Goal: Task Accomplishment & Management: Complete application form

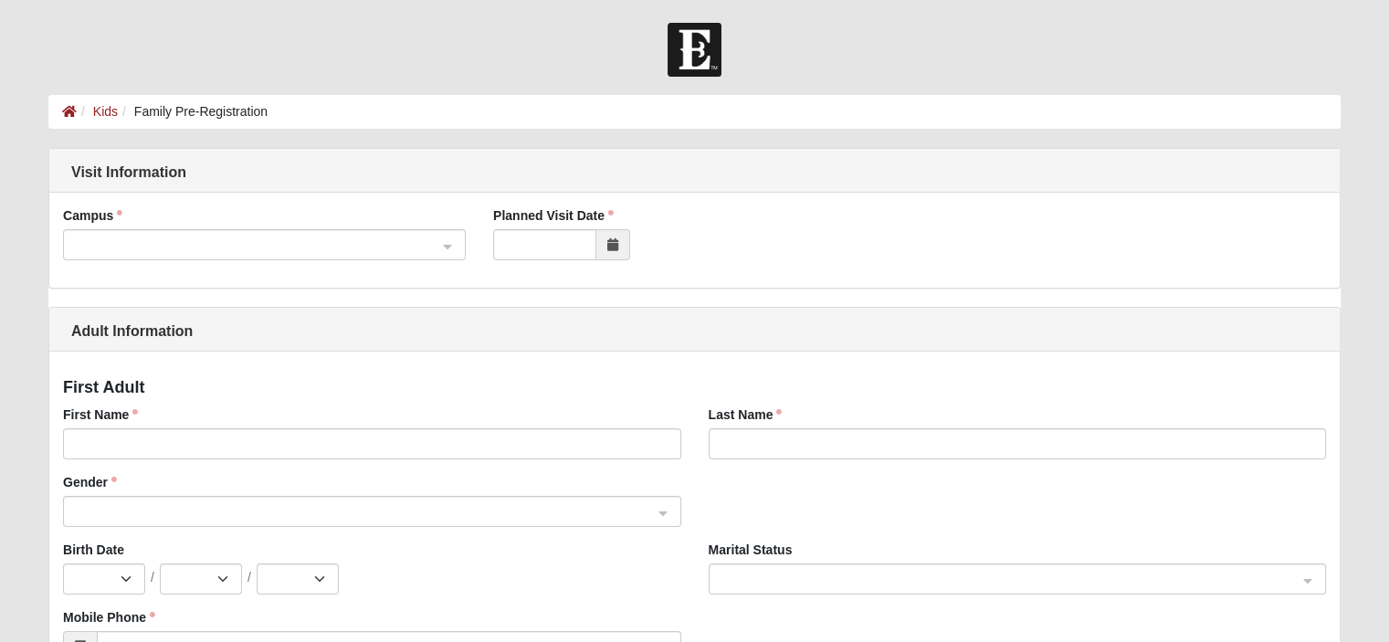
click at [314, 241] on span at bounding box center [256, 246] width 363 height 20
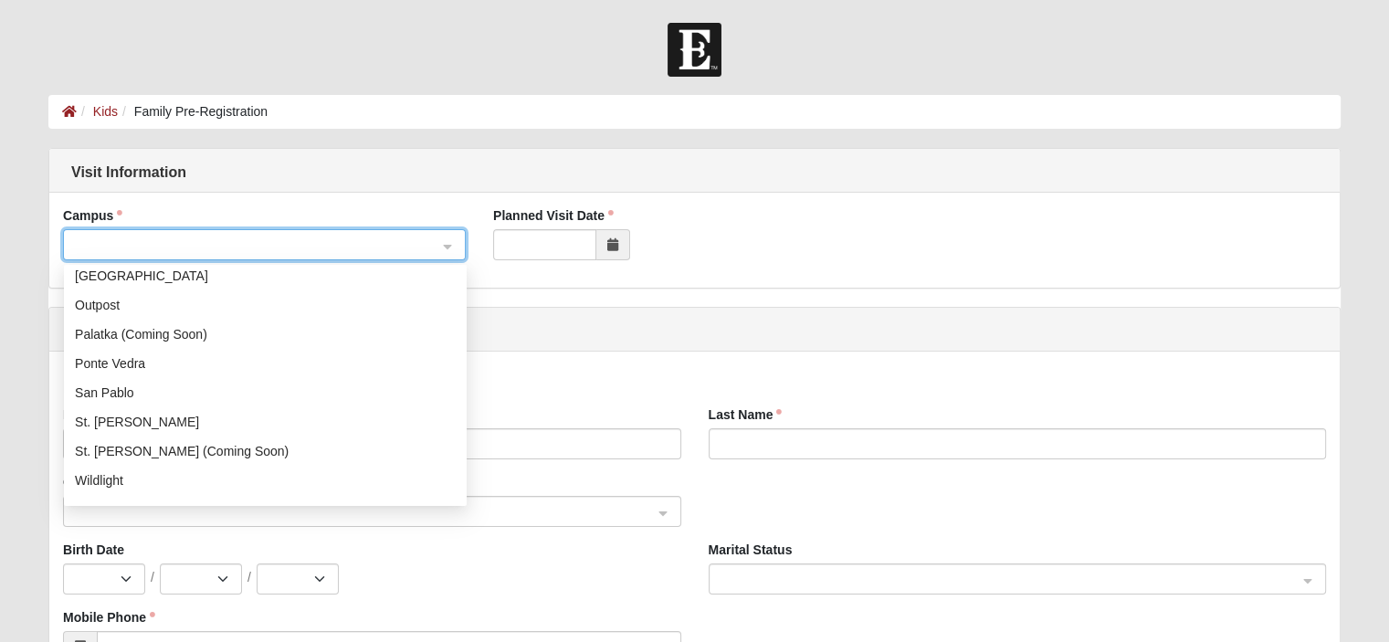
scroll to position [217, 0]
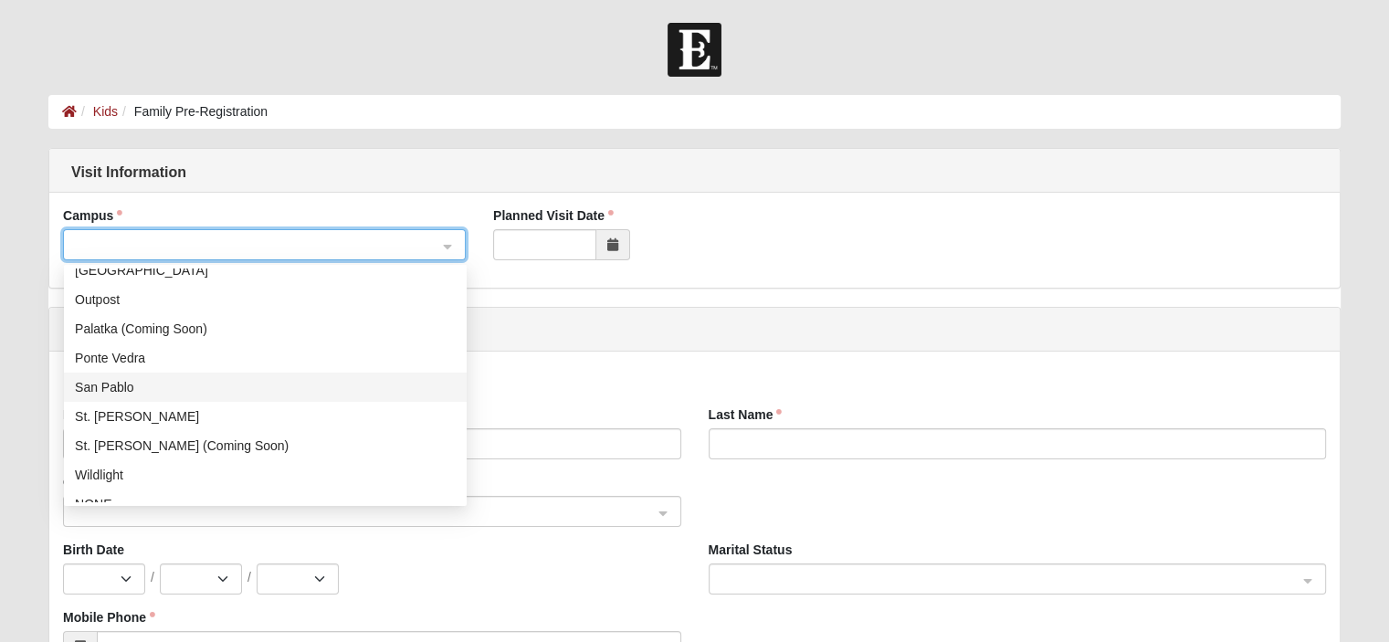
click at [121, 389] on div "San Pablo" at bounding box center [265, 387] width 381 height 20
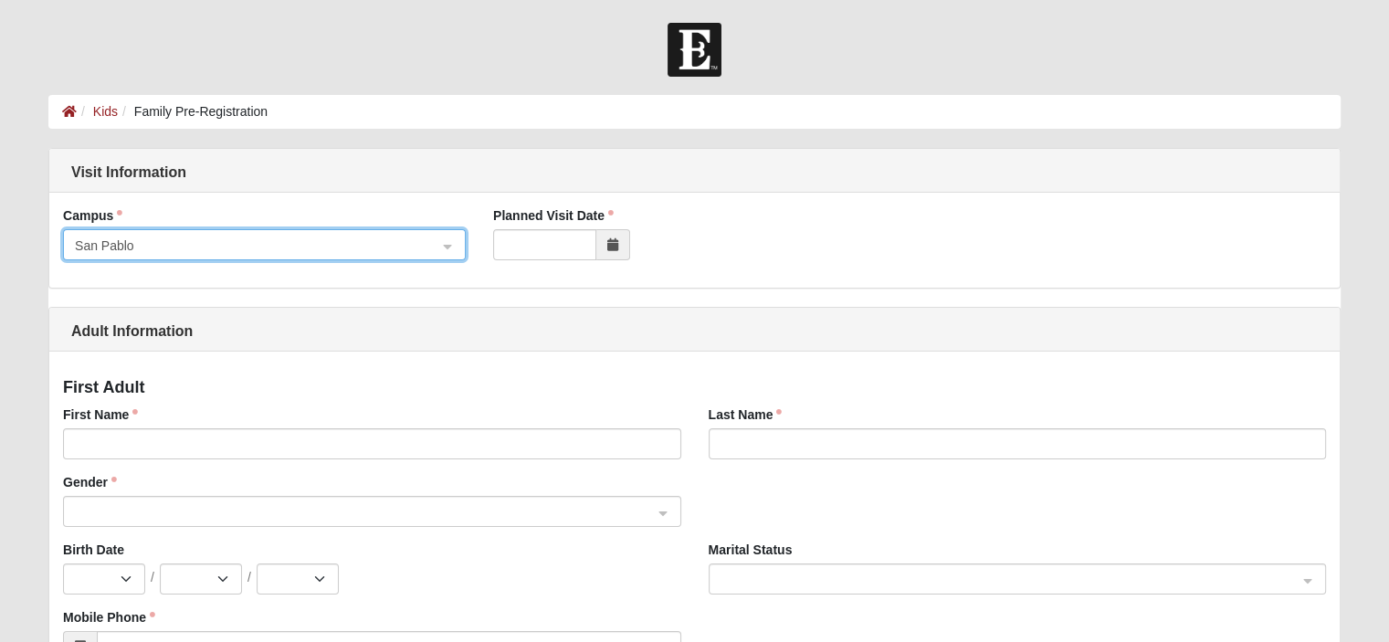
click at [610, 246] on icon at bounding box center [612, 244] width 11 height 13
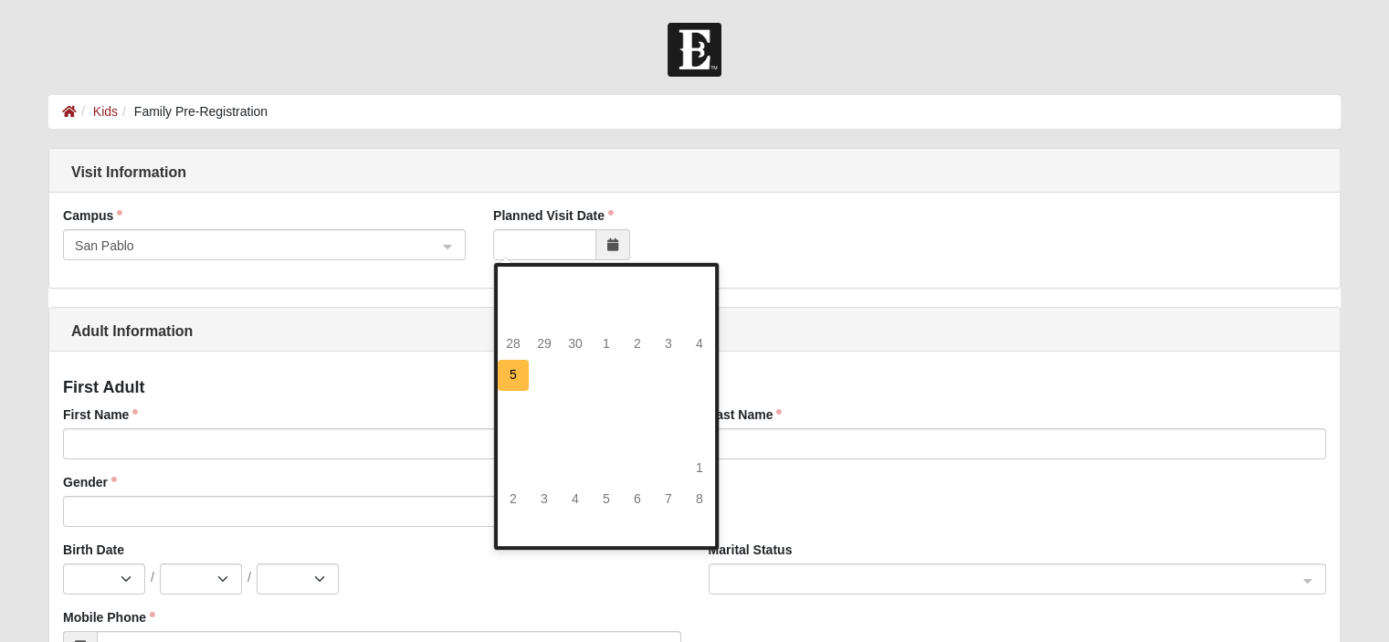
click at [499, 366] on td "5" at bounding box center [513, 375] width 31 height 31
type input "[DATE]"
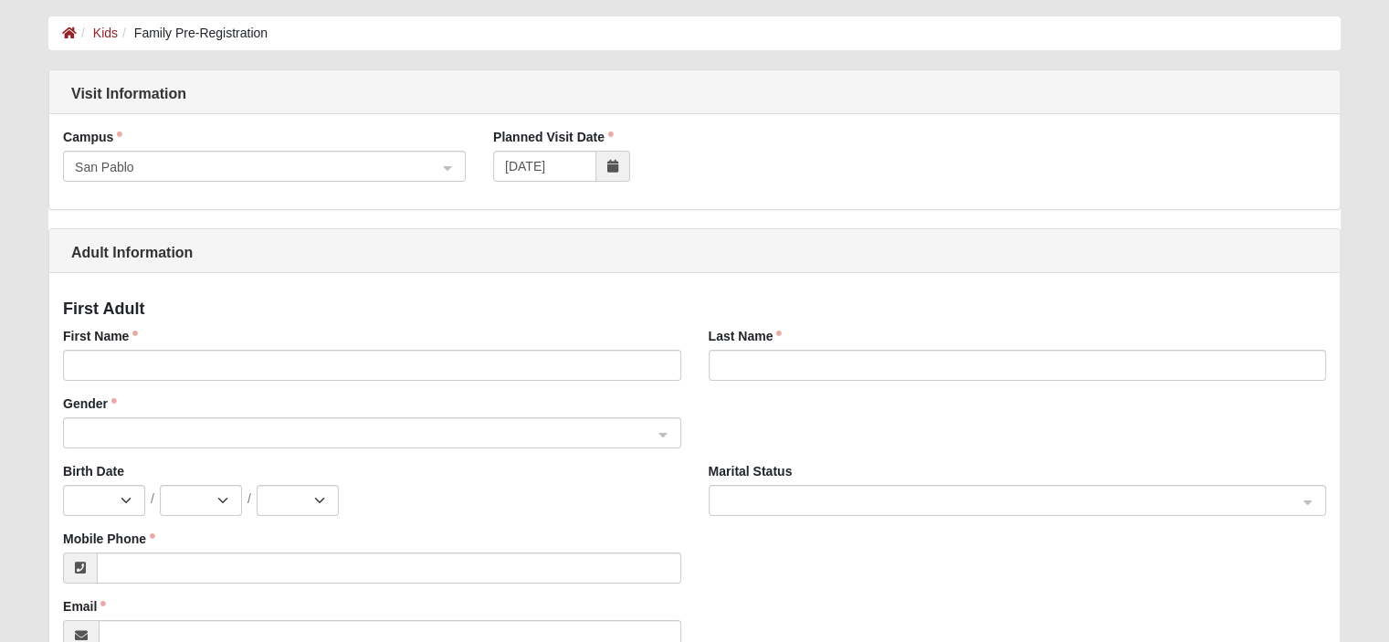
scroll to position [91, 0]
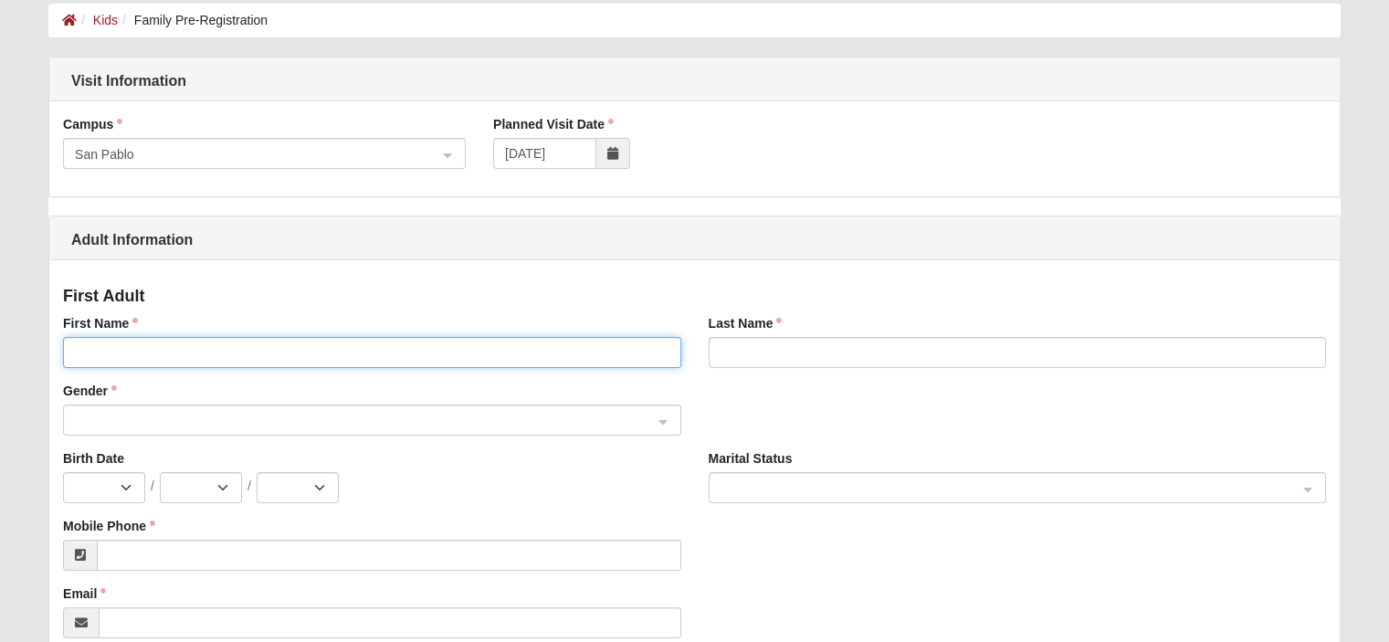
click at [160, 353] on input "First Name" at bounding box center [371, 352] width 617 height 31
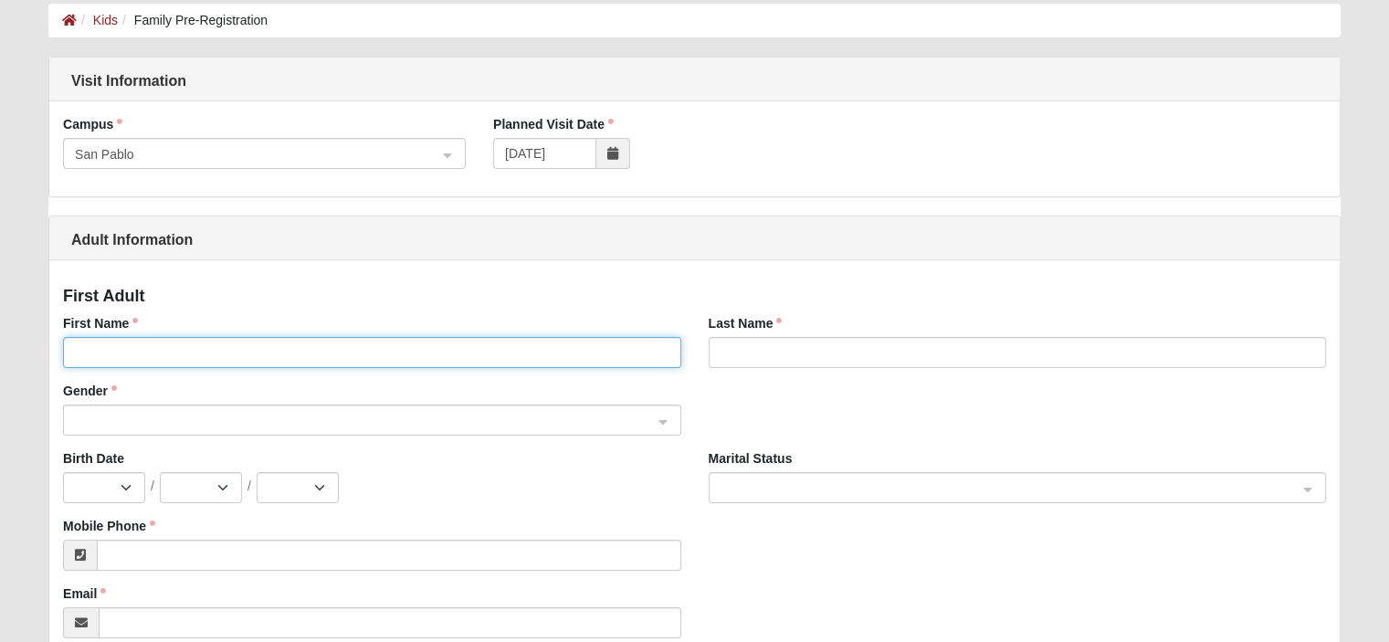
click at [217, 352] on input "First Name" at bounding box center [371, 352] width 617 height 31
type input "[PERSON_NAME]"
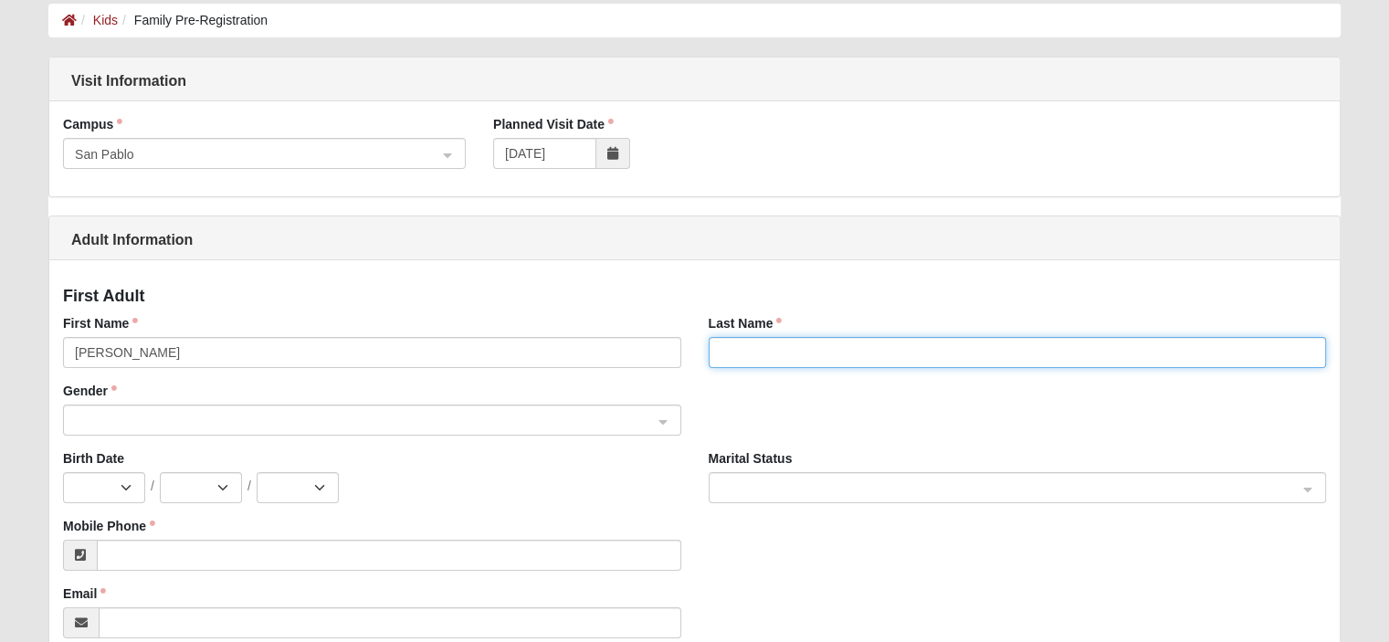
type input "Hirst"
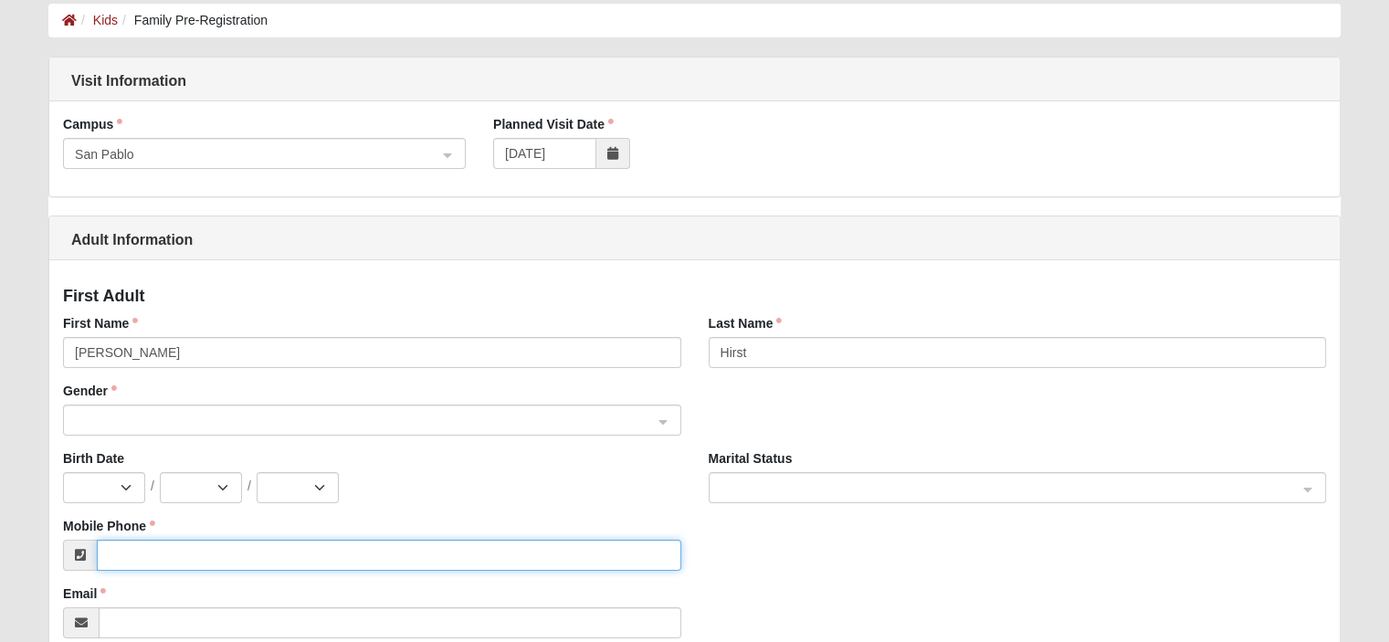
type input "[PHONE_NUMBER]"
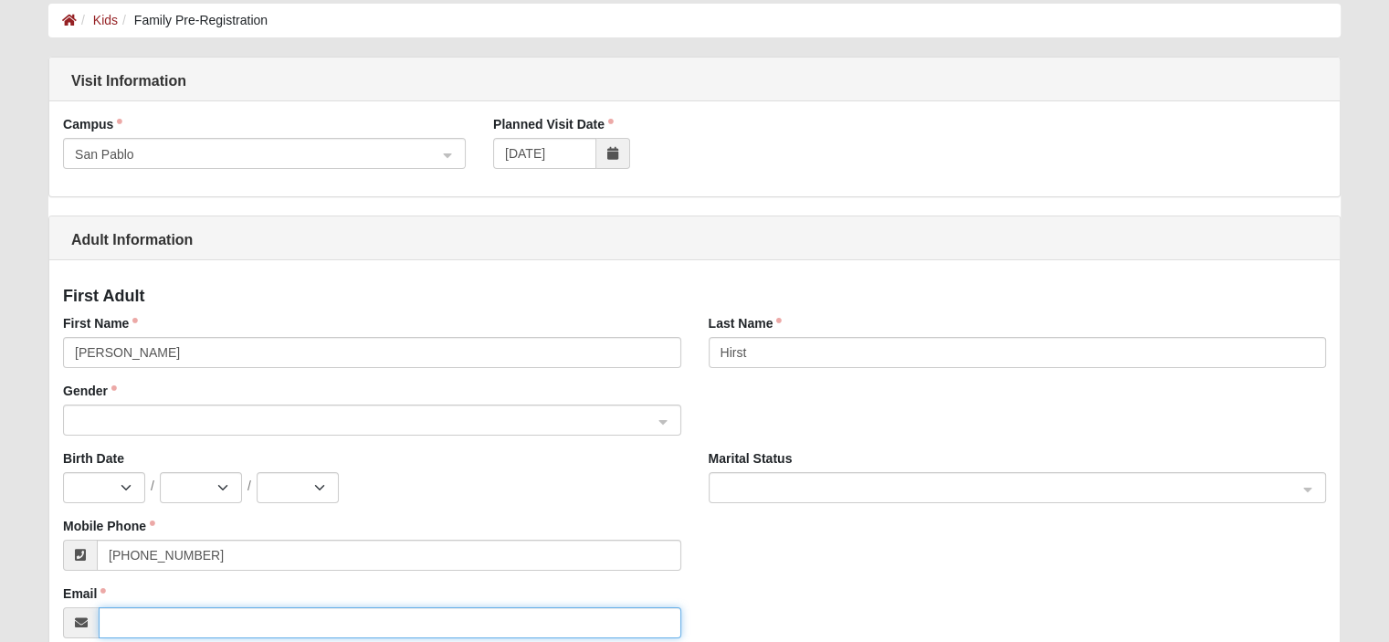
type input "[EMAIL_ADDRESS][DOMAIN_NAME]"
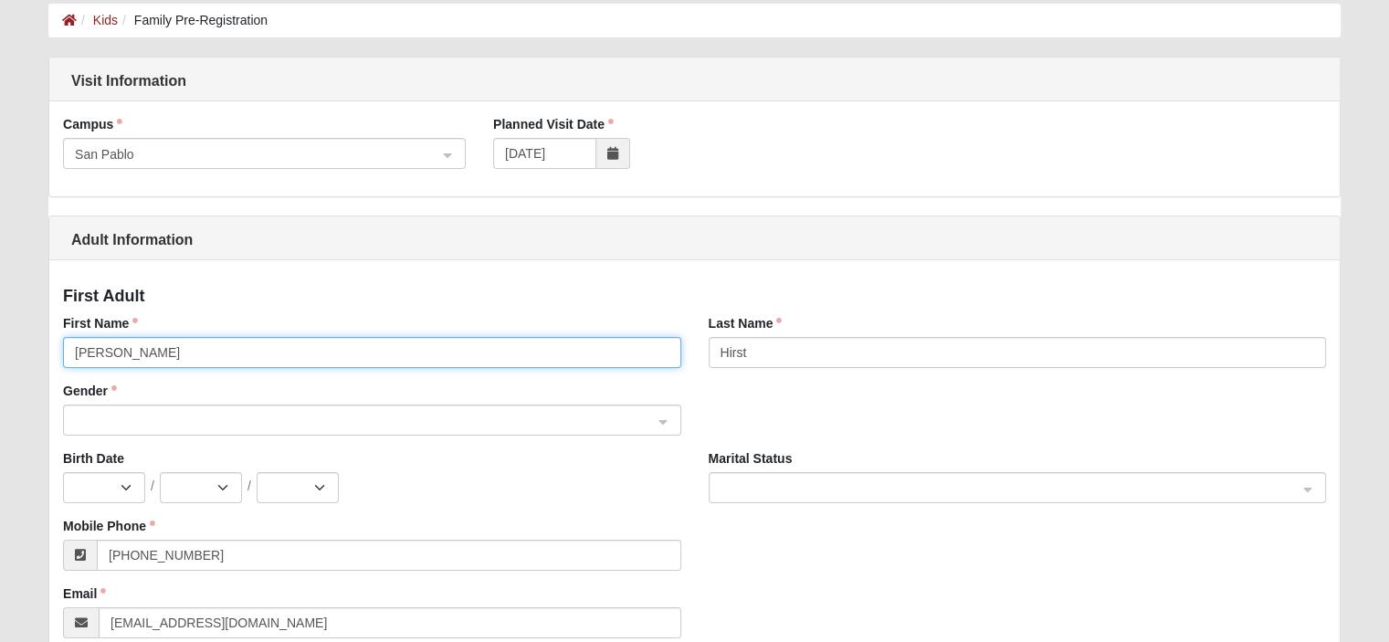
click at [209, 421] on span at bounding box center [363, 421] width 577 height 20
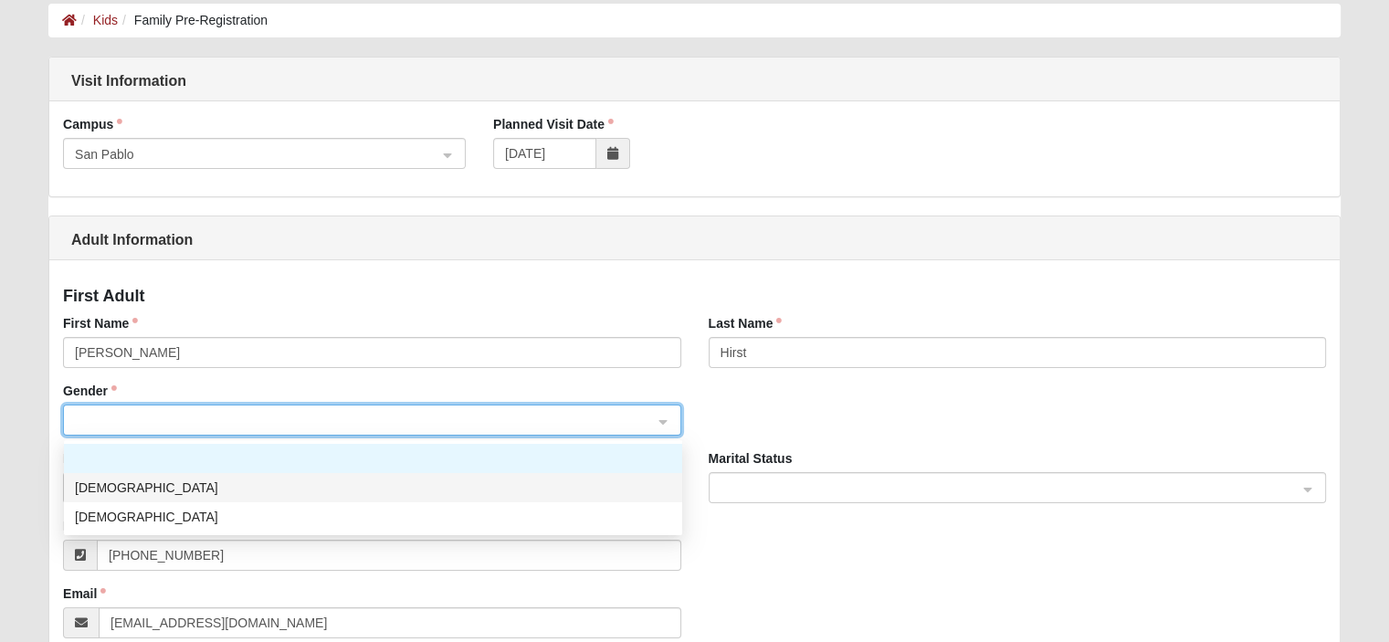
click at [179, 491] on div "[DEMOGRAPHIC_DATA]" at bounding box center [373, 488] width 596 height 20
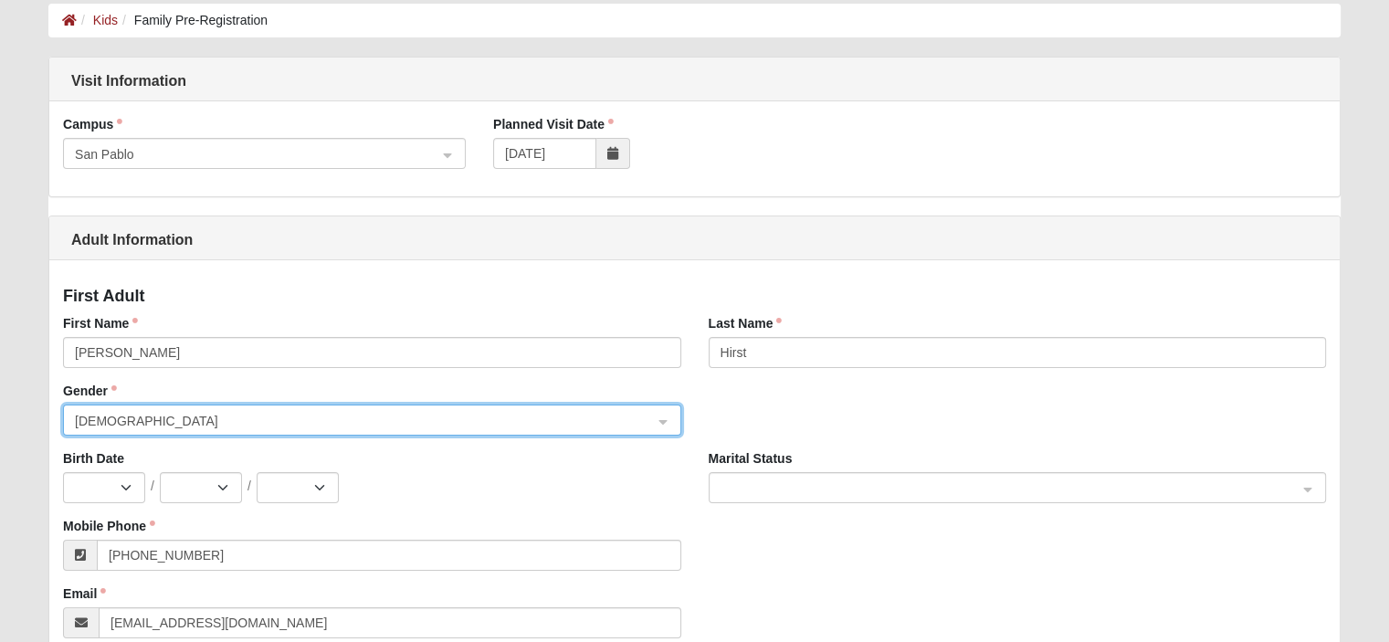
drag, startPoint x: 217, startPoint y: 251, endPoint x: 183, endPoint y: 347, distance: 102.0
click at [215, 254] on div "Adult Information" at bounding box center [694, 238] width 1290 height 44
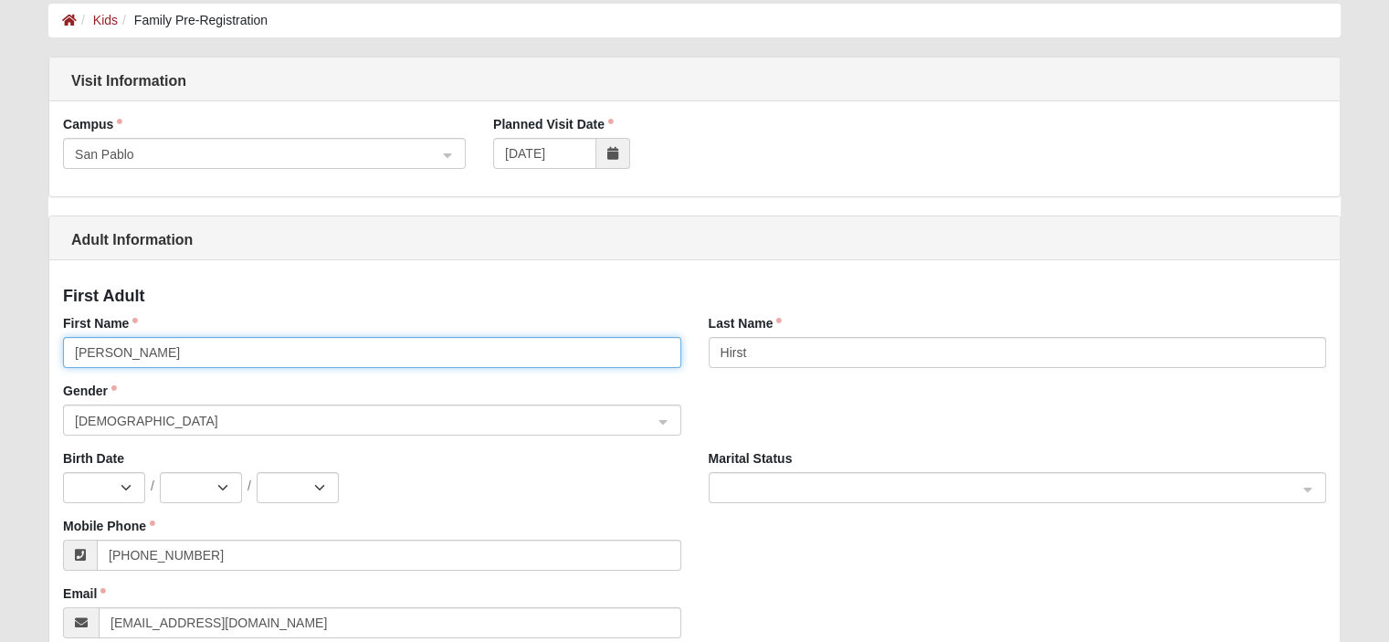
click at [153, 354] on input "[PERSON_NAME]" at bounding box center [371, 352] width 617 height 31
click at [156, 354] on input "[PERSON_NAME]" at bounding box center [371, 352] width 617 height 31
type input "[PERSON_NAME]"
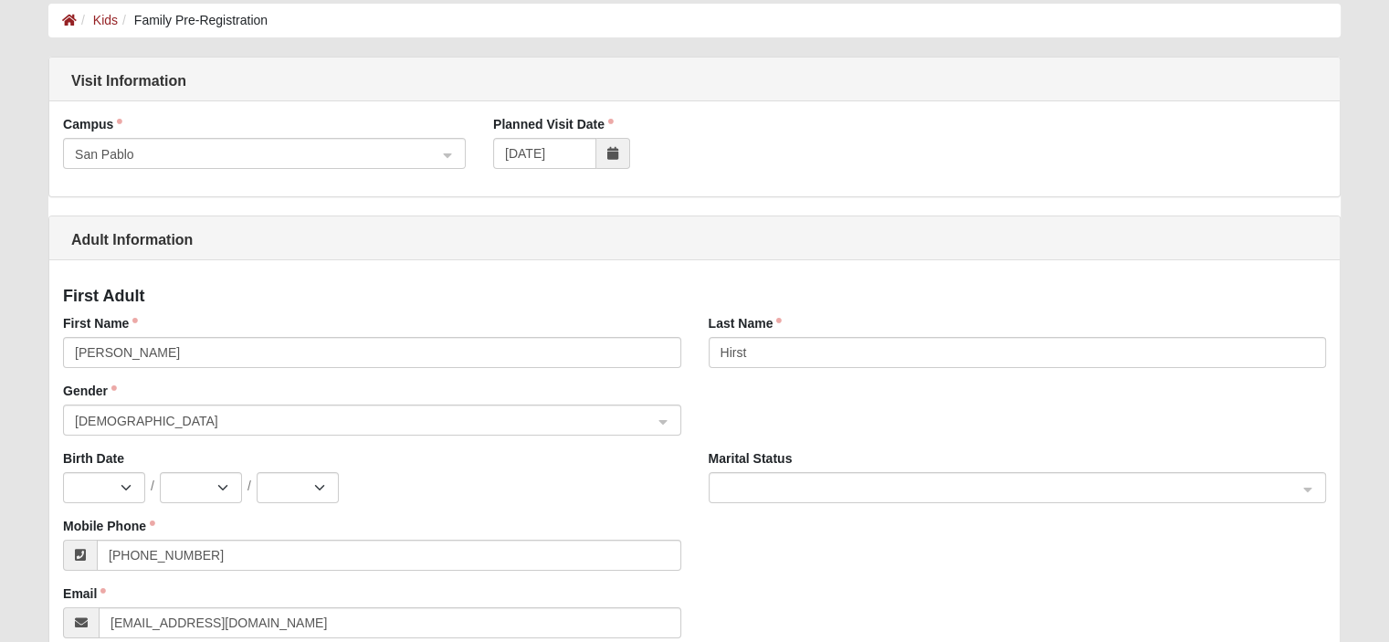
click at [233, 296] on h4 "First Adult" at bounding box center [694, 297] width 1263 height 20
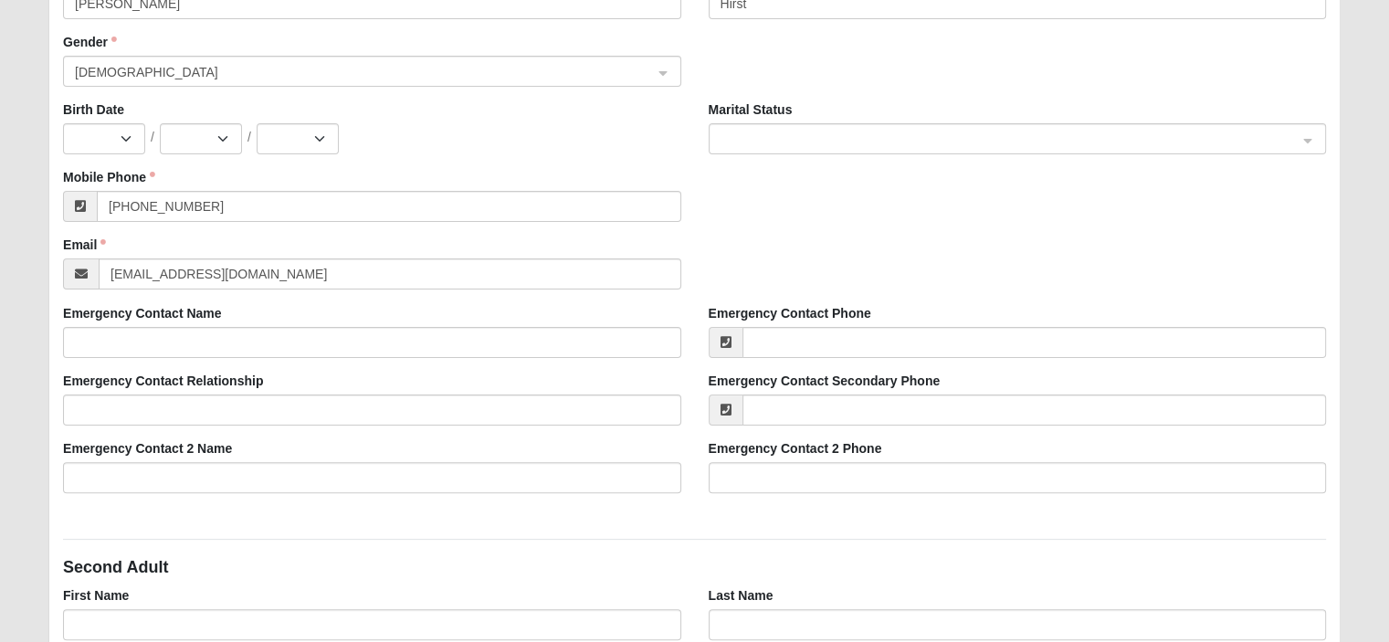
scroll to position [457, 0]
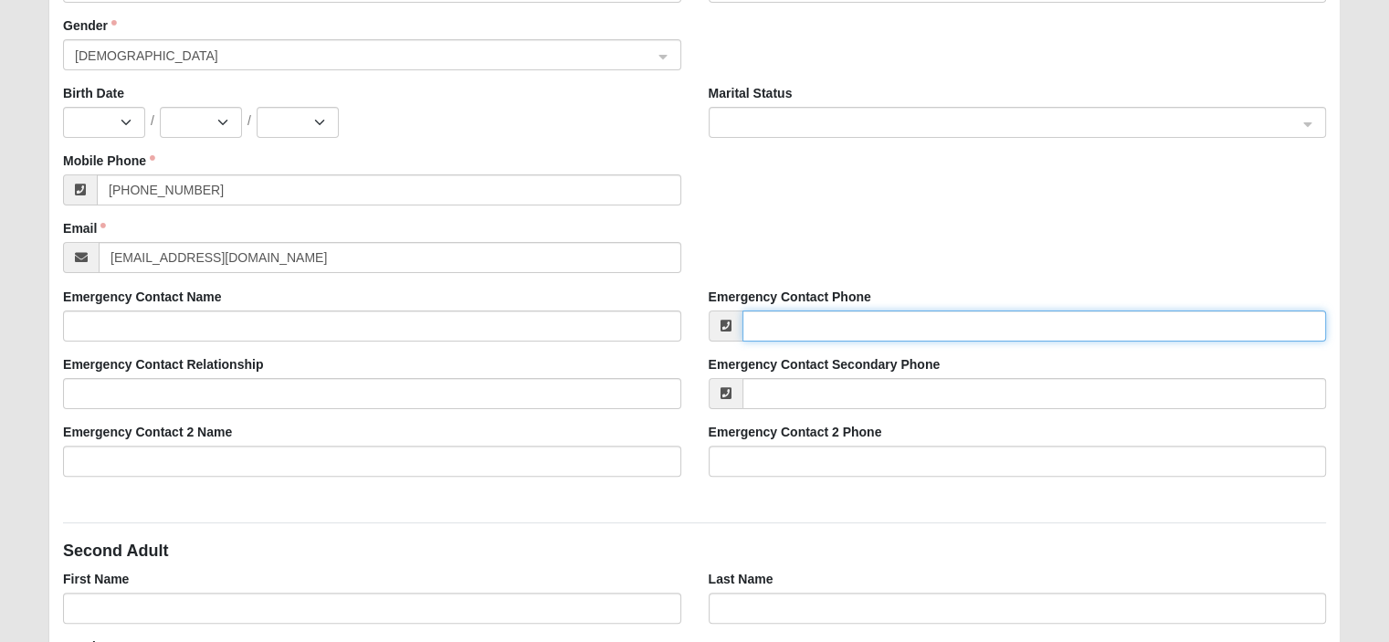
click at [815, 335] on input "Emergency Contact Phone" at bounding box center [1034, 325] width 584 height 31
type input "[PHONE_NUMBER]"
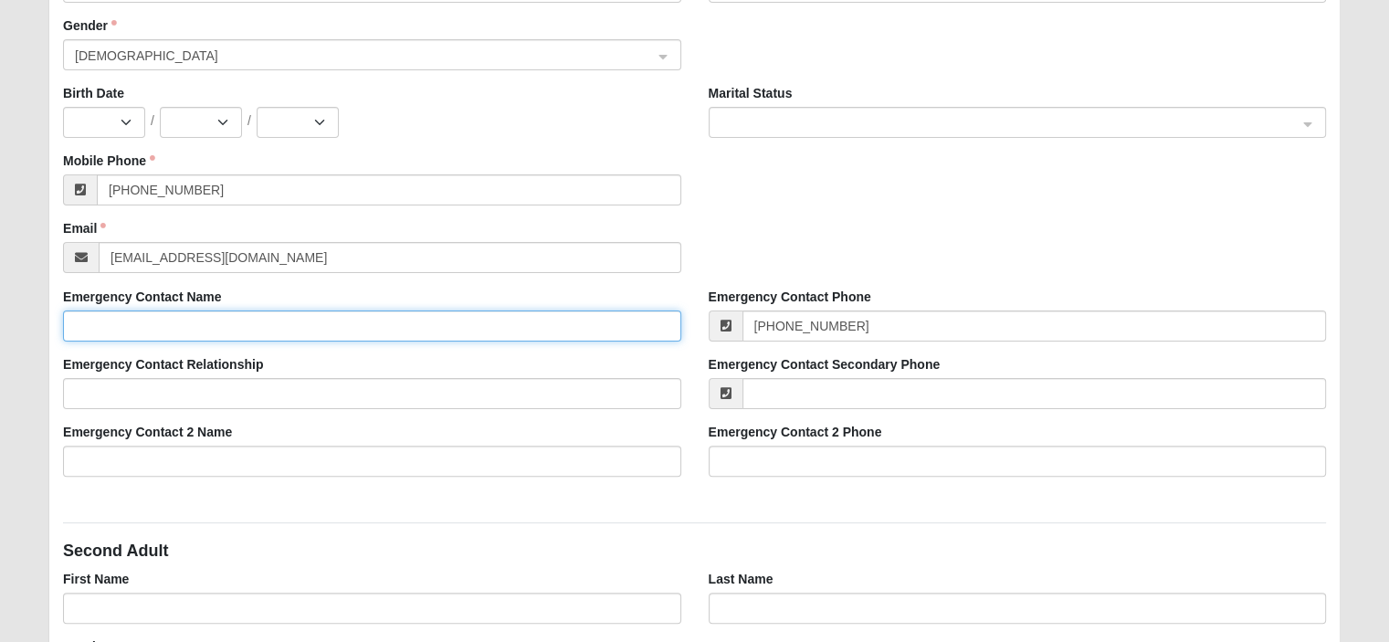
type input "[PERSON_NAME]"
click at [188, 333] on input "[PERSON_NAME]" at bounding box center [371, 325] width 617 height 31
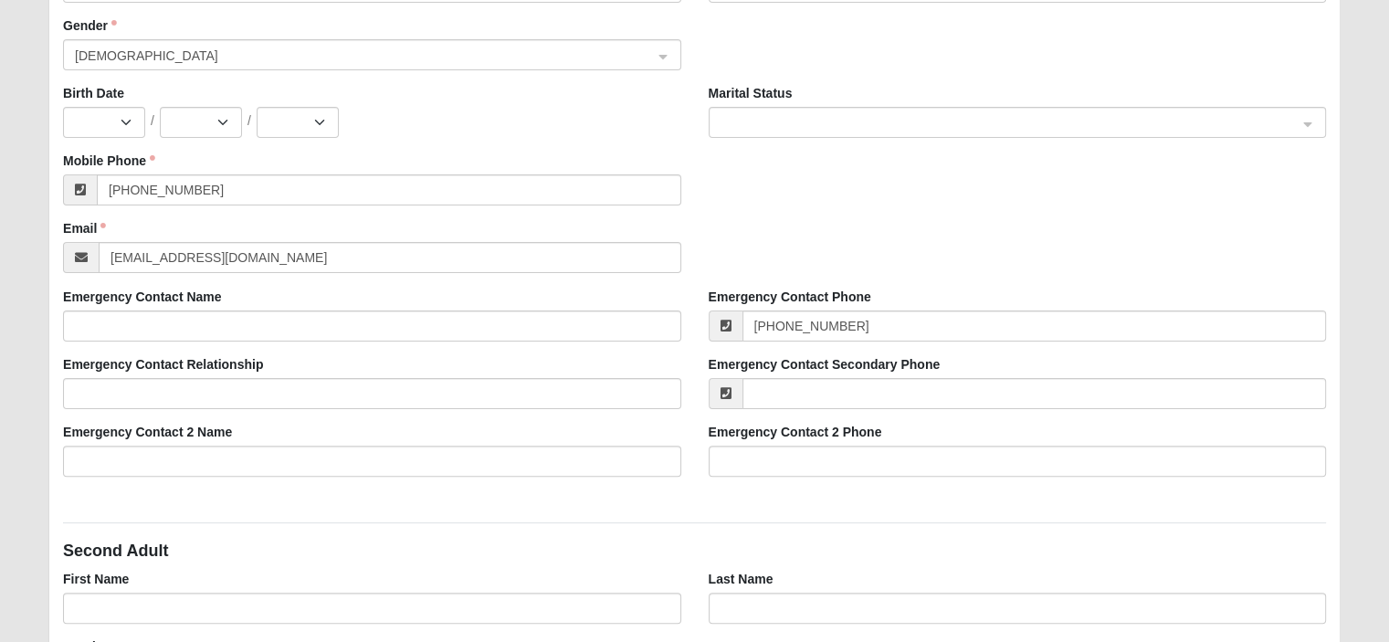
click at [764, 171] on div "Mobile Phone [PHONE_NUMBER]" at bounding box center [694, 186] width 1290 height 68
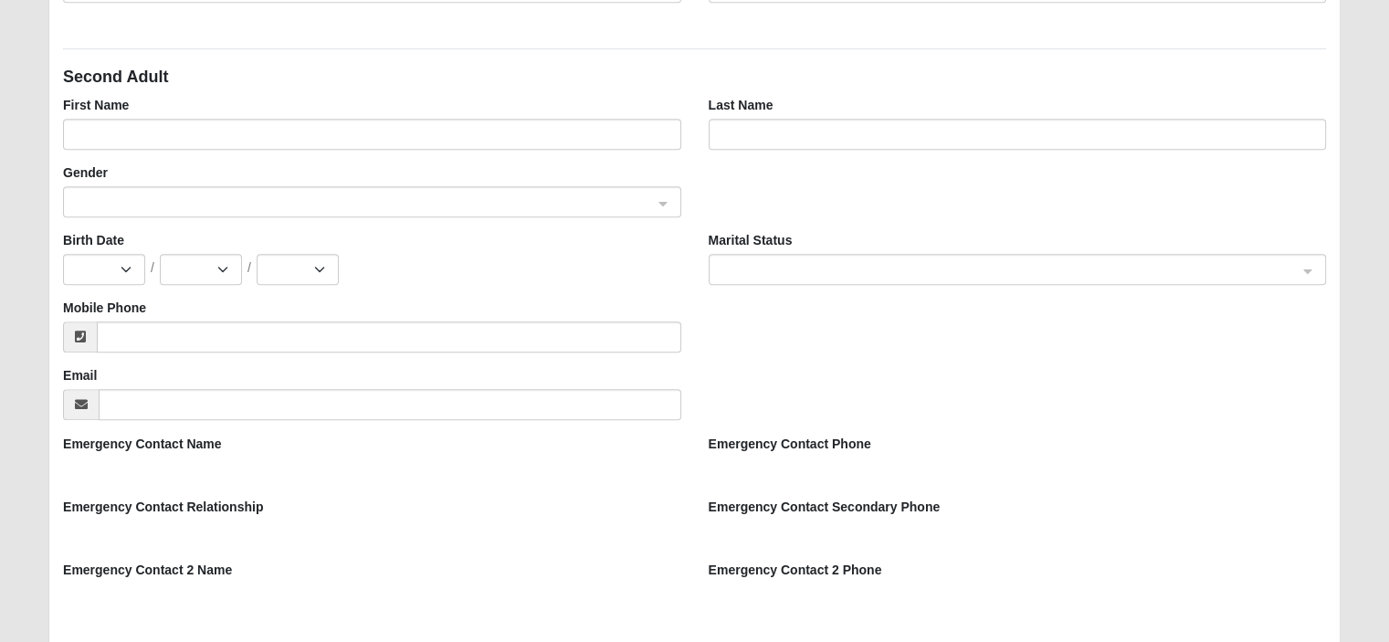
scroll to position [904, 0]
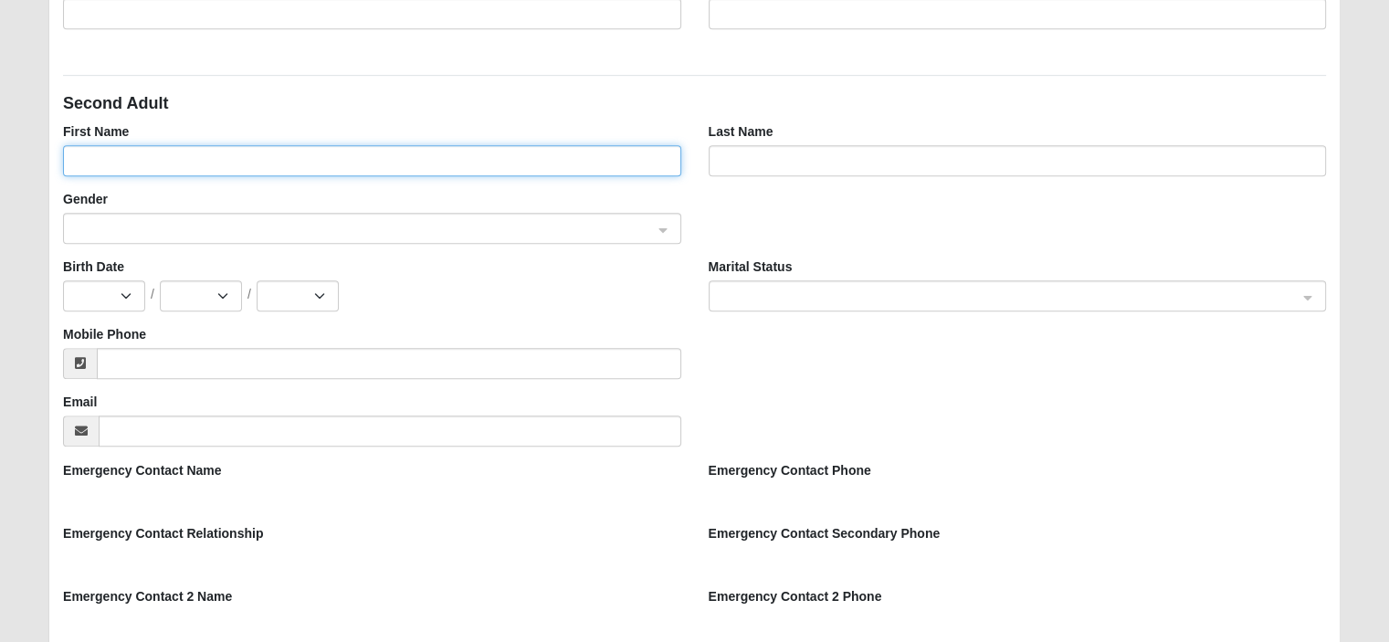
click at [192, 153] on input "First Name" at bounding box center [371, 160] width 617 height 31
type input "[PERSON_NAME]"
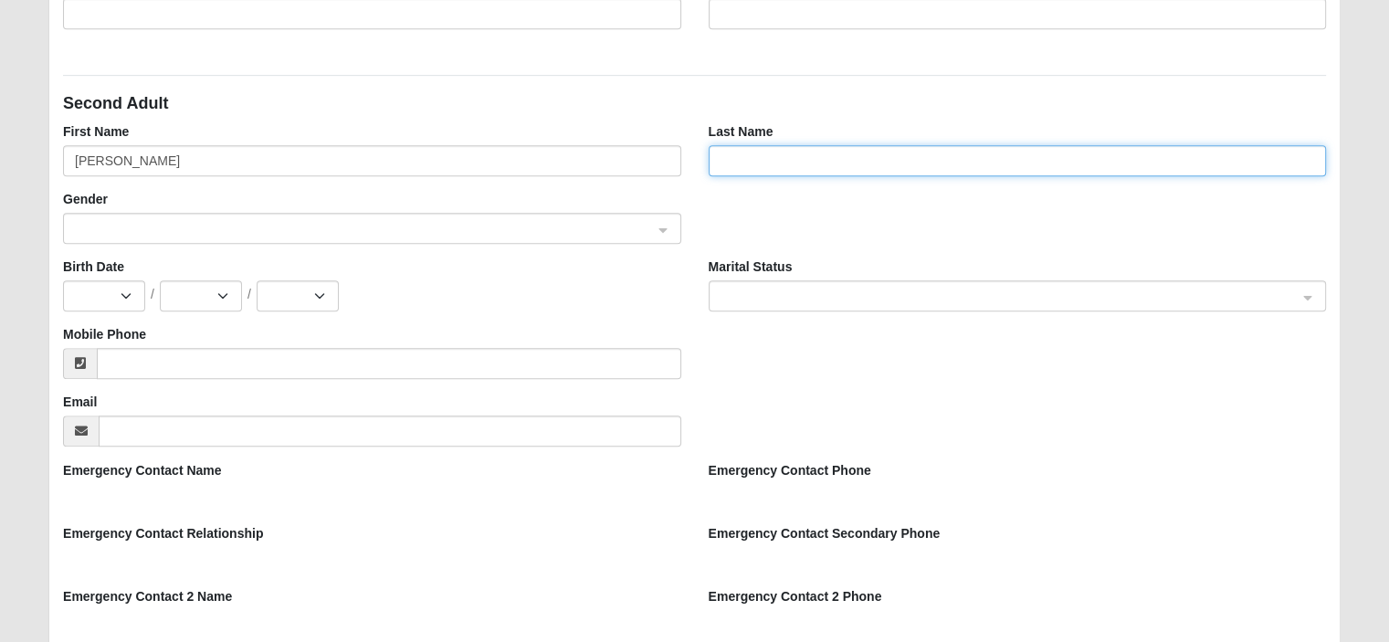
type input "Hirst"
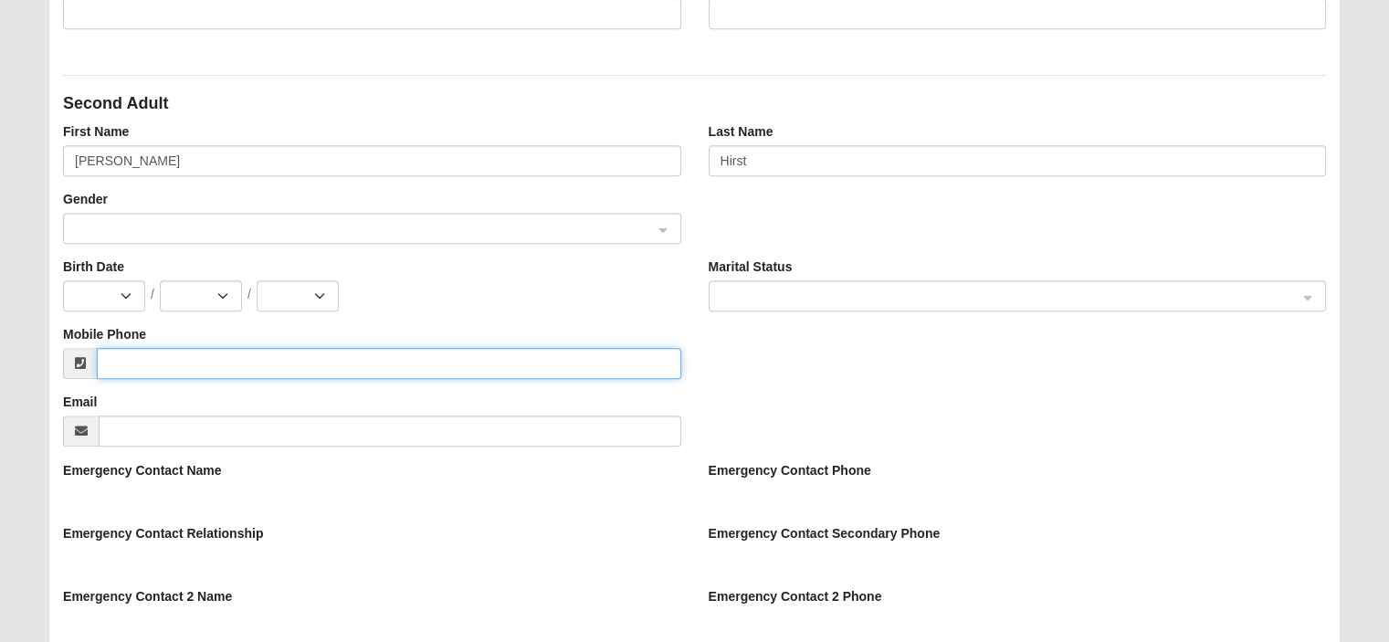
type input "[PHONE_NUMBER]"
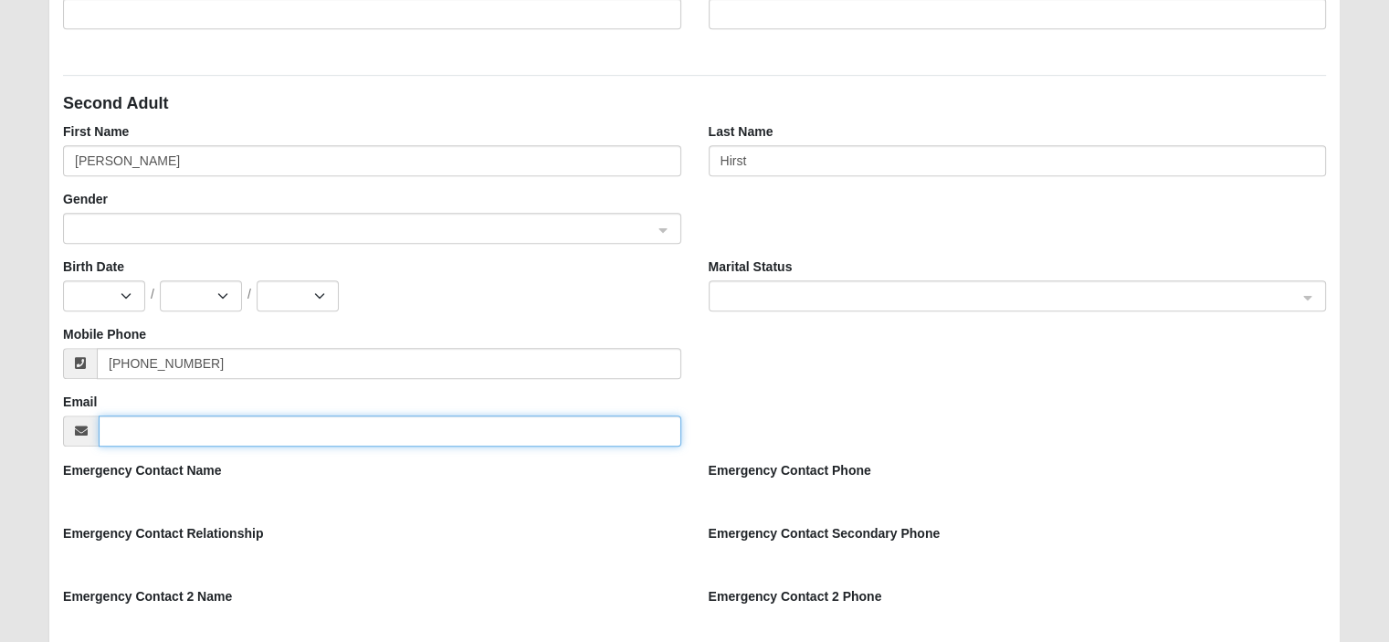
type input "[EMAIL_ADDRESS][DOMAIN_NAME]"
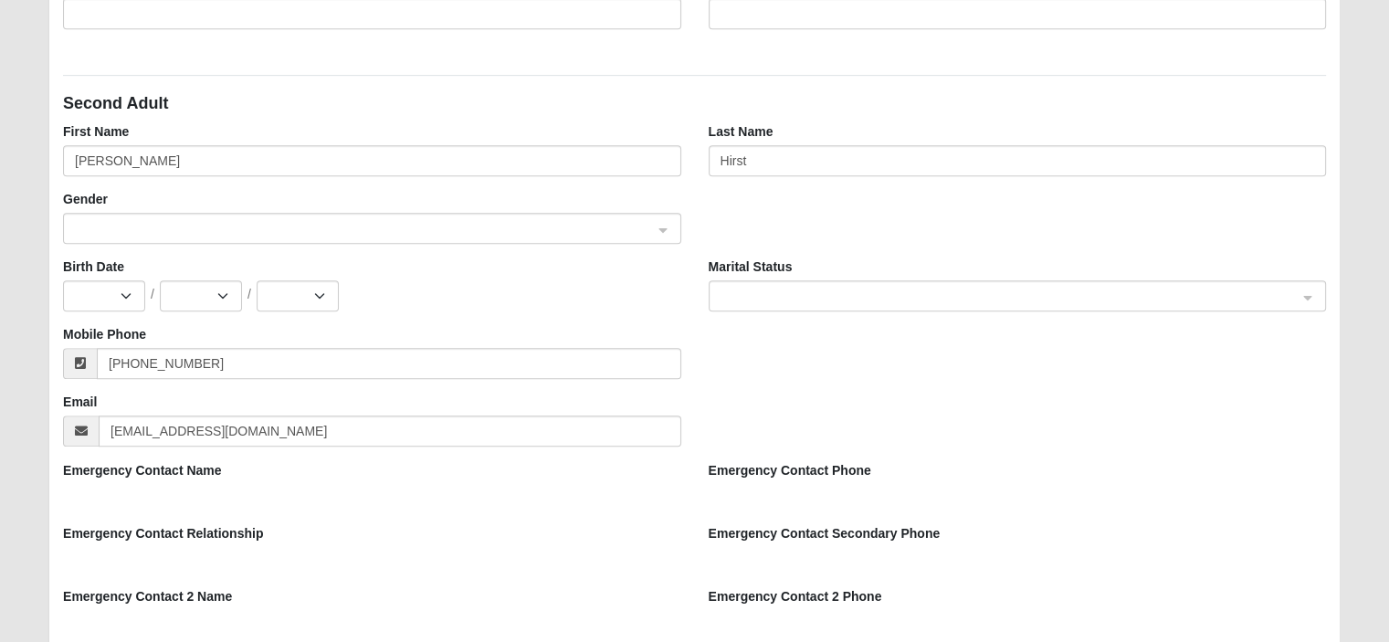
type input "[GEOGRAPHIC_DATA]"
type input "32250"
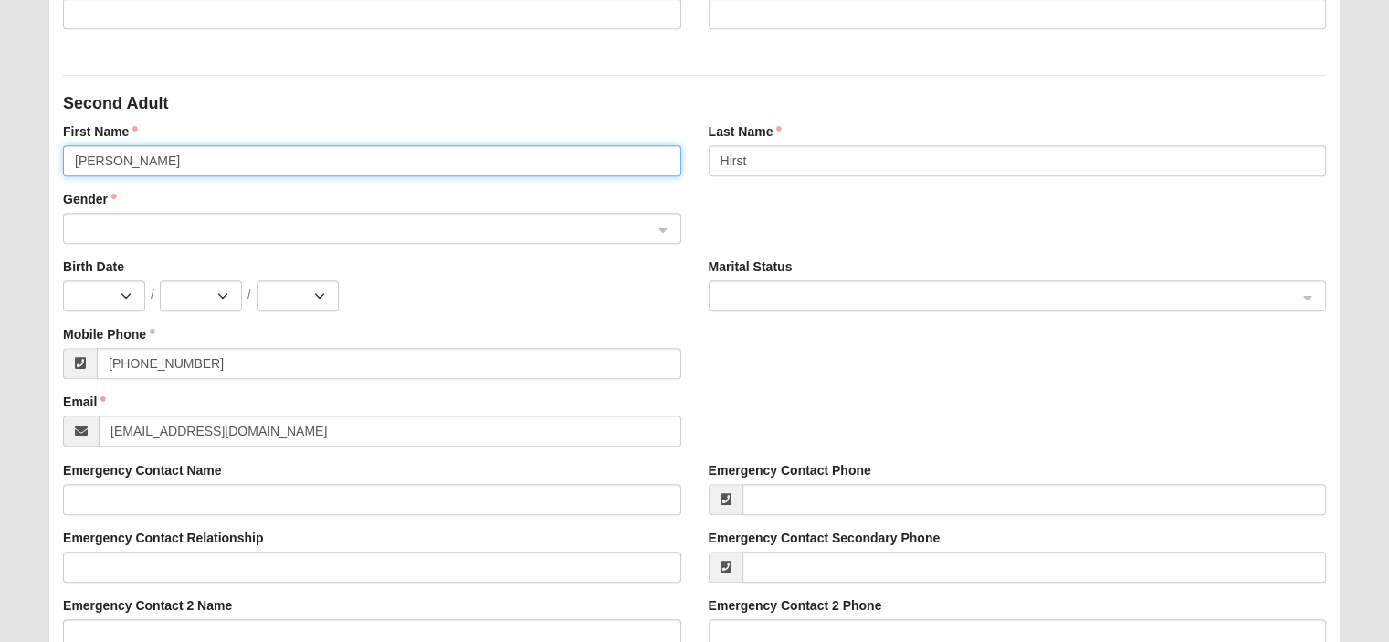
click at [107, 157] on input "[PERSON_NAME]" at bounding box center [371, 160] width 617 height 31
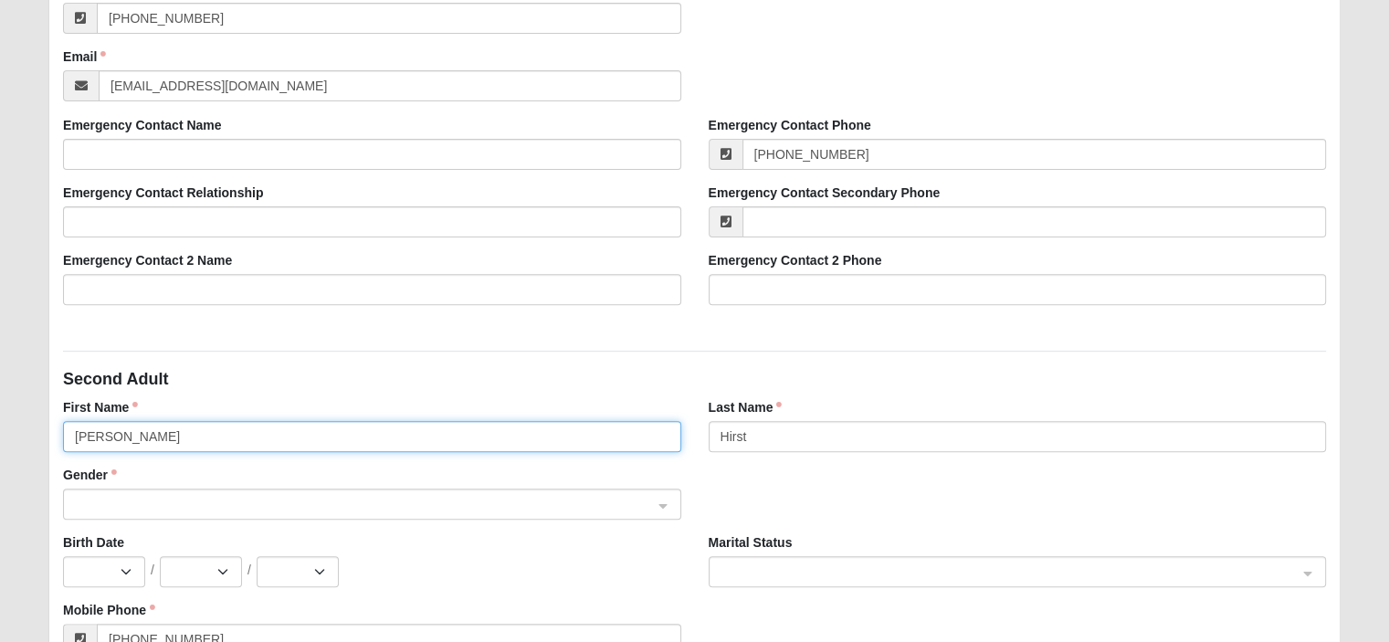
scroll to position [447, 0]
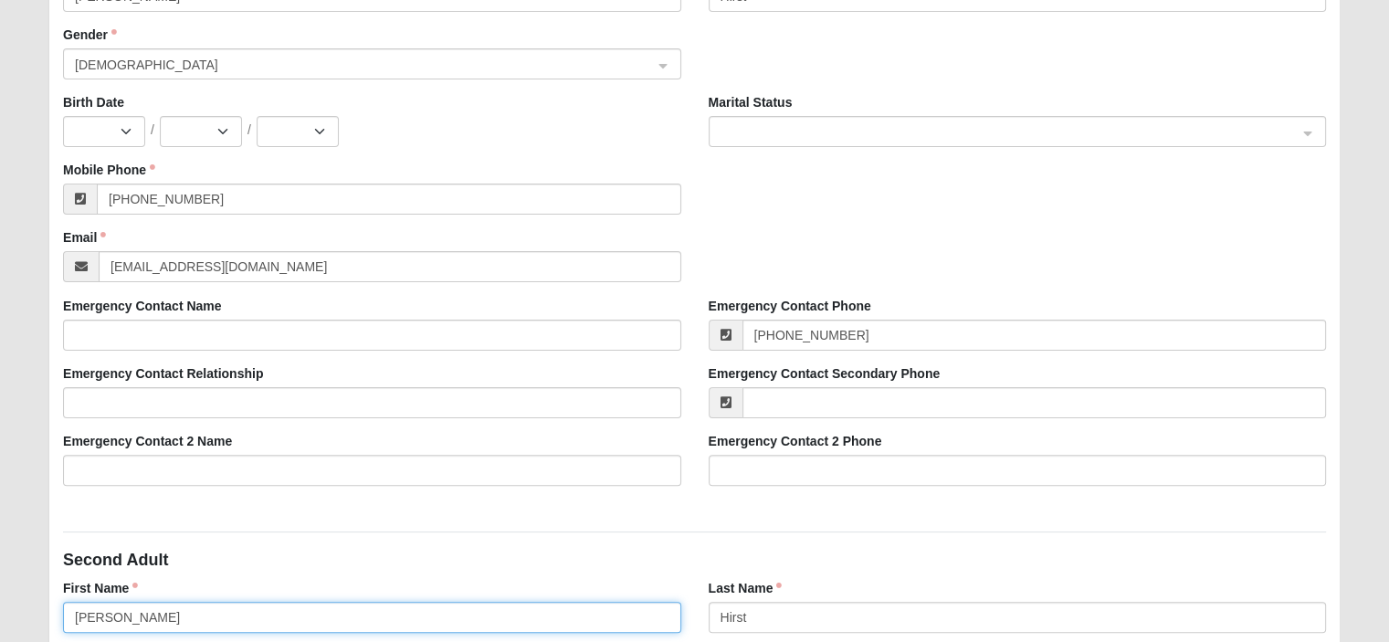
type input "[PERSON_NAME]"
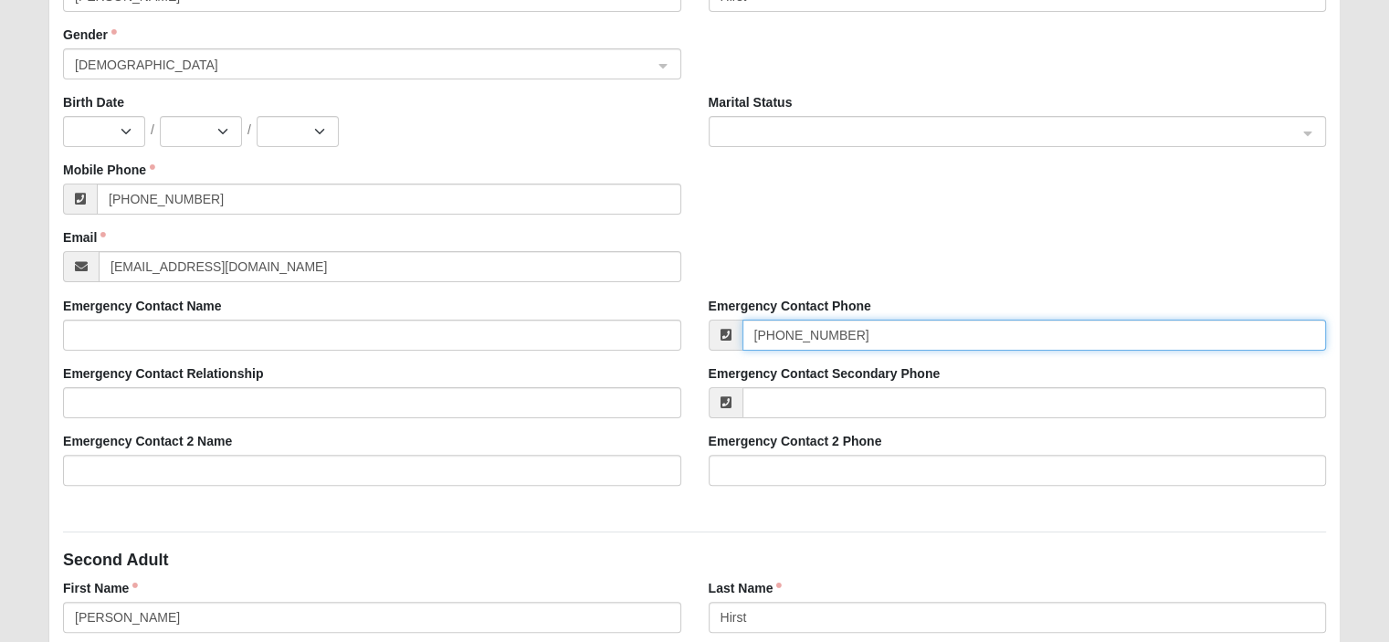
drag, startPoint x: 857, startPoint y: 336, endPoint x: 720, endPoint y: 341, distance: 137.1
click at [720, 341] on div "[PHONE_NUMBER]" at bounding box center [1017, 335] width 617 height 31
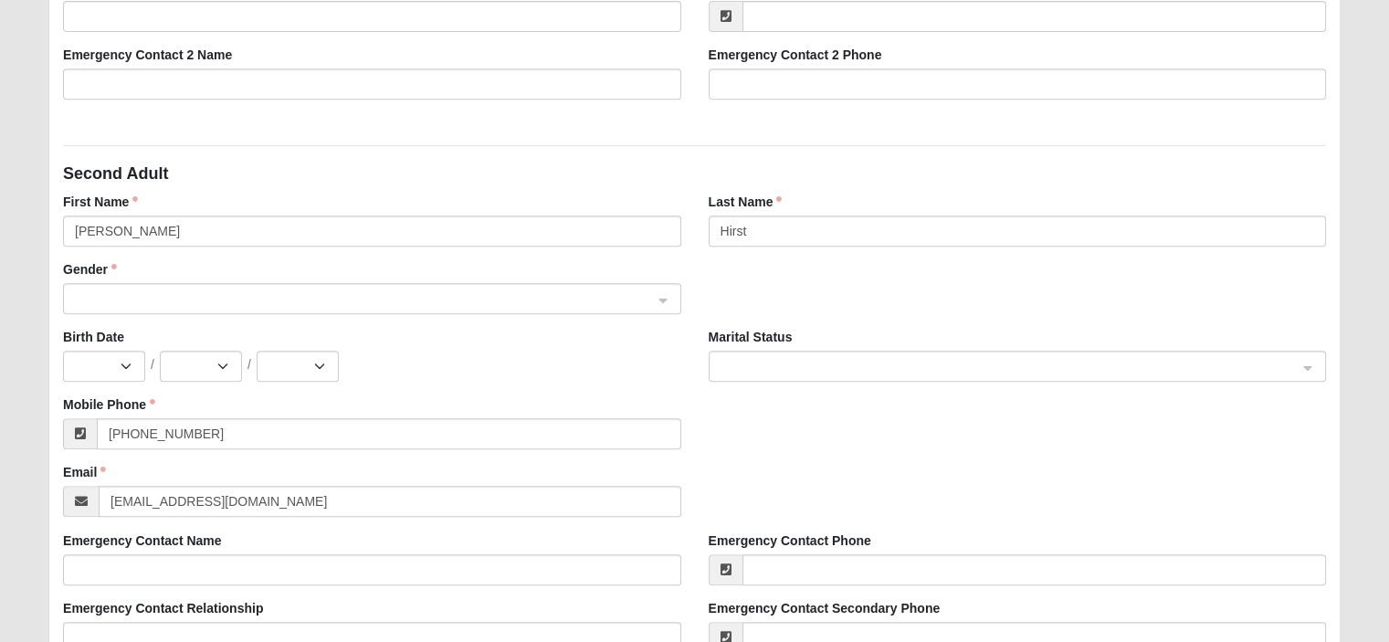
scroll to position [904, 0]
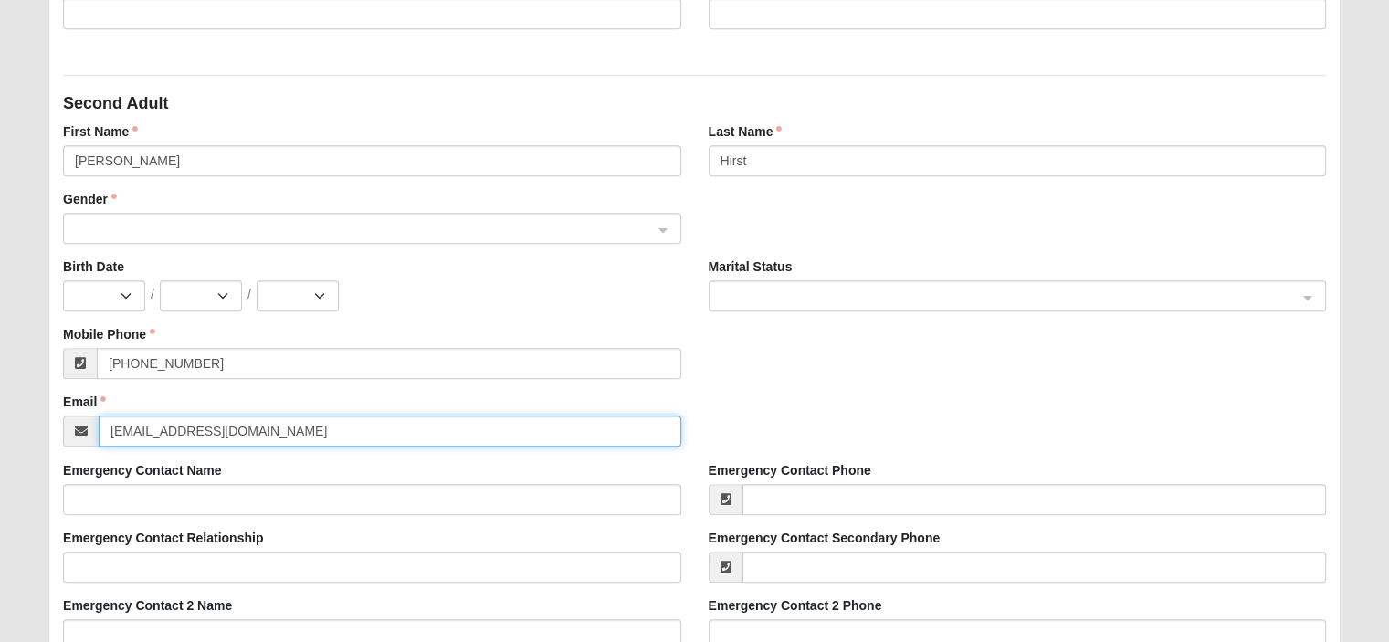
click at [267, 431] on input "[EMAIL_ADDRESS][DOMAIN_NAME]" at bounding box center [390, 430] width 582 height 31
type input "m"
type input "[EMAIL_ADDRESS][DOMAIN_NAME]"
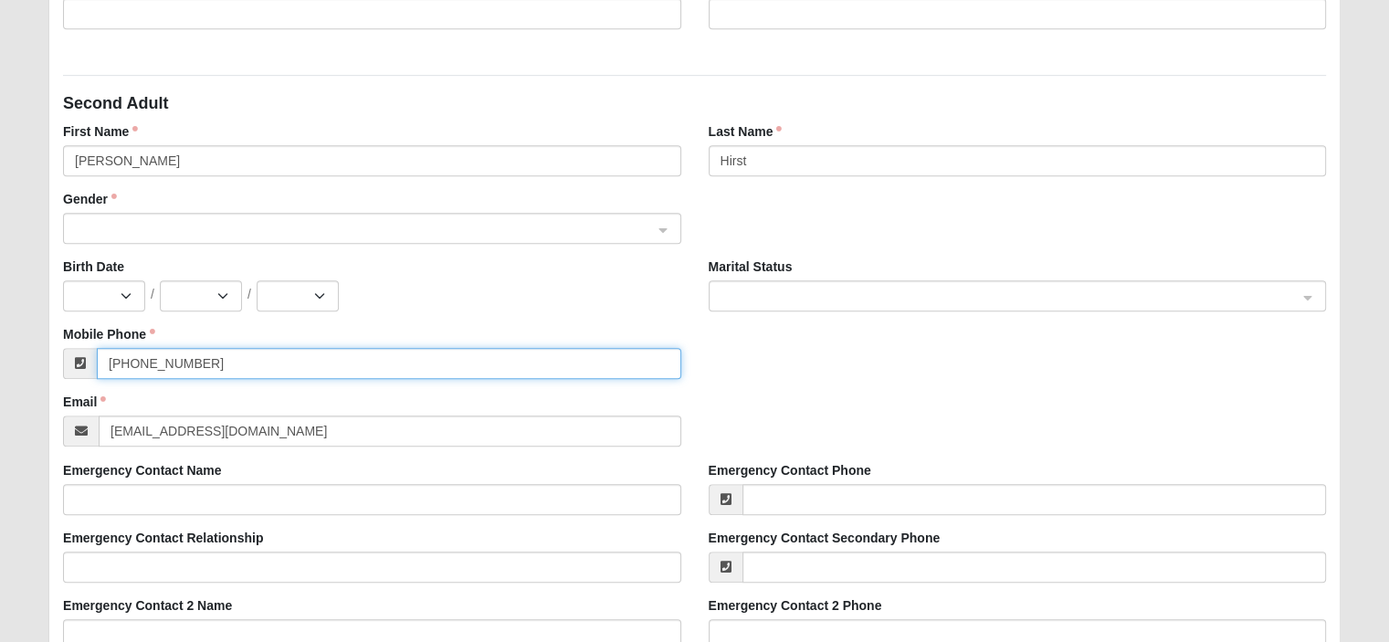
click at [247, 363] on input "[PHONE_NUMBER]" at bounding box center [389, 363] width 584 height 31
drag, startPoint x: 247, startPoint y: 363, endPoint x: 47, endPoint y: 358, distance: 201.0
click at [47, 358] on div "Please correct the following: Family Pre-Registration Visit Information Campus …" at bounding box center [695, 292] width 1320 height 2097
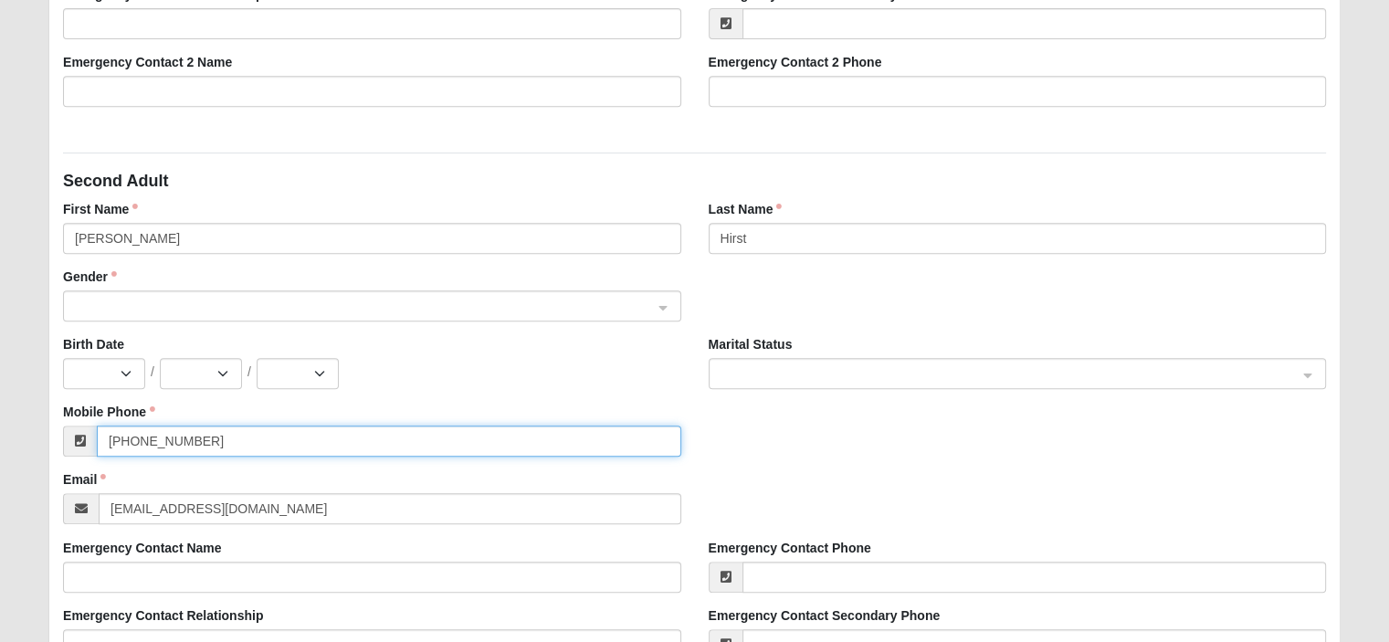
scroll to position [995, 0]
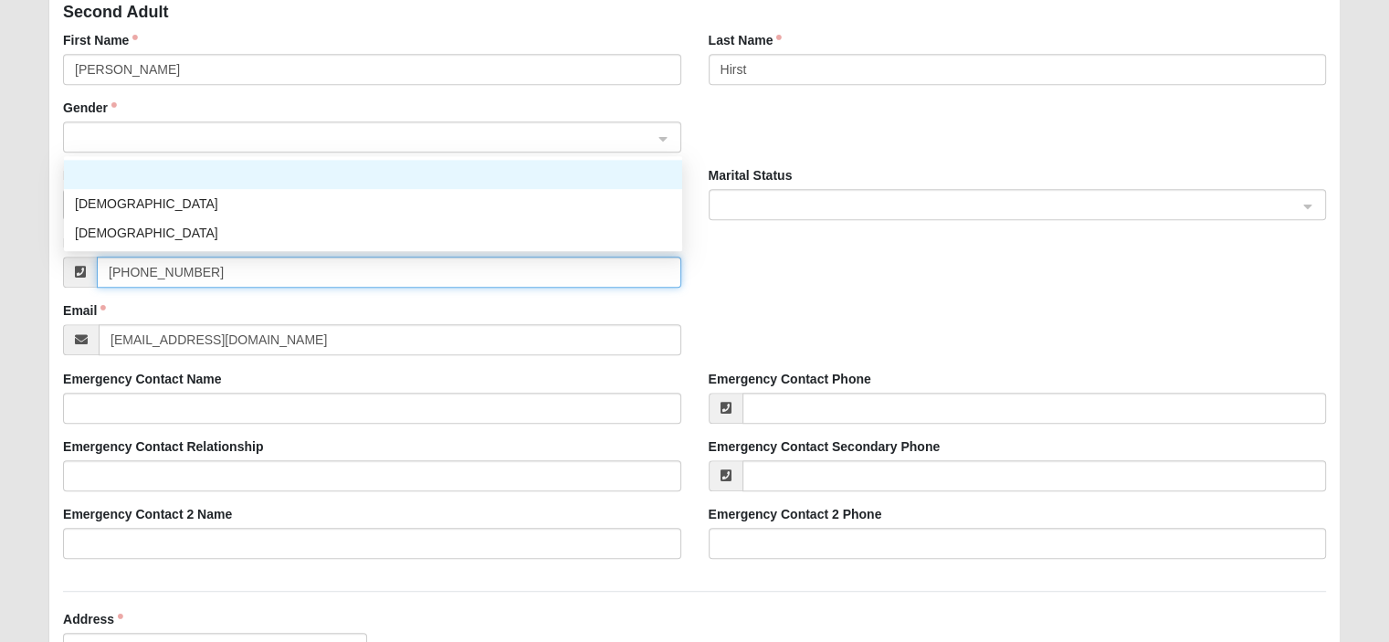
click at [328, 142] on span at bounding box center [363, 138] width 577 height 20
type input "[PHONE_NUMBER]"
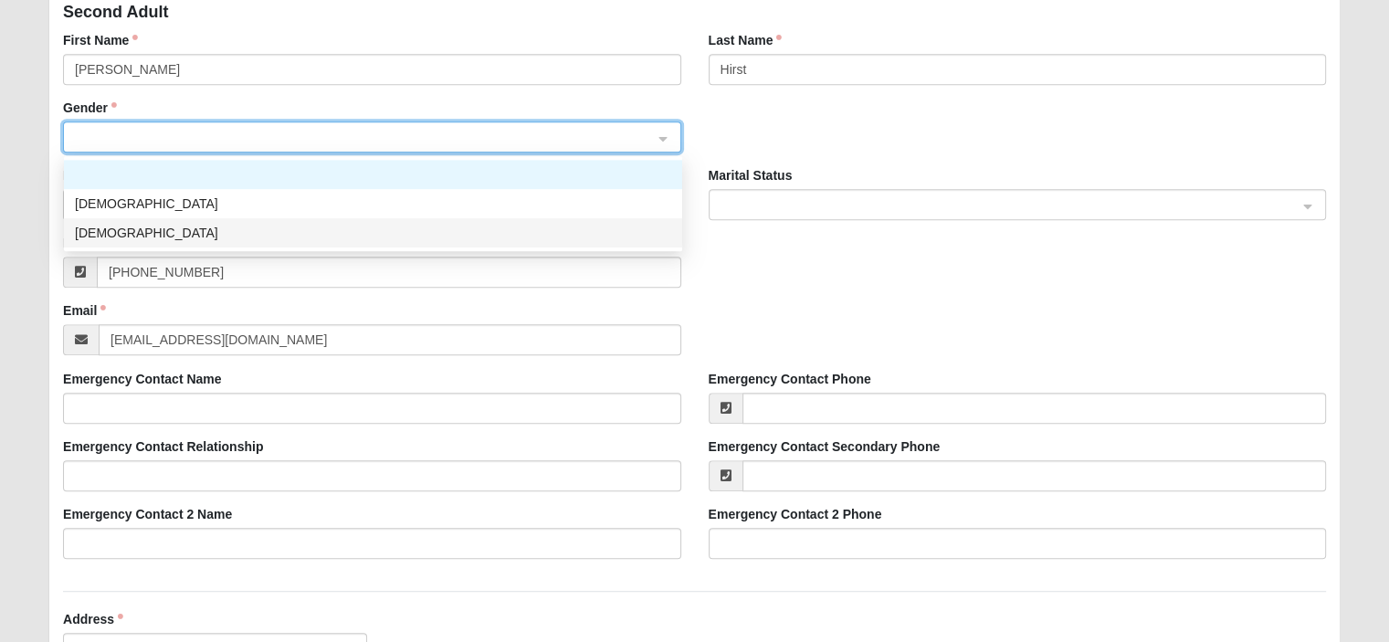
click at [143, 226] on div "[DEMOGRAPHIC_DATA]" at bounding box center [373, 233] width 596 height 20
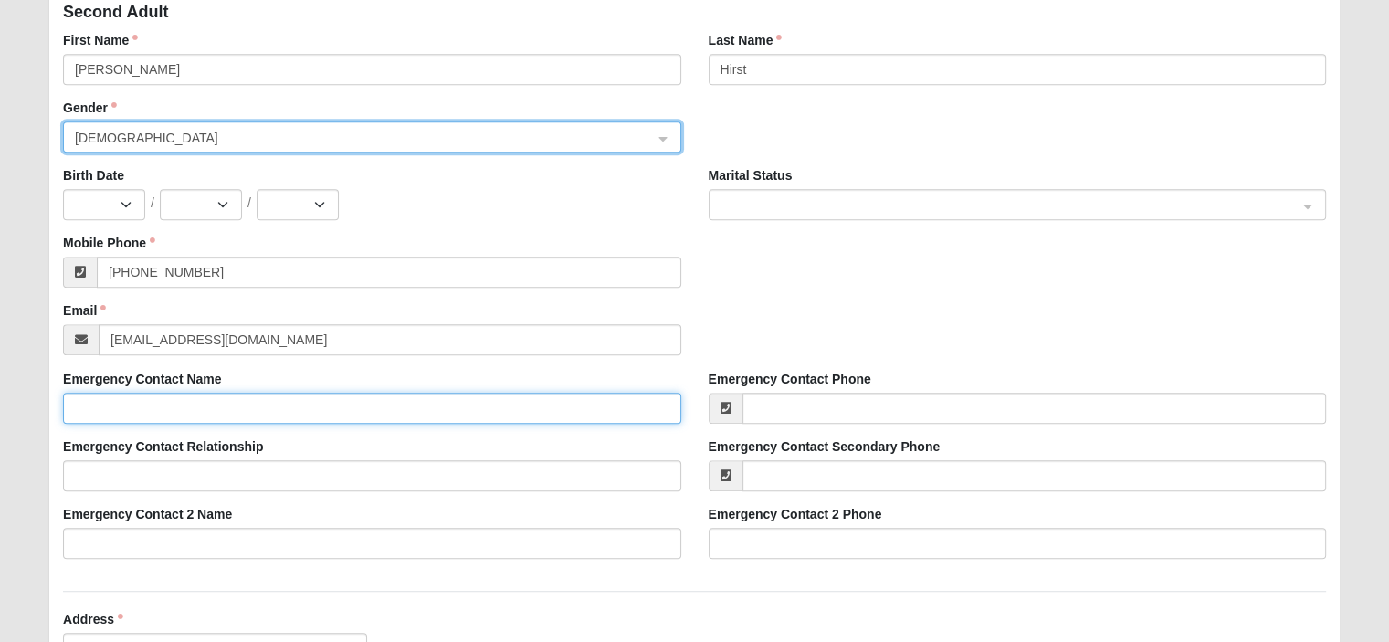
click at [436, 399] on input "Emergency Contact Name" at bounding box center [371, 408] width 617 height 31
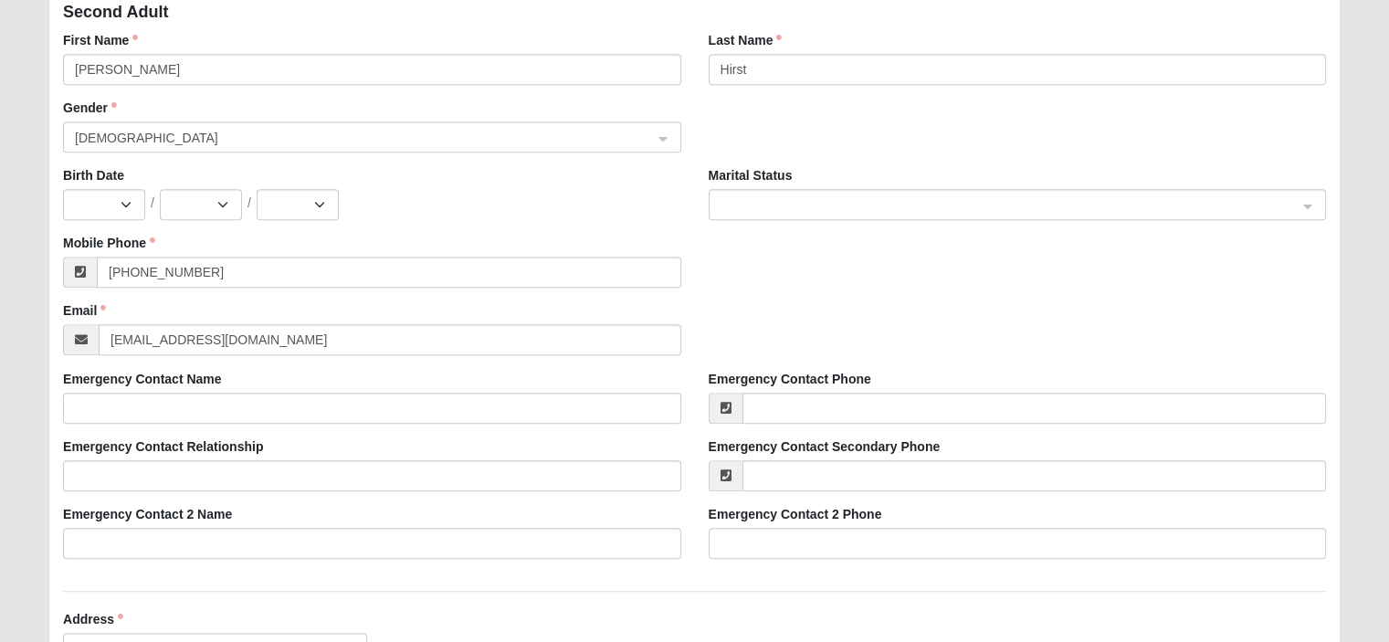
click at [781, 279] on div "Mobile Phone [PHONE_NUMBER]" at bounding box center [694, 268] width 1290 height 68
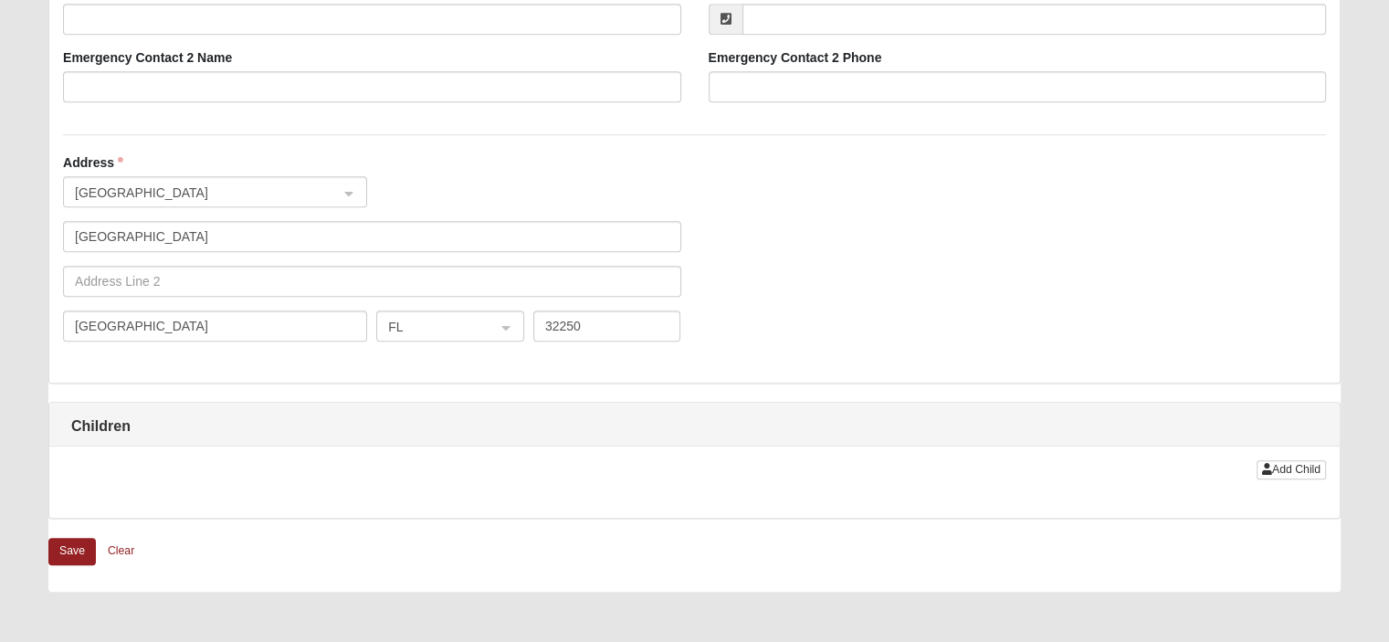
scroll to position [1543, 0]
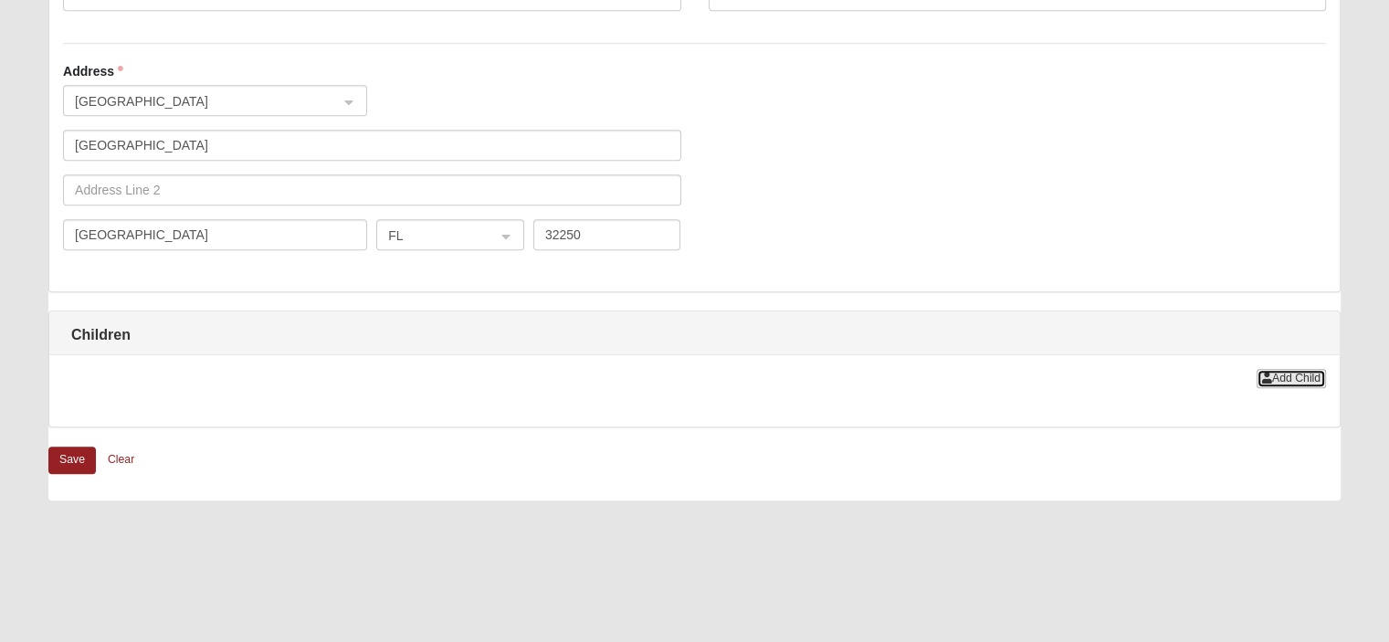
click at [1303, 381] on span "Add Child" at bounding box center [1296, 378] width 48 height 13
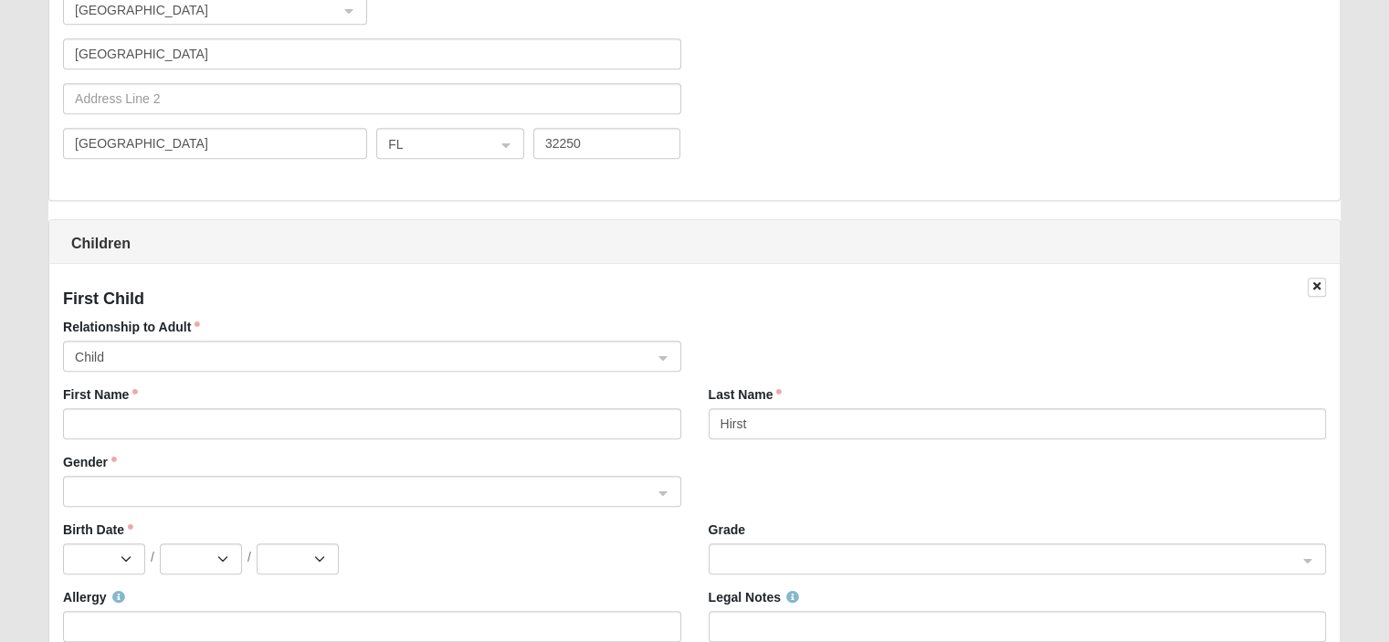
scroll to position [1635, 0]
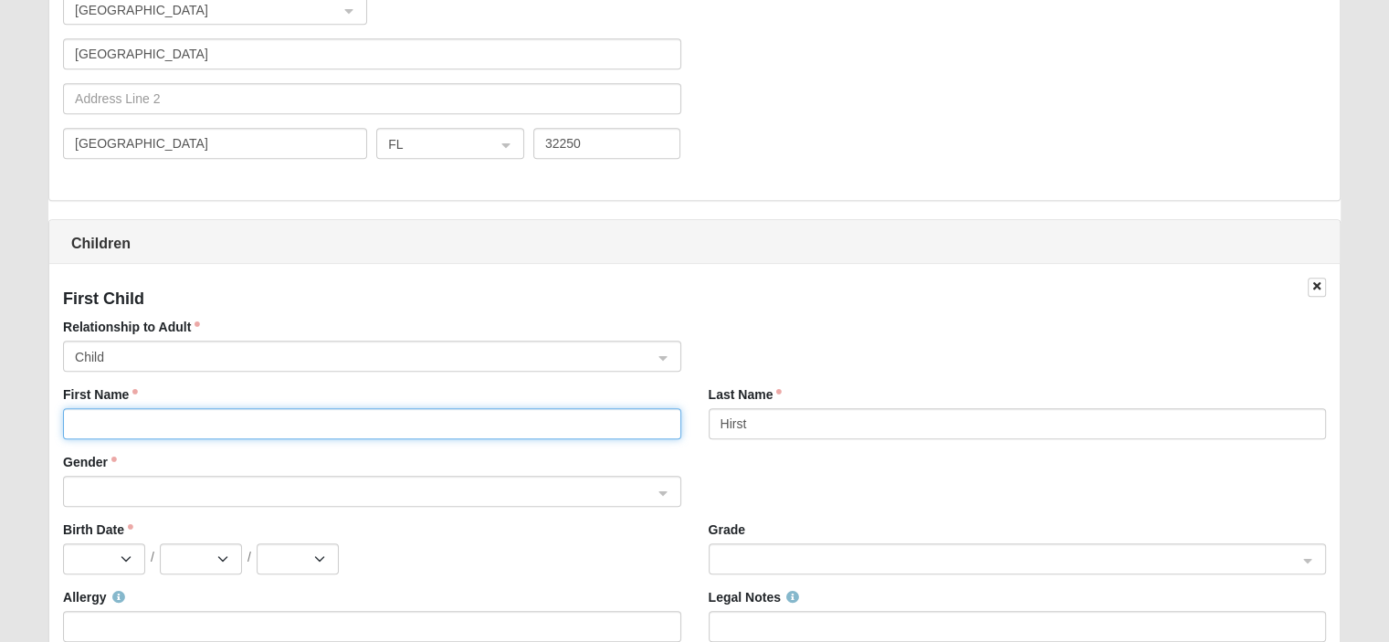
click at [159, 418] on input "First Name" at bounding box center [371, 423] width 617 height 31
click at [289, 496] on span at bounding box center [363, 492] width 577 height 20
type input "Teagan Hirst"
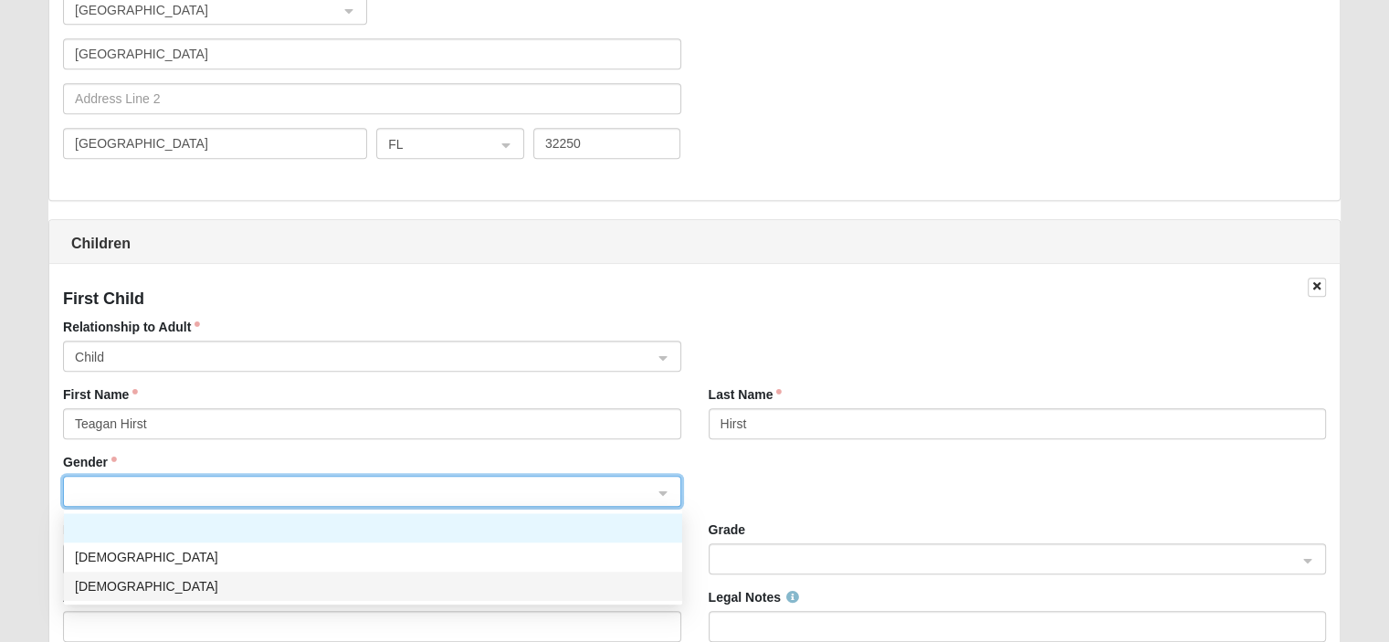
click at [105, 579] on div "[DEMOGRAPHIC_DATA]" at bounding box center [373, 586] width 596 height 20
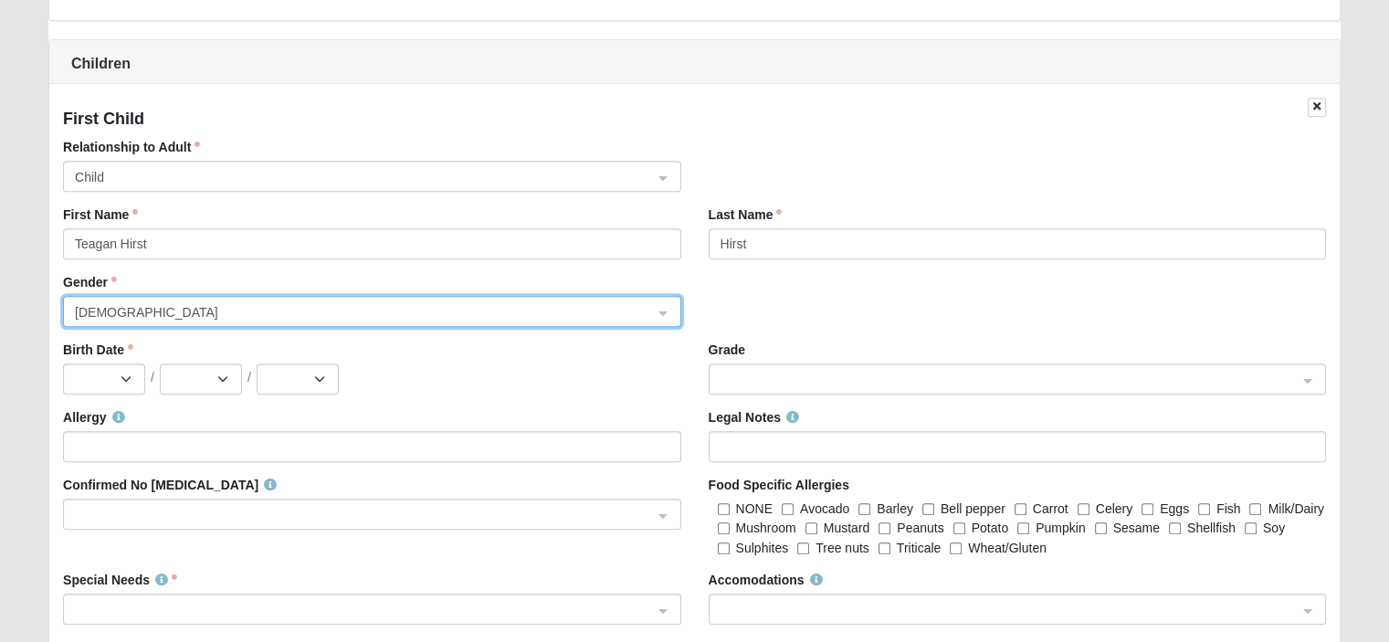
scroll to position [1817, 0]
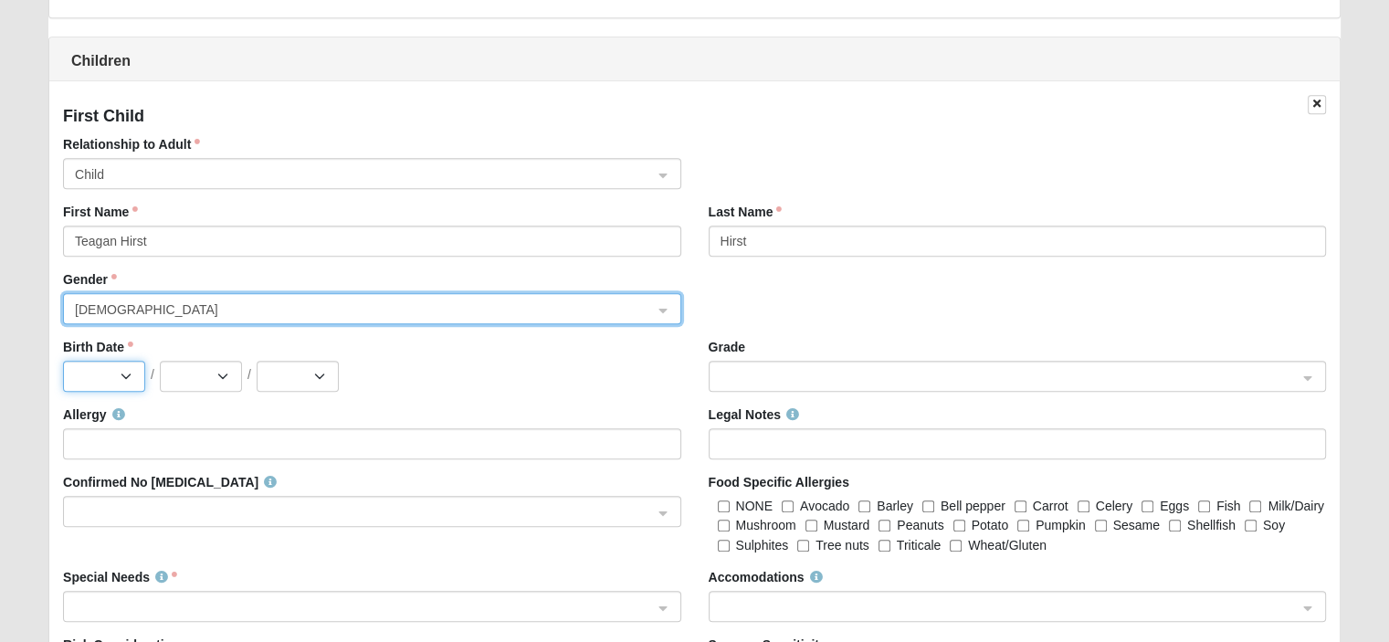
click at [121, 380] on select "Jan Feb Mar Apr May Jun [DATE] Aug Sep Oct Nov Dec" at bounding box center [104, 376] width 82 height 31
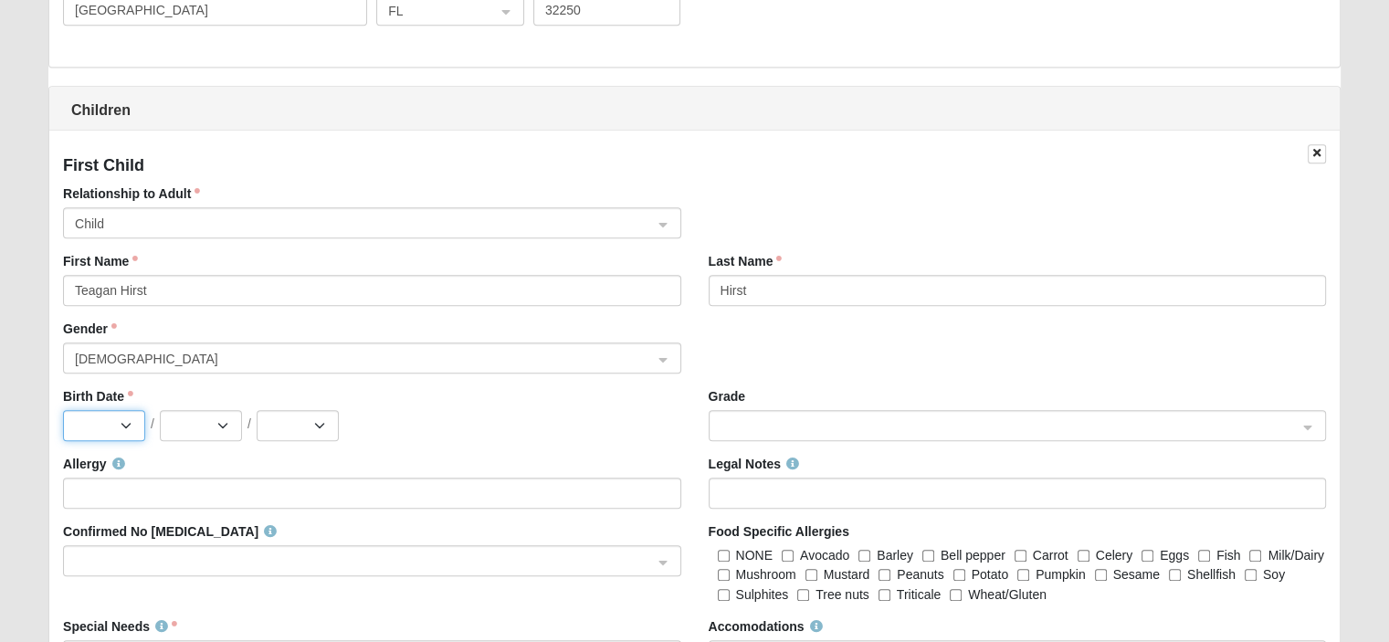
scroll to position [1726, 0]
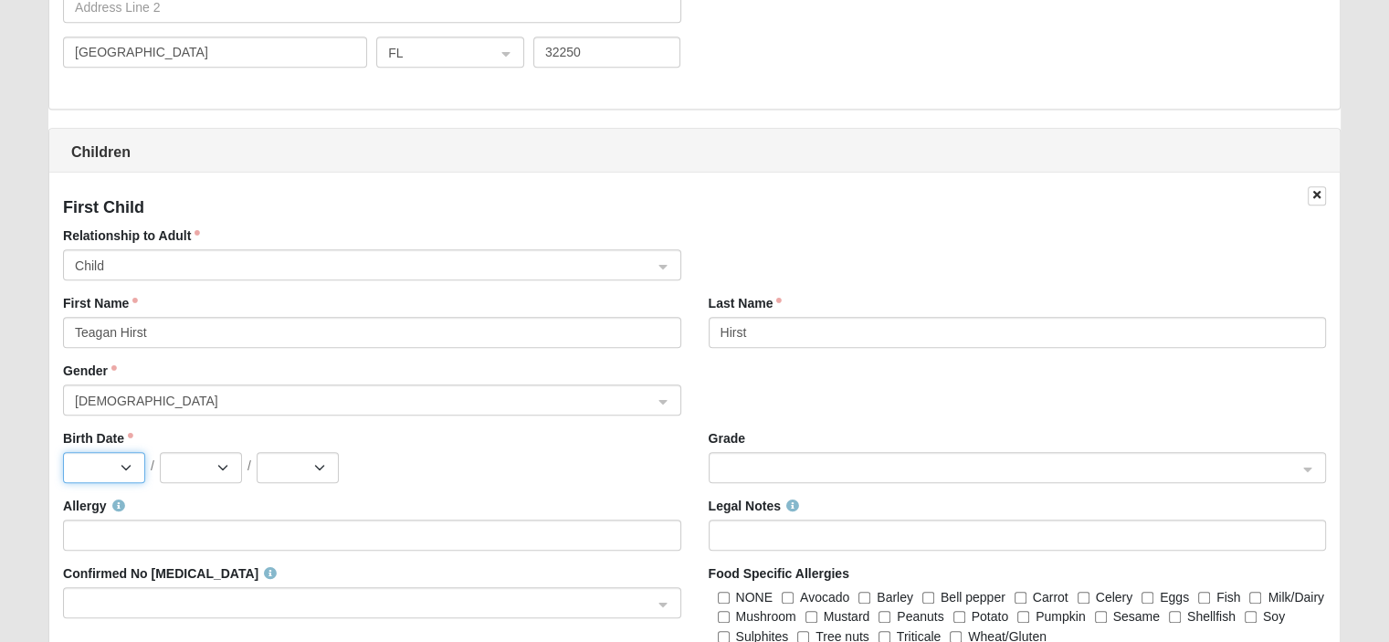
click at [131, 469] on select "Jan Feb Mar Apr May Jun [DATE] Aug Sep Oct Nov Dec" at bounding box center [104, 467] width 82 height 31
select select "11"
click at [63, 452] on select "Jan Feb Mar Apr May Jun [DATE] Aug Sep Oct Nov Dec" at bounding box center [104, 467] width 82 height 31
click at [459, 463] on div "Jan Feb Mar Apr May Jun [DATE] Aug Sep Oct Nov [DATE] 2 3 4 5 6 7 8 9 10 11 12 …" at bounding box center [371, 467] width 617 height 31
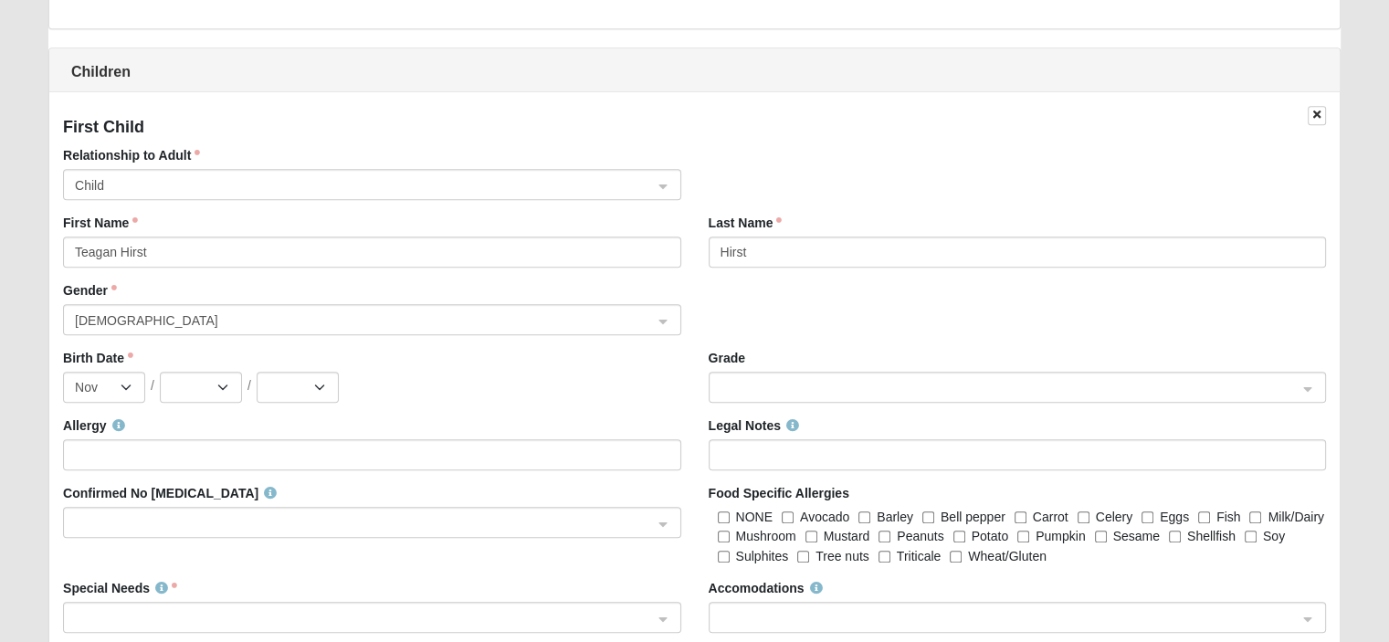
scroll to position [1817, 0]
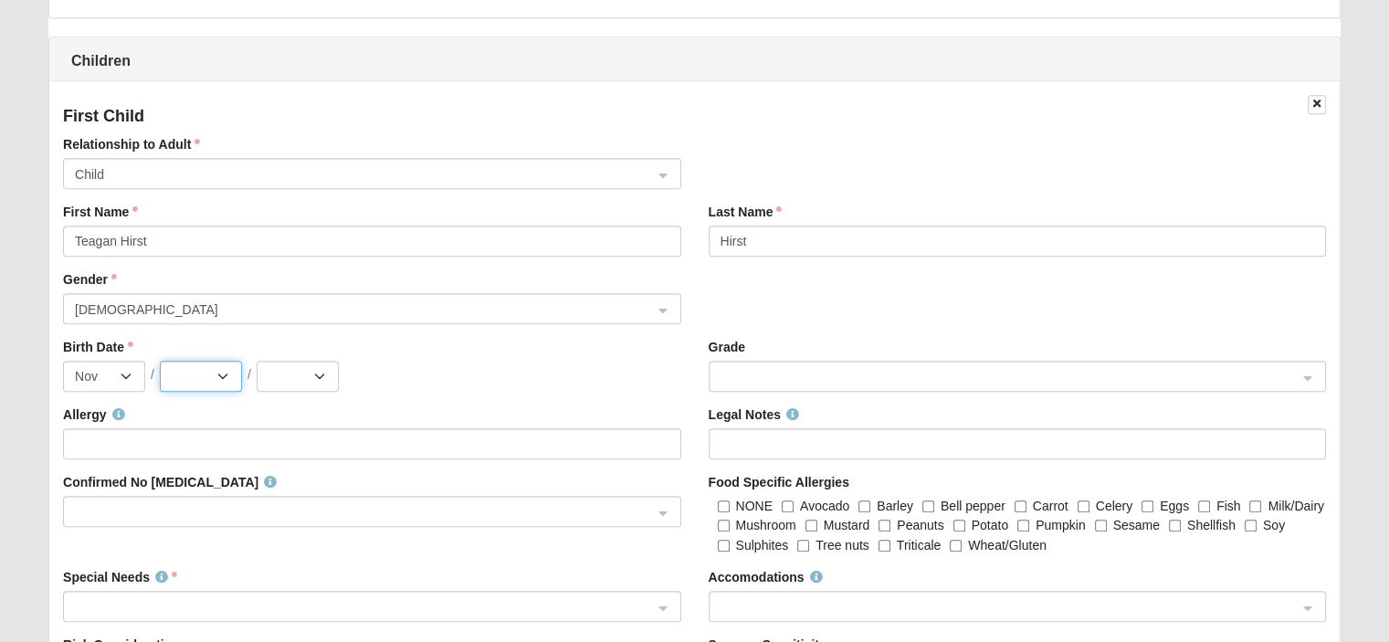
click at [225, 381] on select "1 2 3 4 5 6 7 8 9 10 11 12 13 14 15 16 17 18 19 20 21 22 23 24 25 26 27 28 29 30" at bounding box center [201, 376] width 82 height 31
select select "8"
click at [160, 361] on select "1 2 3 4 5 6 7 8 9 10 11 12 13 14 15 16 17 18 19 20 21 22 23 24 25 26 27 28 29 30" at bounding box center [201, 376] width 82 height 31
click at [325, 370] on select "2025 2024 2023 2022 2021 2020 2019 2018 2017 2016 2015 2014 2013 2012 2011 2010…" at bounding box center [298, 376] width 82 height 31
select select "2019"
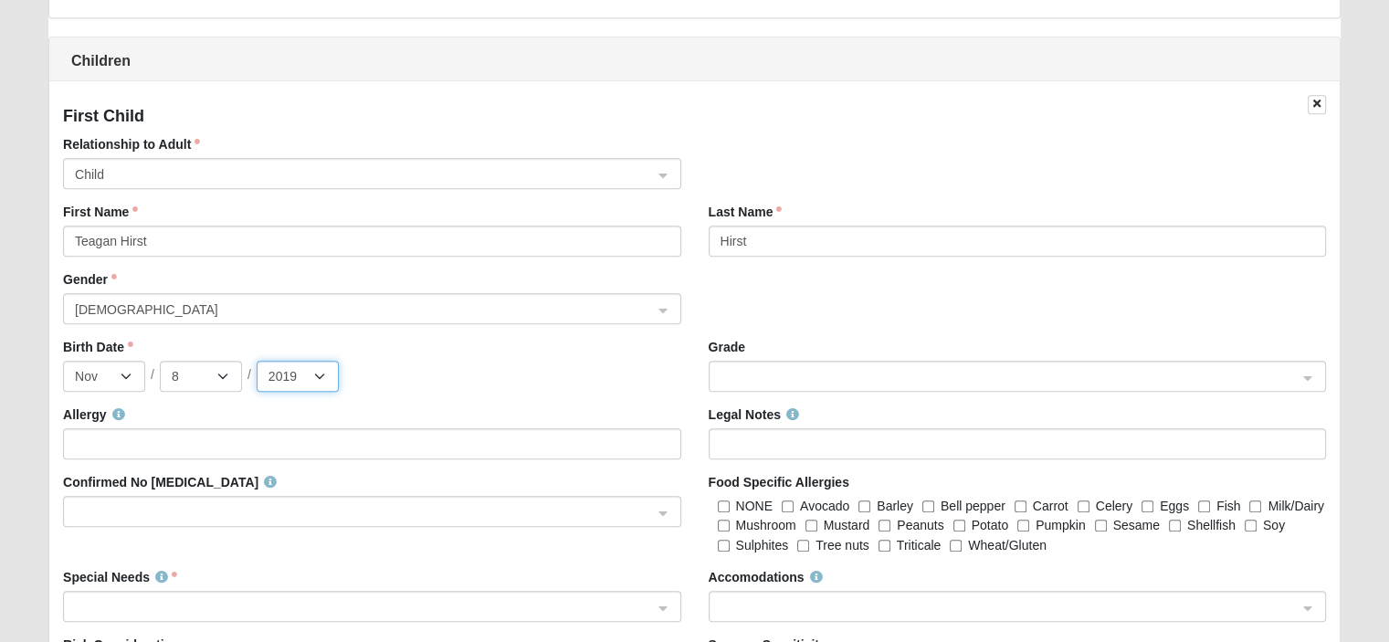
click at [257, 361] on select "2025 2024 2023 2022 2021 2020 2019 2018 2017 2016 2015 2014 2013 2012 2011 2010…" at bounding box center [298, 376] width 82 height 31
click at [836, 370] on span at bounding box center [1008, 377] width 577 height 20
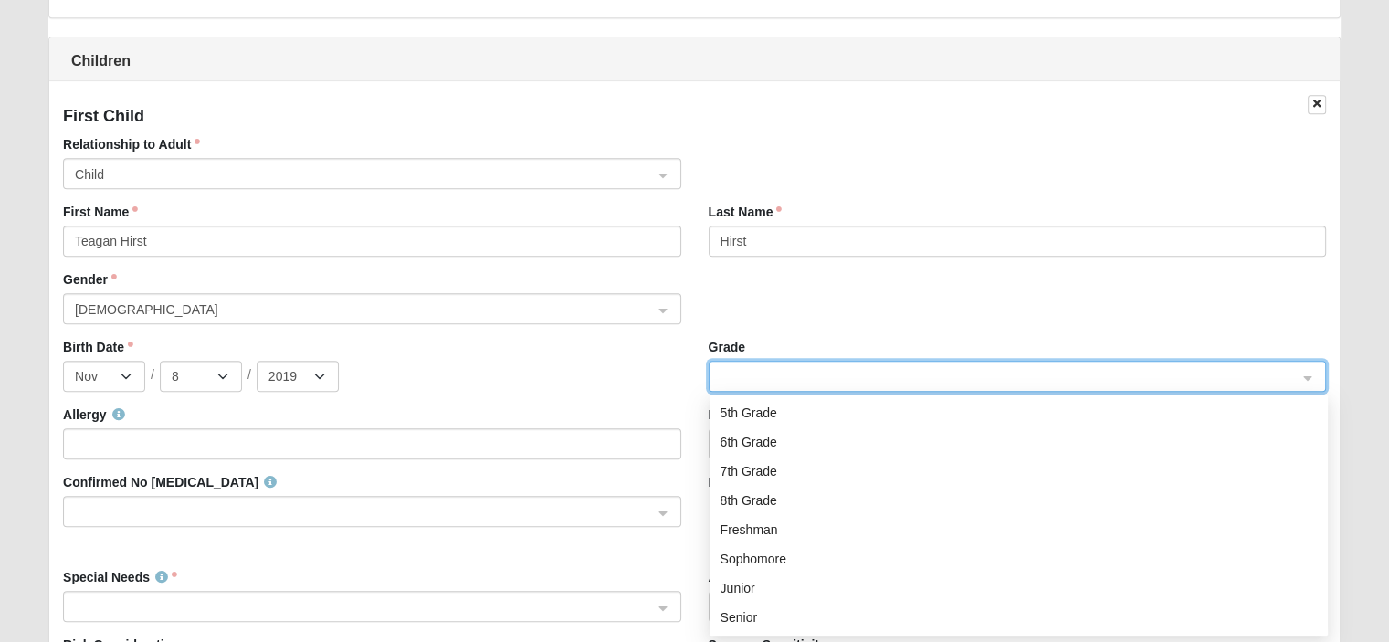
scroll to position [0, 0]
click at [524, 352] on div "Birth Date Jan Feb Mar Apr May Jun [DATE] Aug Sep Oct Nov [DATE] 2 3 4 5 6 7 8 …" at bounding box center [371, 365] width 617 height 54
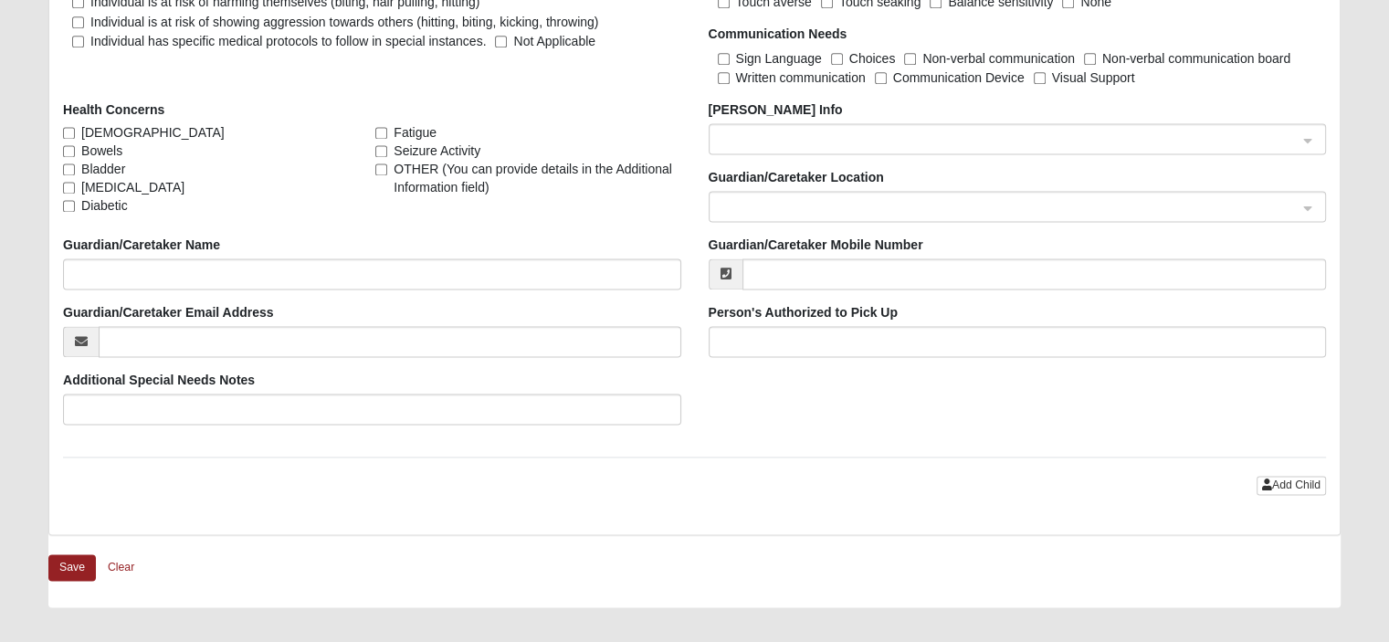
scroll to position [2548, 0]
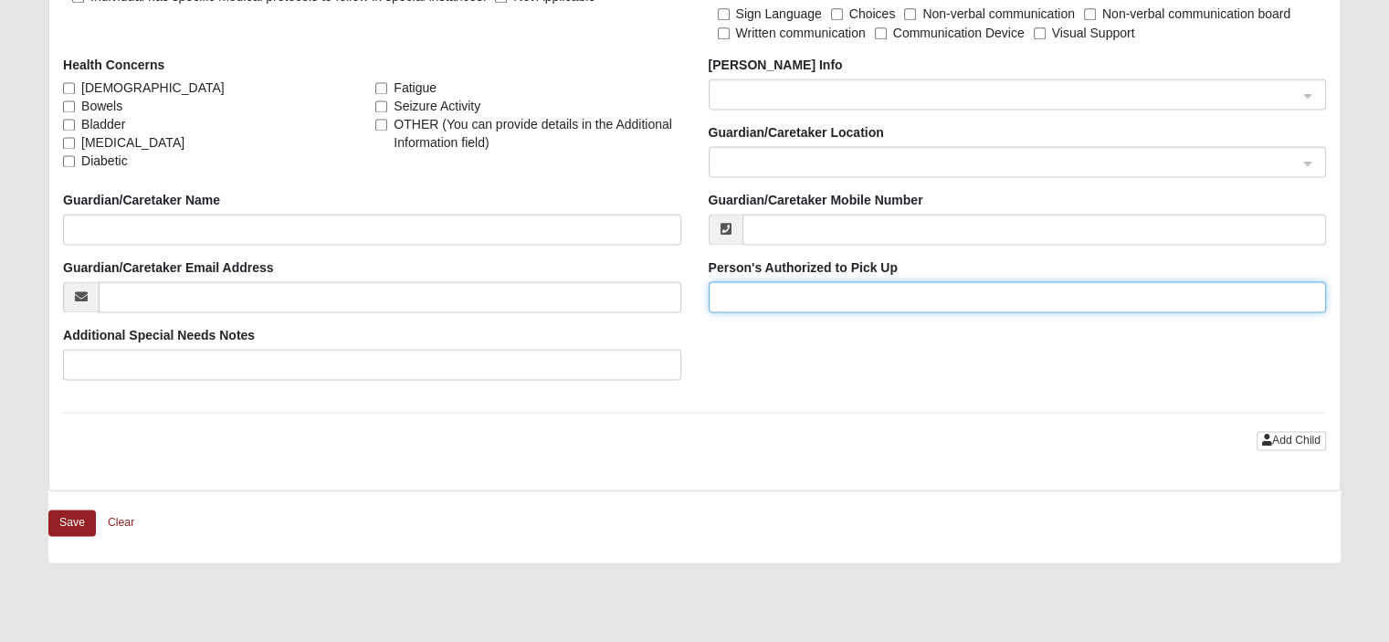
click at [808, 286] on input "Person's Authorized to Pick Up" at bounding box center [1017, 296] width 617 height 31
type input "a"
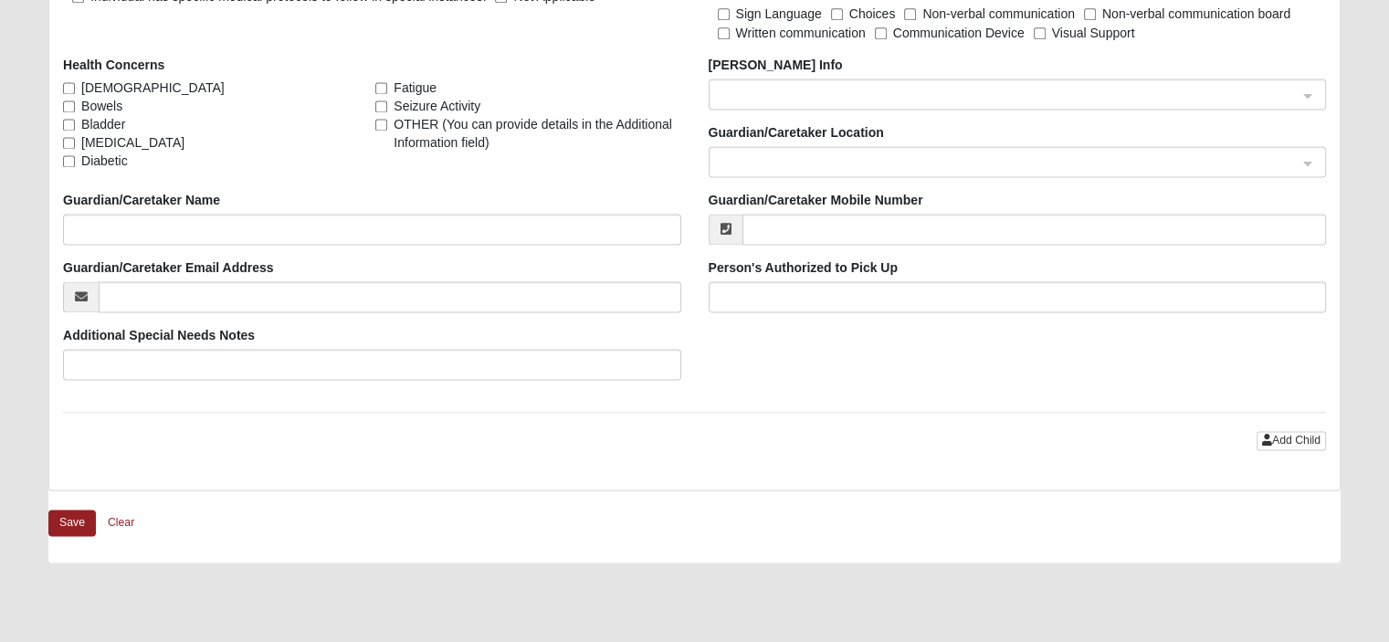
click at [1282, 436] on span "Add Child" at bounding box center [1296, 440] width 48 height 13
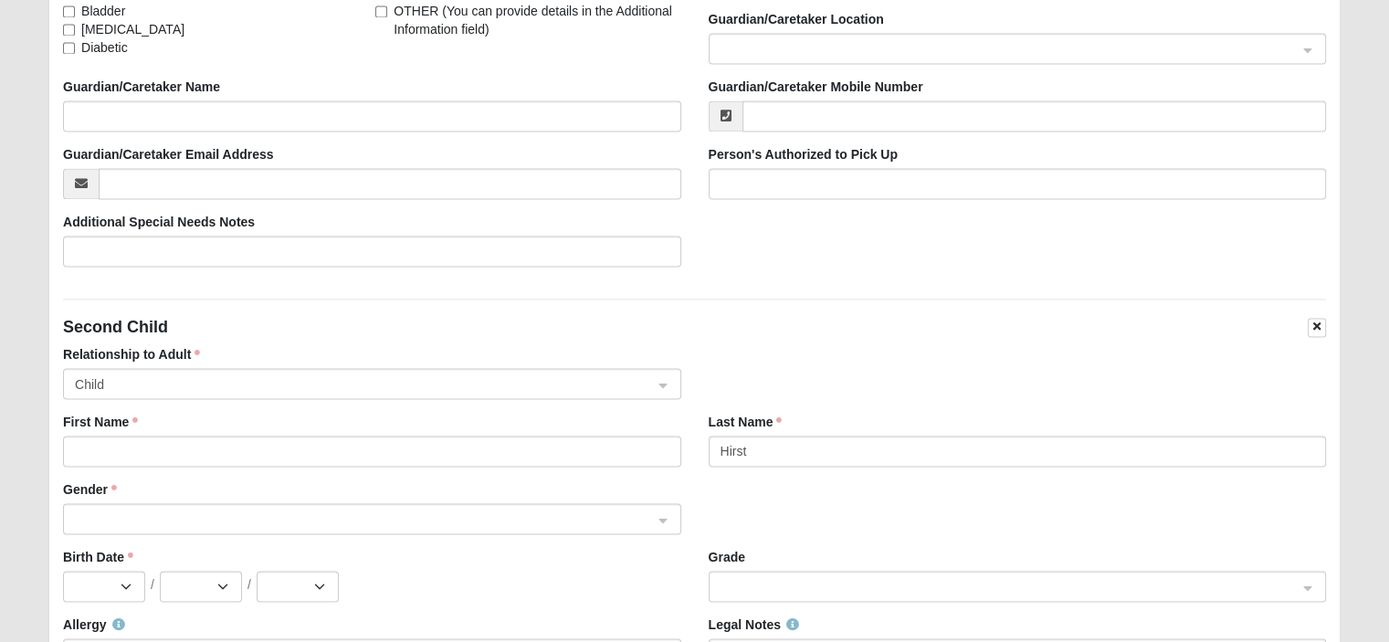
scroll to position [2730, 0]
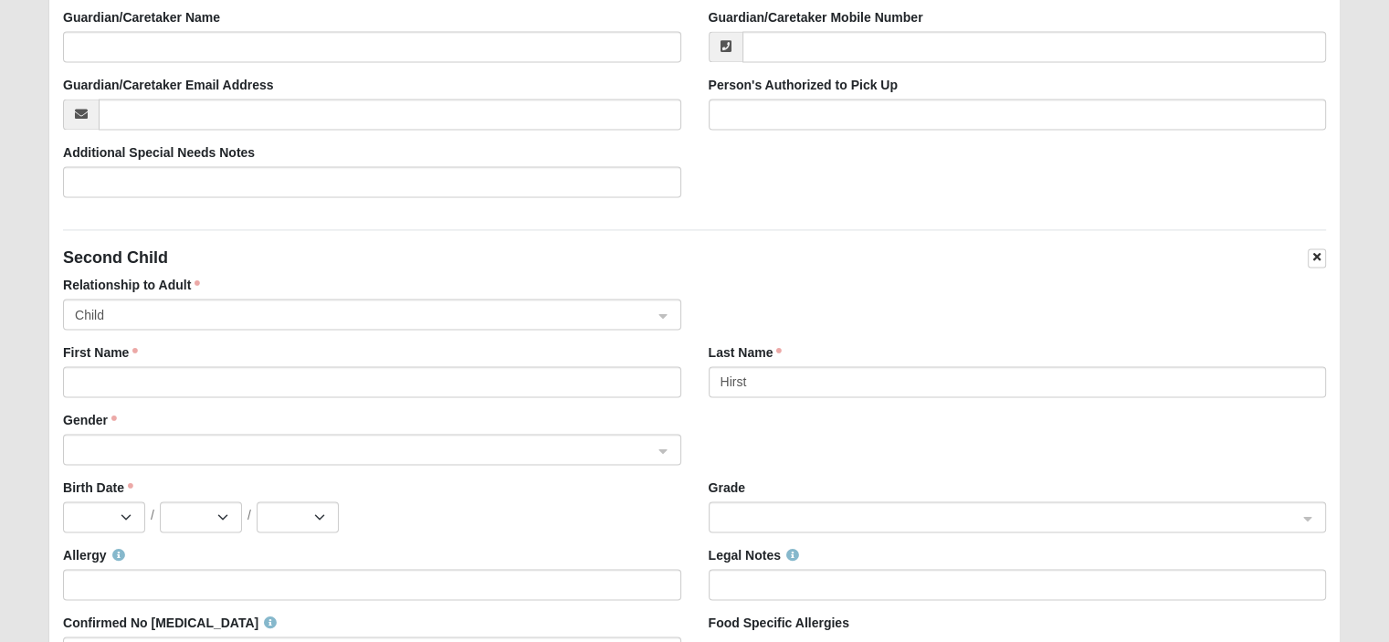
click at [220, 311] on span "Child" at bounding box center [363, 315] width 577 height 20
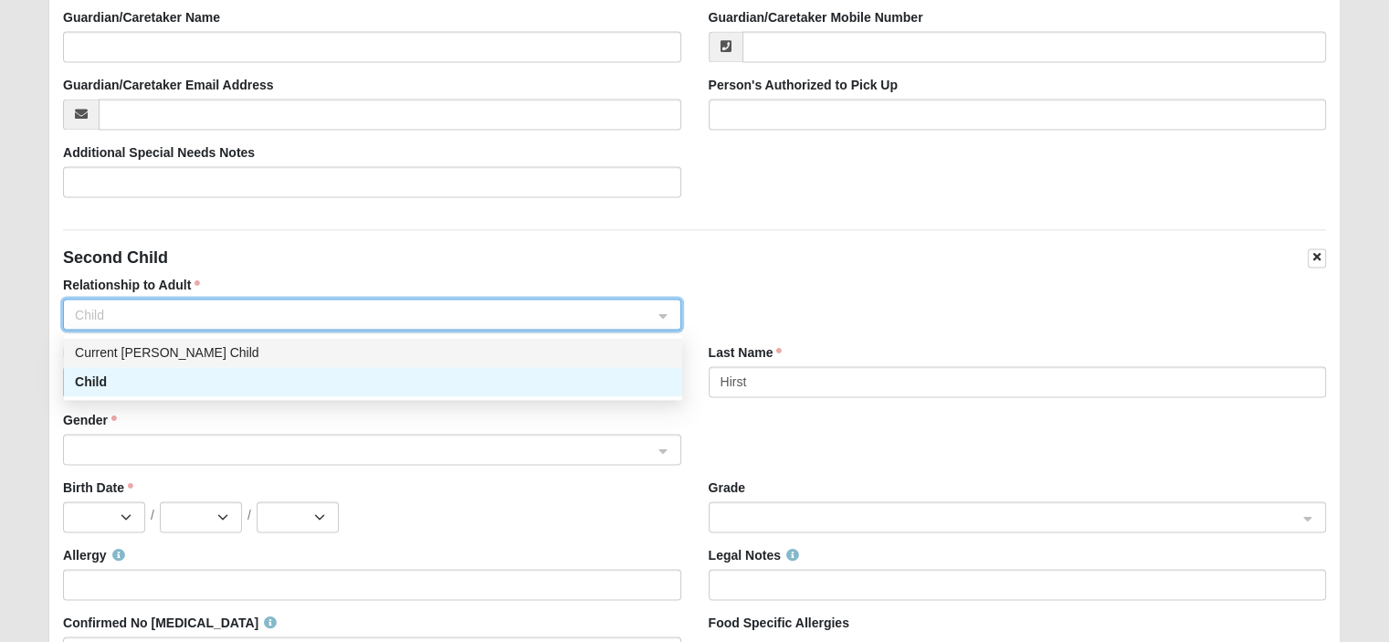
click at [479, 260] on h4 "Second Child" at bounding box center [694, 258] width 1263 height 20
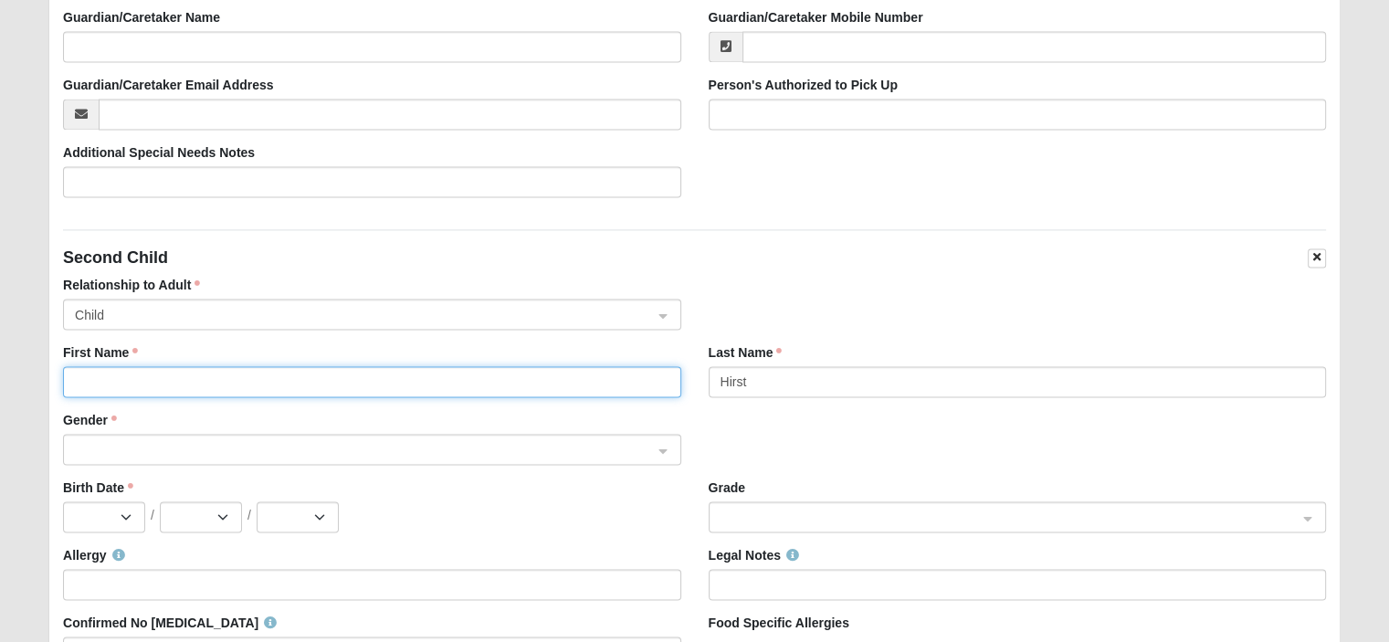
click at [293, 381] on input "First Name" at bounding box center [371, 381] width 617 height 31
type input "[PERSON_NAME]"
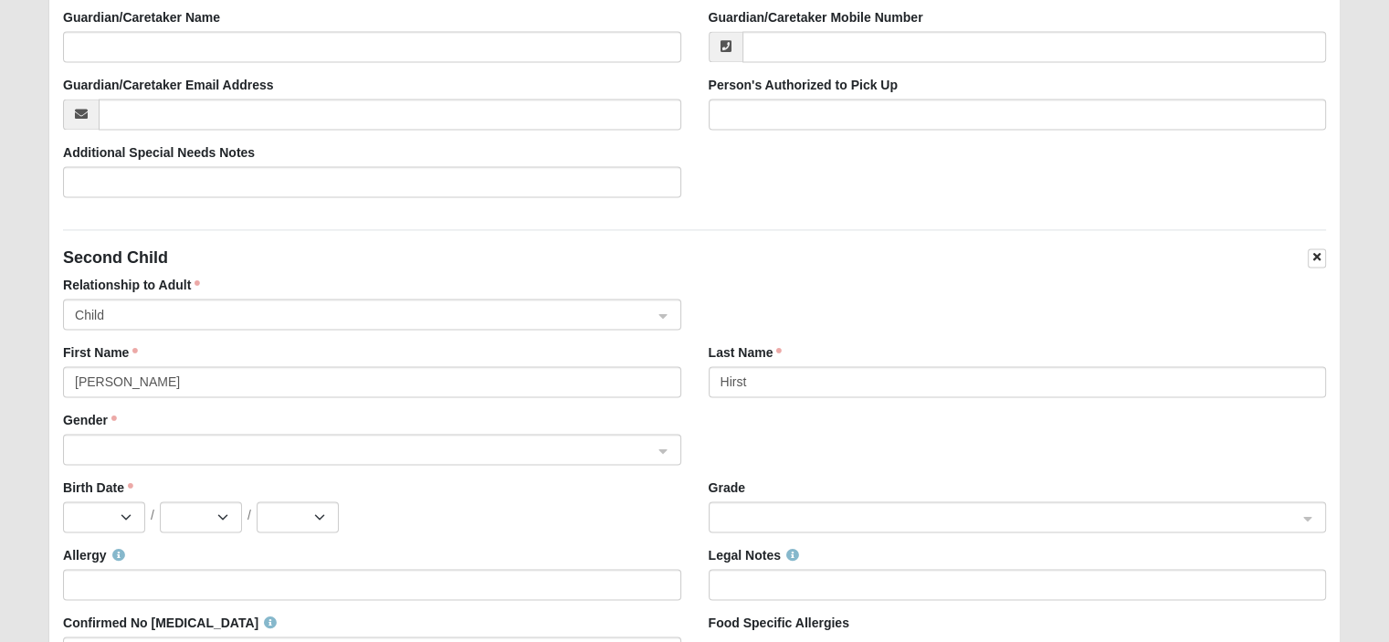
click at [332, 458] on input "search" at bounding box center [365, 448] width 583 height 27
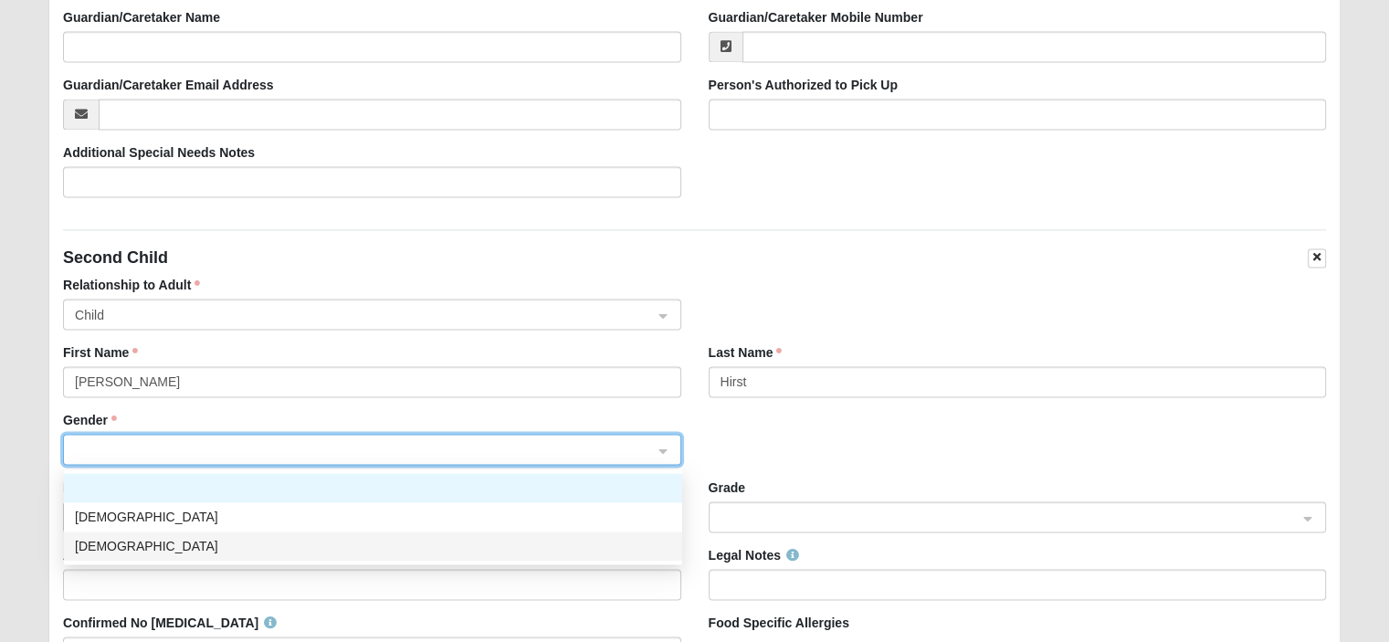
click at [216, 544] on div "[DEMOGRAPHIC_DATA]" at bounding box center [373, 546] width 596 height 20
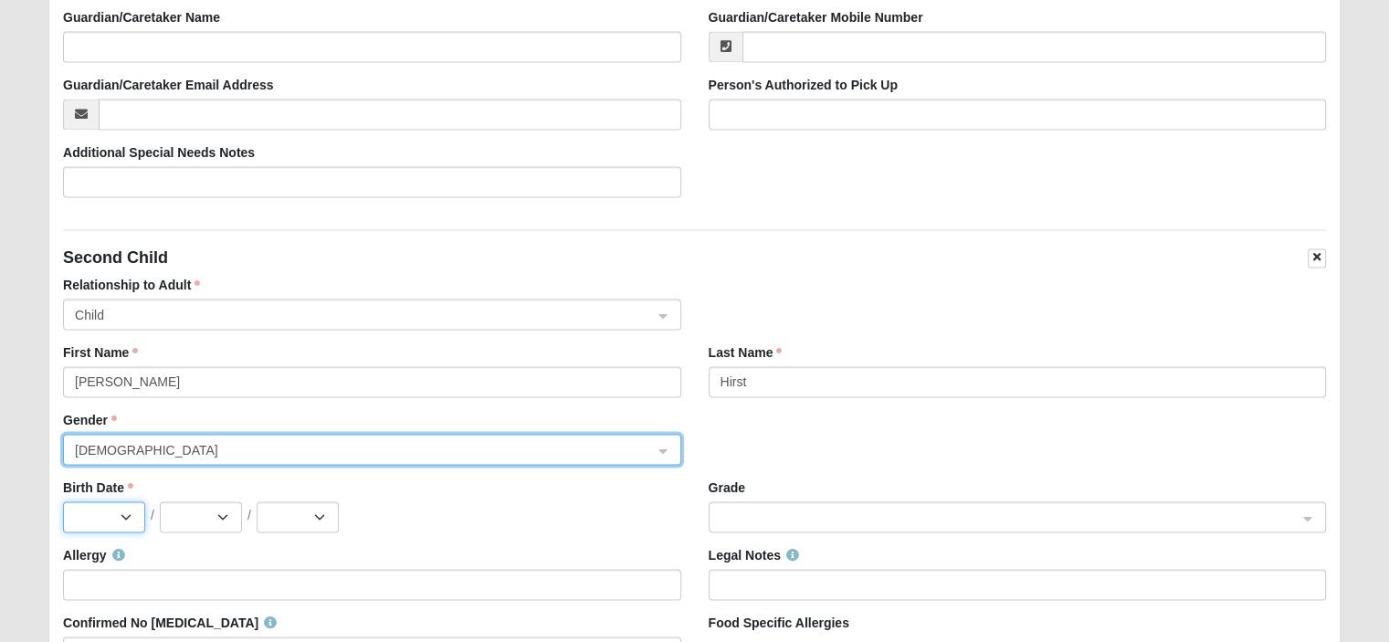
click at [127, 514] on select "Jan Feb Mar Apr May Jun [DATE] Aug Sep Oct Nov Dec" at bounding box center [104, 516] width 82 height 31
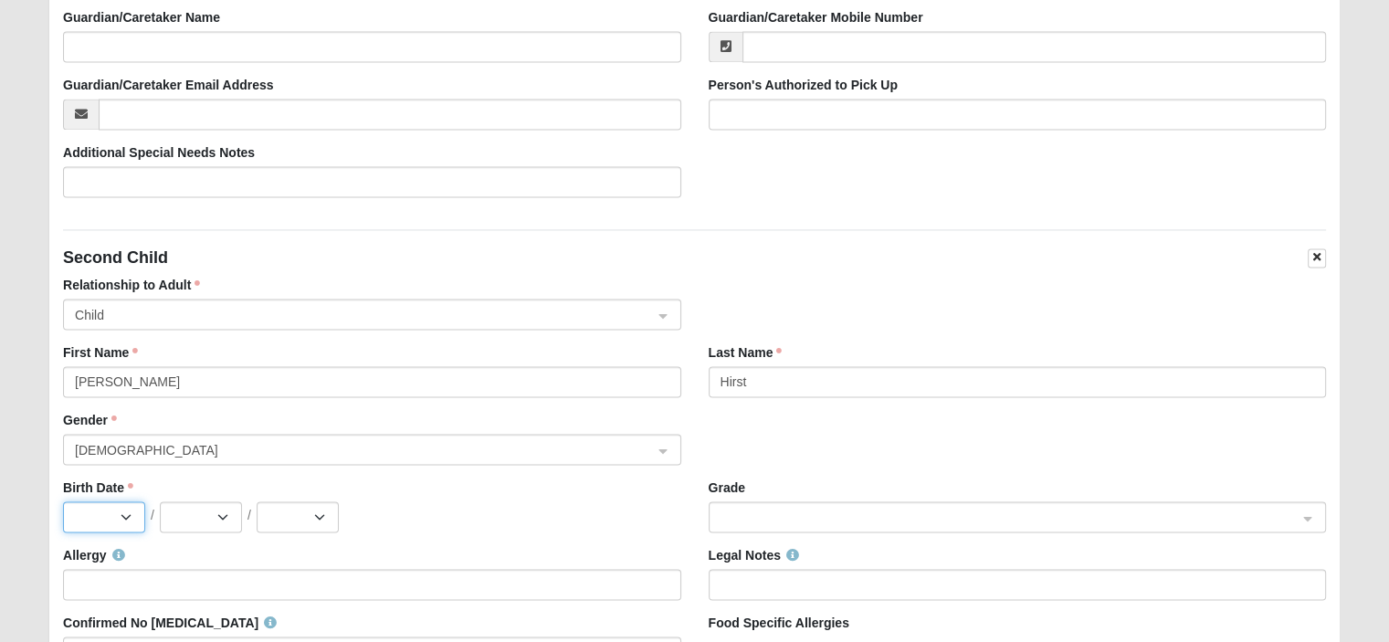
select select "4"
click at [63, 501] on select "Jan Feb Mar Apr May Jun [DATE] Aug Sep Oct Nov Dec" at bounding box center [104, 516] width 82 height 31
click at [215, 510] on select "1 2 3 4 5 6 7 8 9 10 11 12 13 14 15 16 17 18 19 20 21 22 23 24 25 26 27 28 29 30" at bounding box center [201, 516] width 82 height 31
select select "20"
click at [160, 501] on select "1 2 3 4 5 6 7 8 9 10 11 12 13 14 15 16 17 18 19 20 21 22 23 24 25 26 27 28 29 30" at bounding box center [201, 516] width 82 height 31
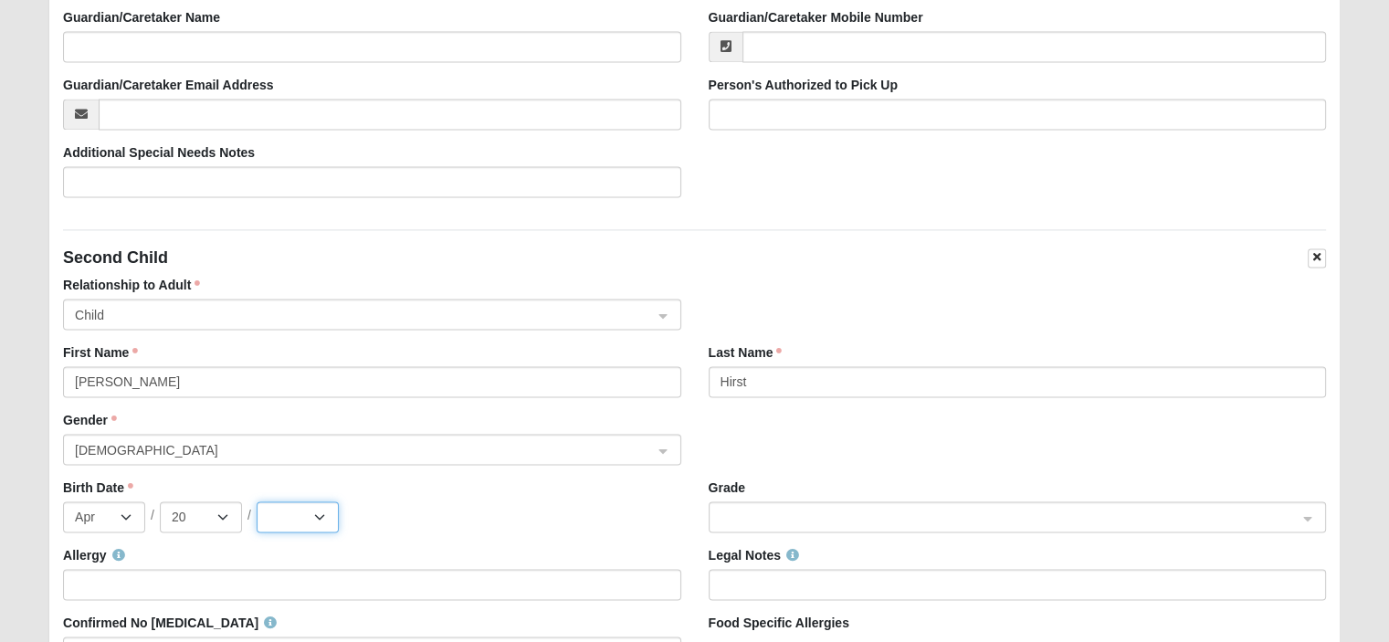
click at [326, 516] on select "2025 2024 2023 2022 2021 2020 2019 2018 2017 2016 2015 2014 2013 2012 2011 2010…" at bounding box center [298, 516] width 82 height 31
select select "2021"
click at [257, 501] on select "2025 2024 2023 2022 2021 2020 2019 2018 2017 2016 2015 2014 2013 2012 2011 2010…" at bounding box center [298, 516] width 82 height 31
click at [447, 553] on div "Allergy" at bounding box center [371, 573] width 617 height 54
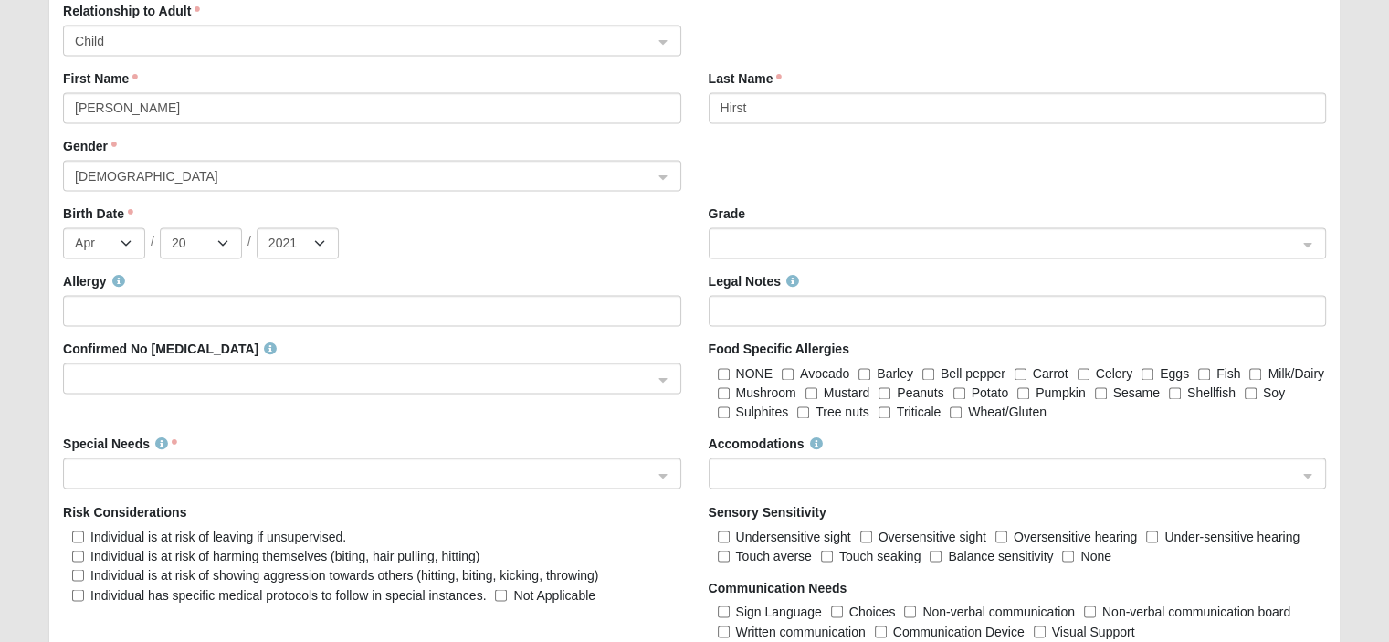
scroll to position [2913, 0]
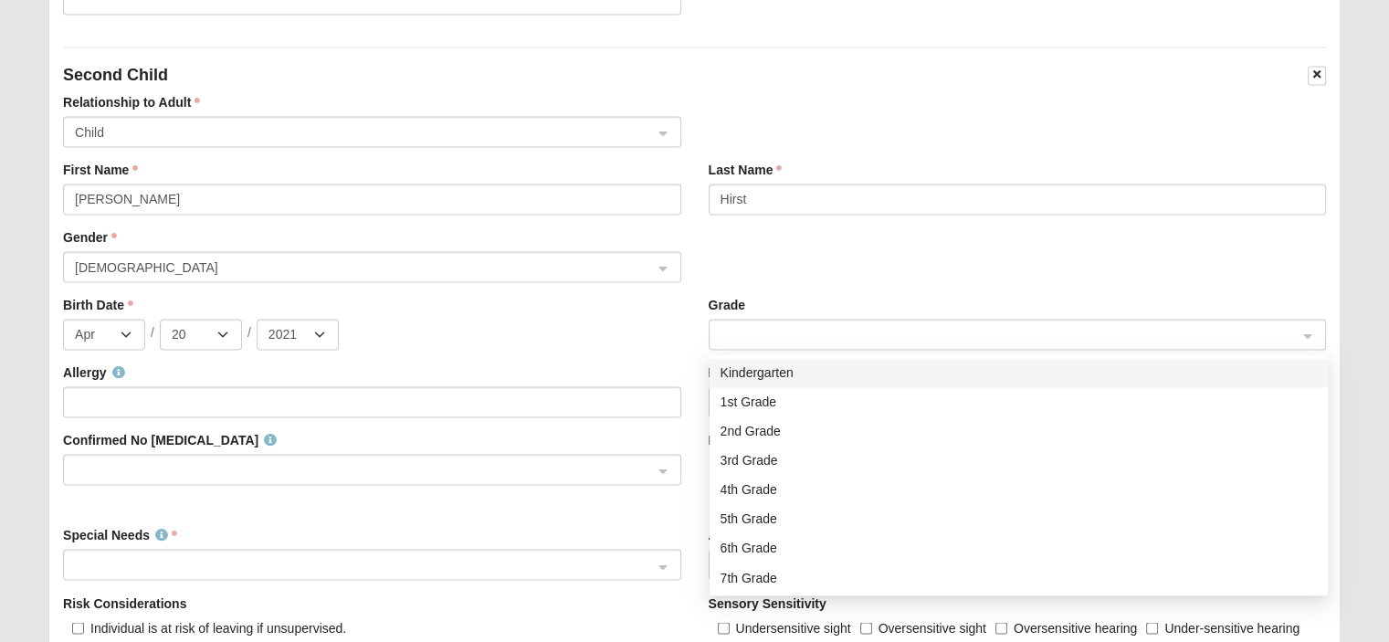
click at [809, 331] on span at bounding box center [1008, 335] width 577 height 20
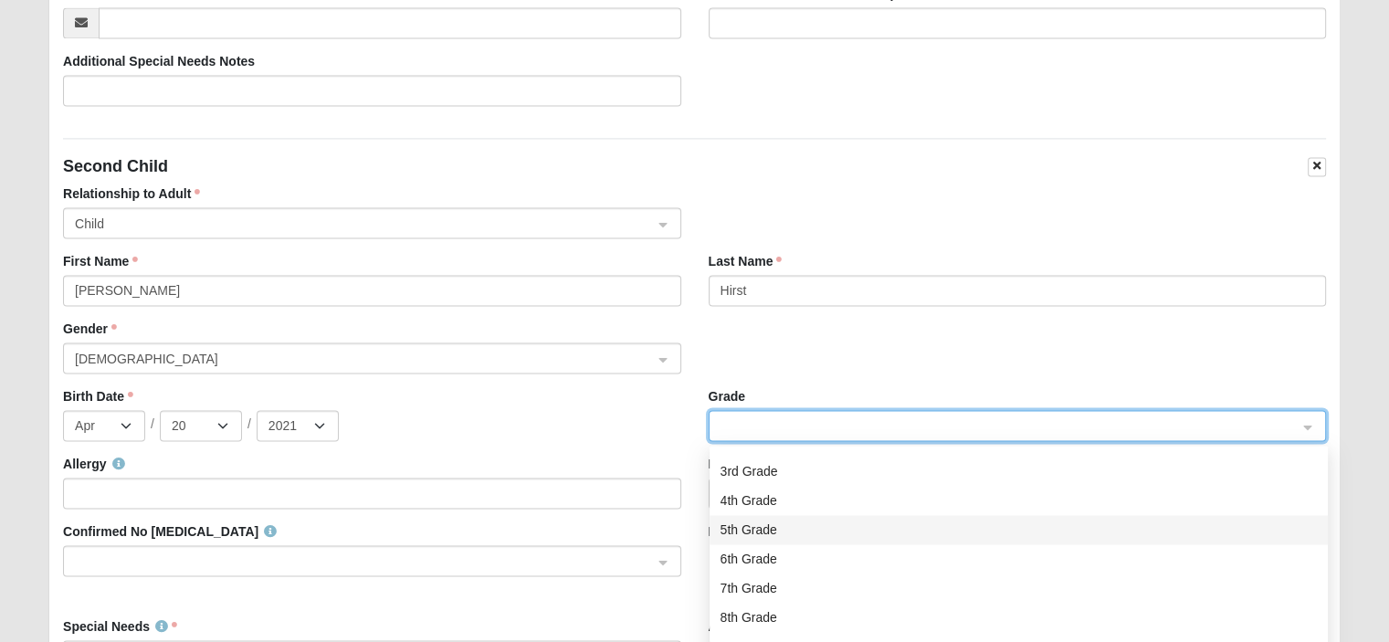
scroll to position [0, 0]
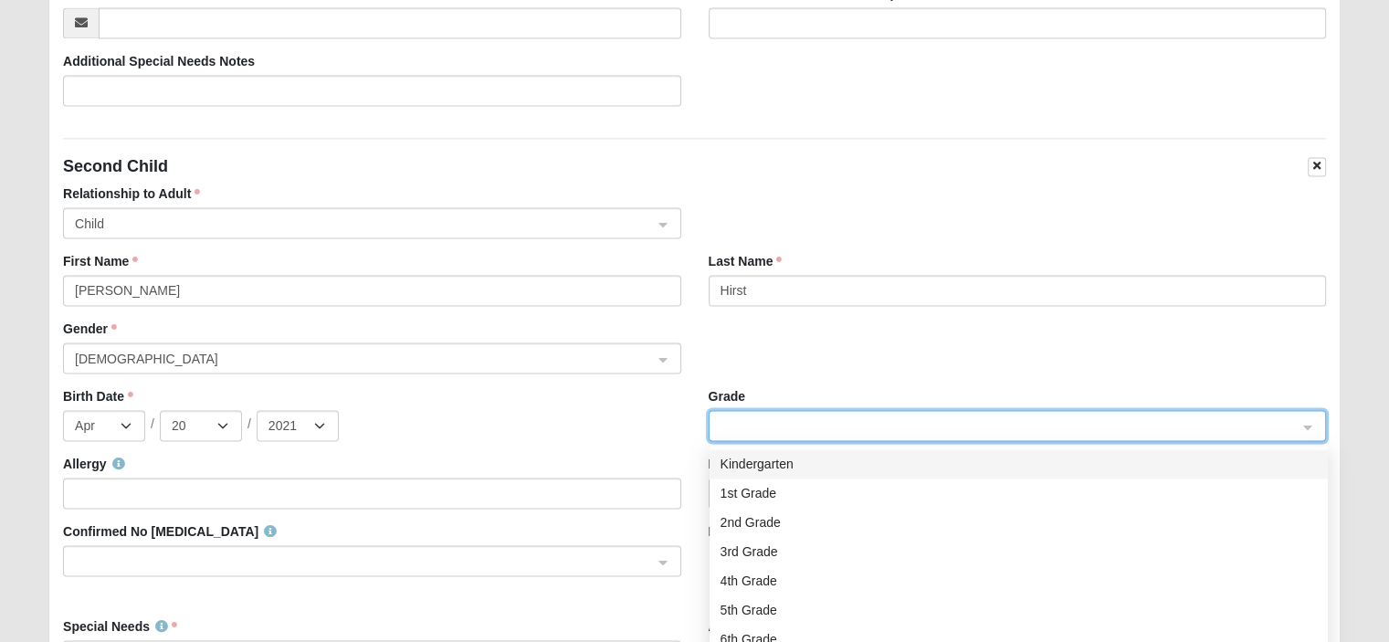
click at [808, 355] on div "Gender [DEMOGRAPHIC_DATA] 1 2 [DEMOGRAPHIC_DATA] [DEMOGRAPHIC_DATA]" at bounding box center [694, 354] width 1290 height 68
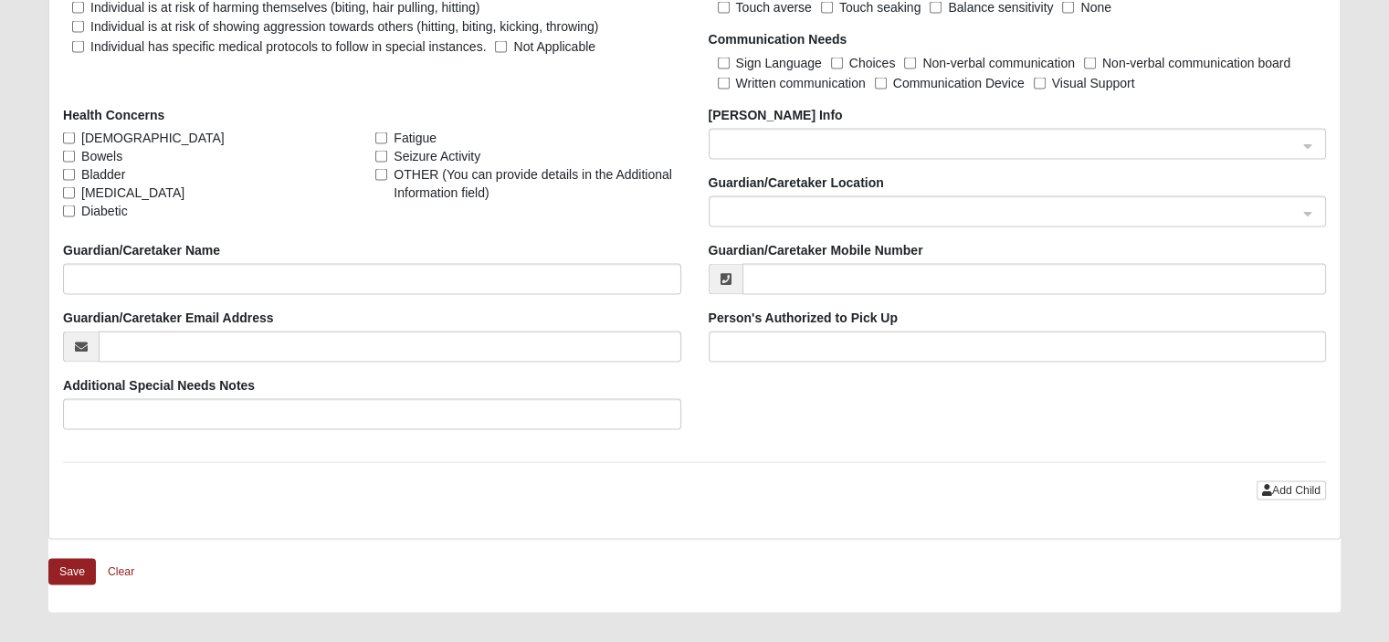
scroll to position [3735, 0]
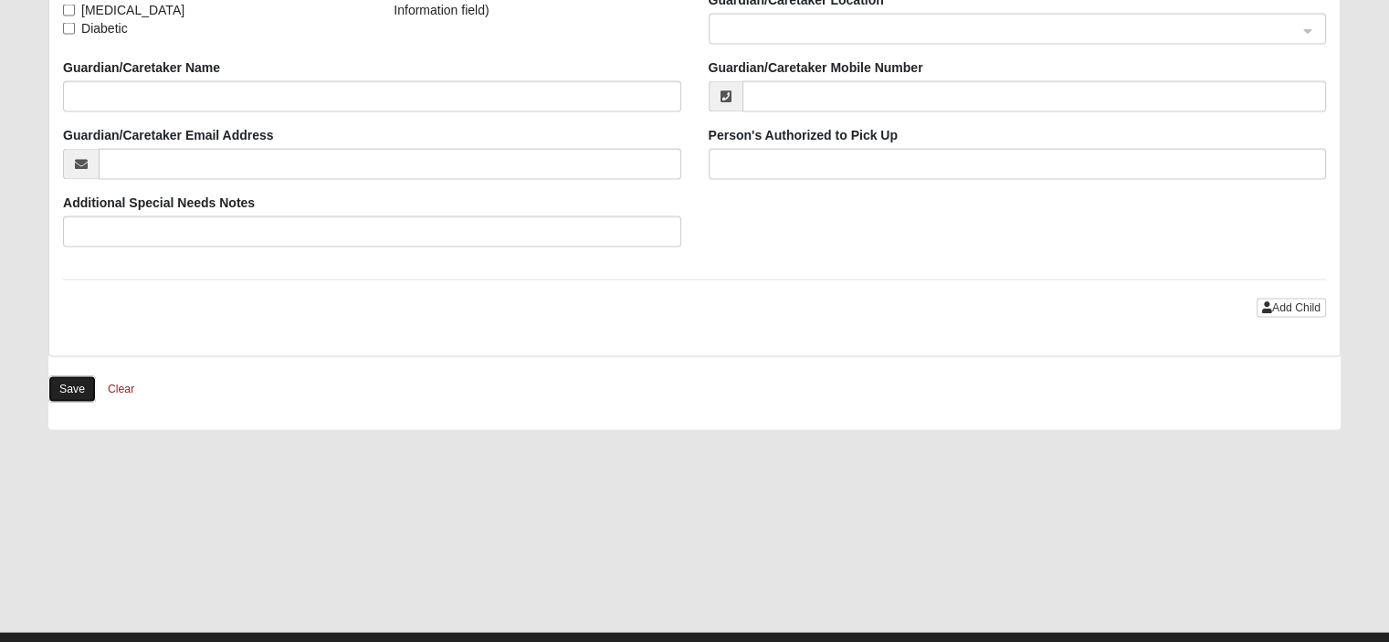
click at [73, 376] on button "Save" at bounding box center [71, 389] width 47 height 26
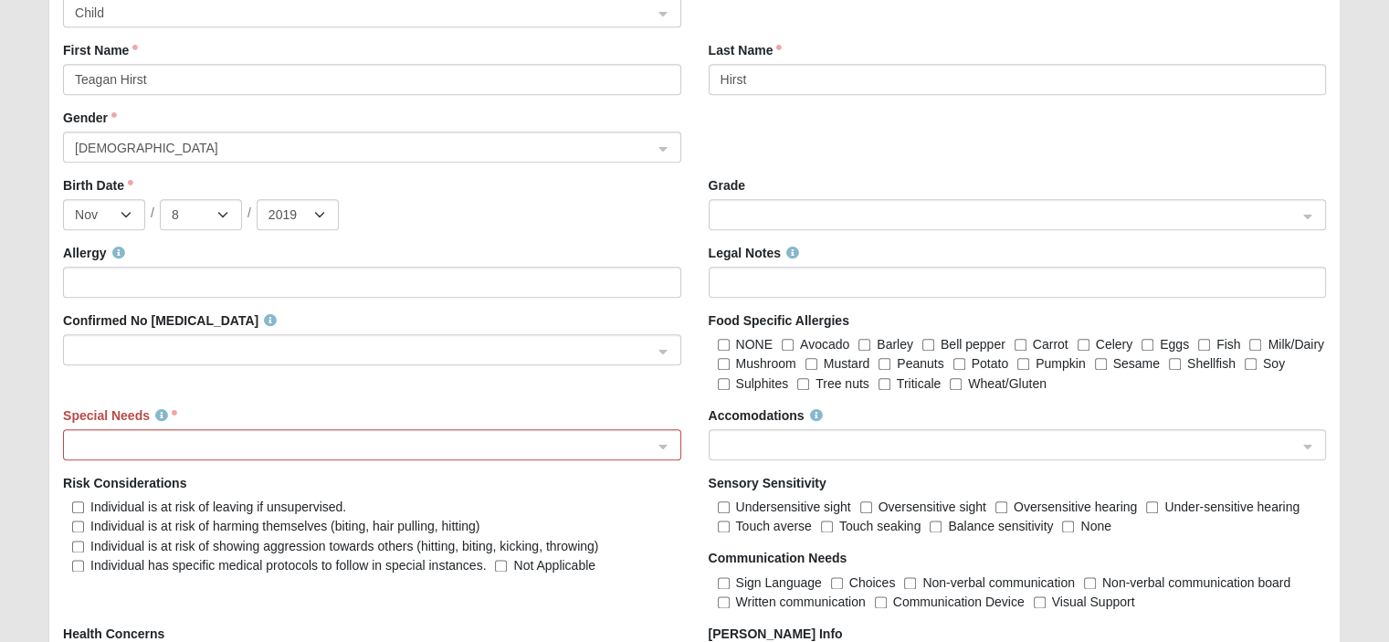
scroll to position [2100, 0]
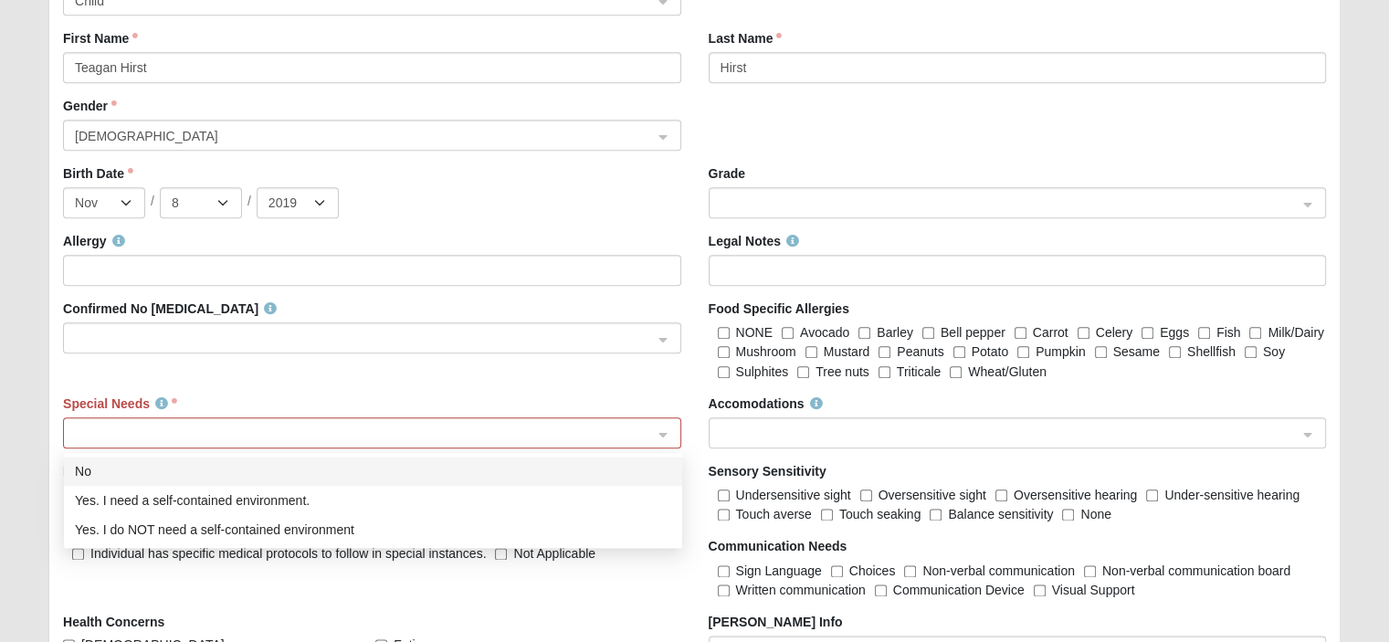
click at [584, 436] on span at bounding box center [363, 434] width 577 height 20
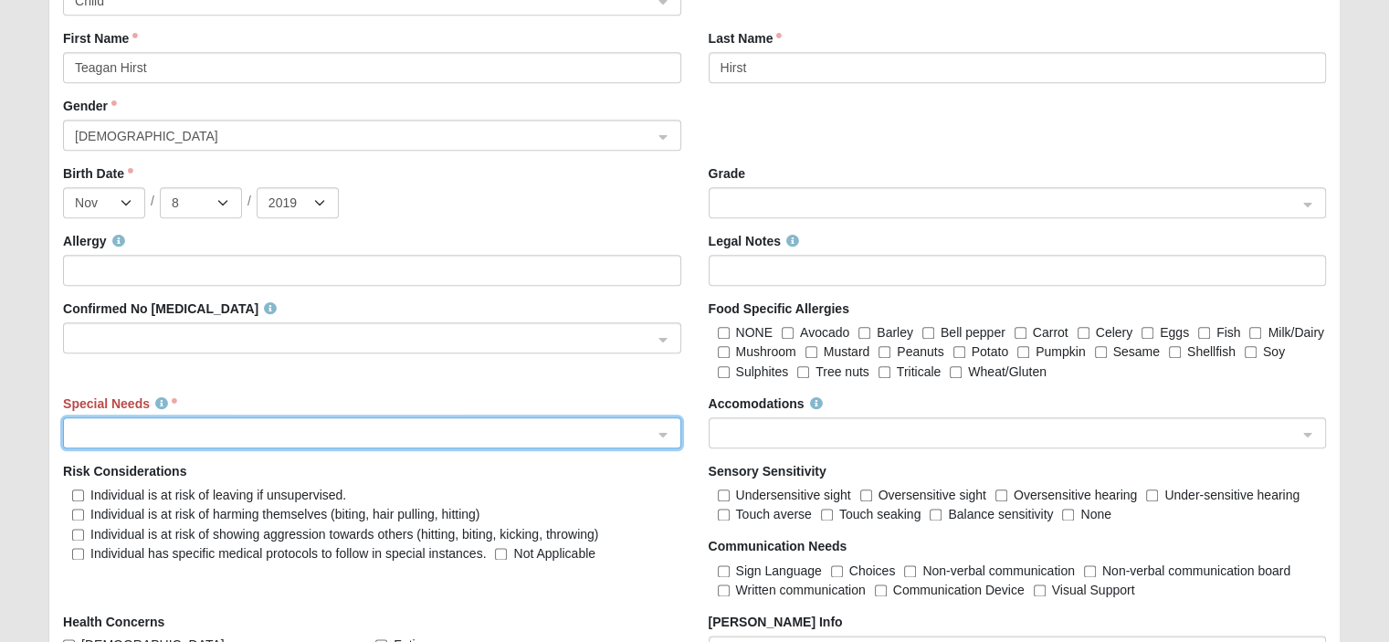
click at [584, 437] on span at bounding box center [363, 434] width 577 height 20
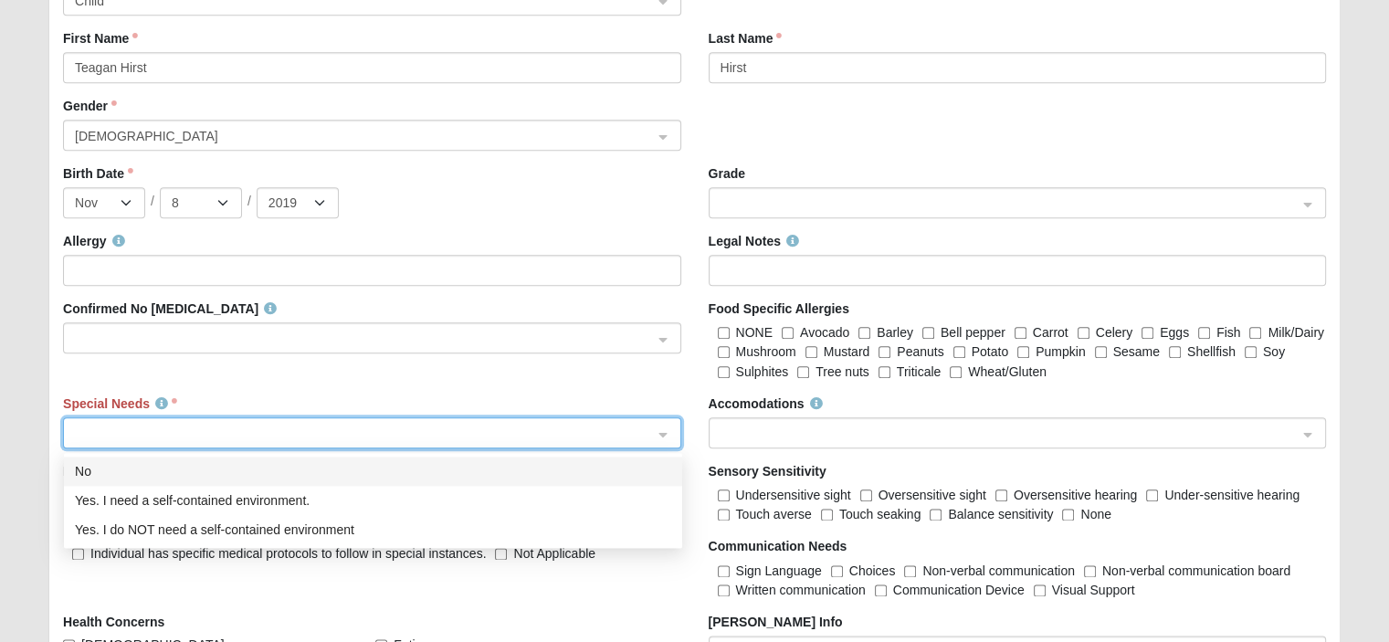
click at [584, 437] on span at bounding box center [363, 434] width 577 height 20
click at [480, 465] on div "No" at bounding box center [373, 471] width 596 height 20
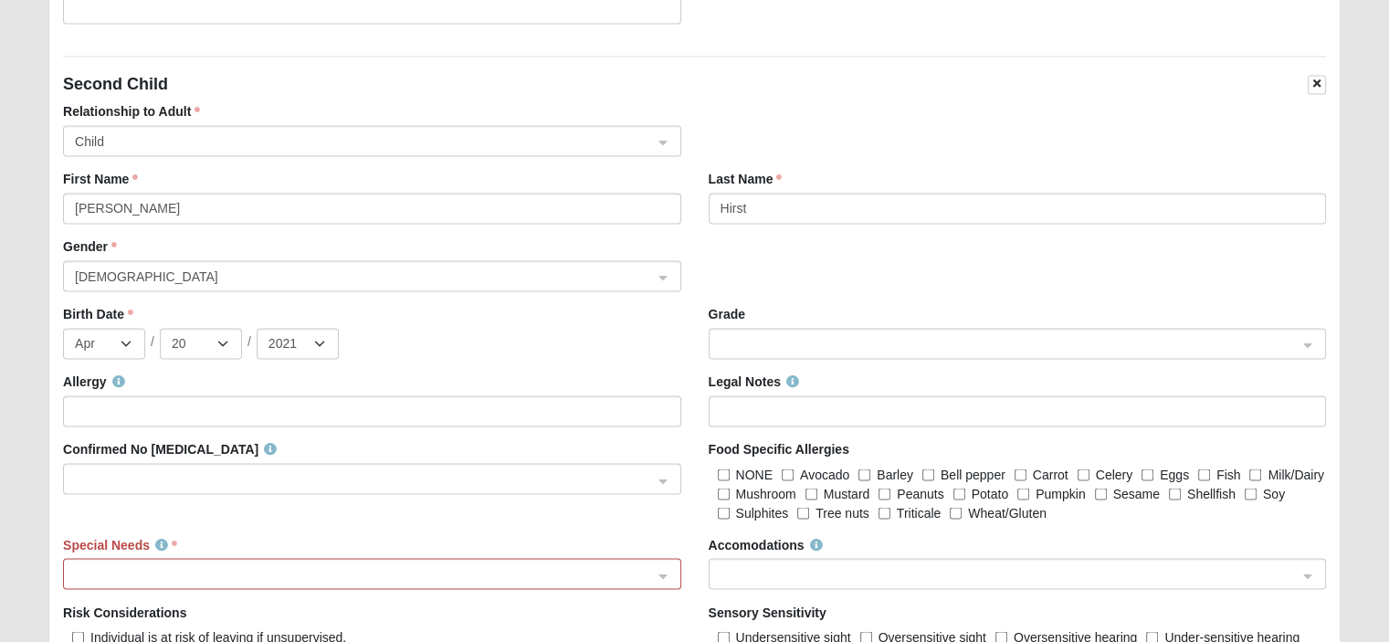
scroll to position [3196, 0]
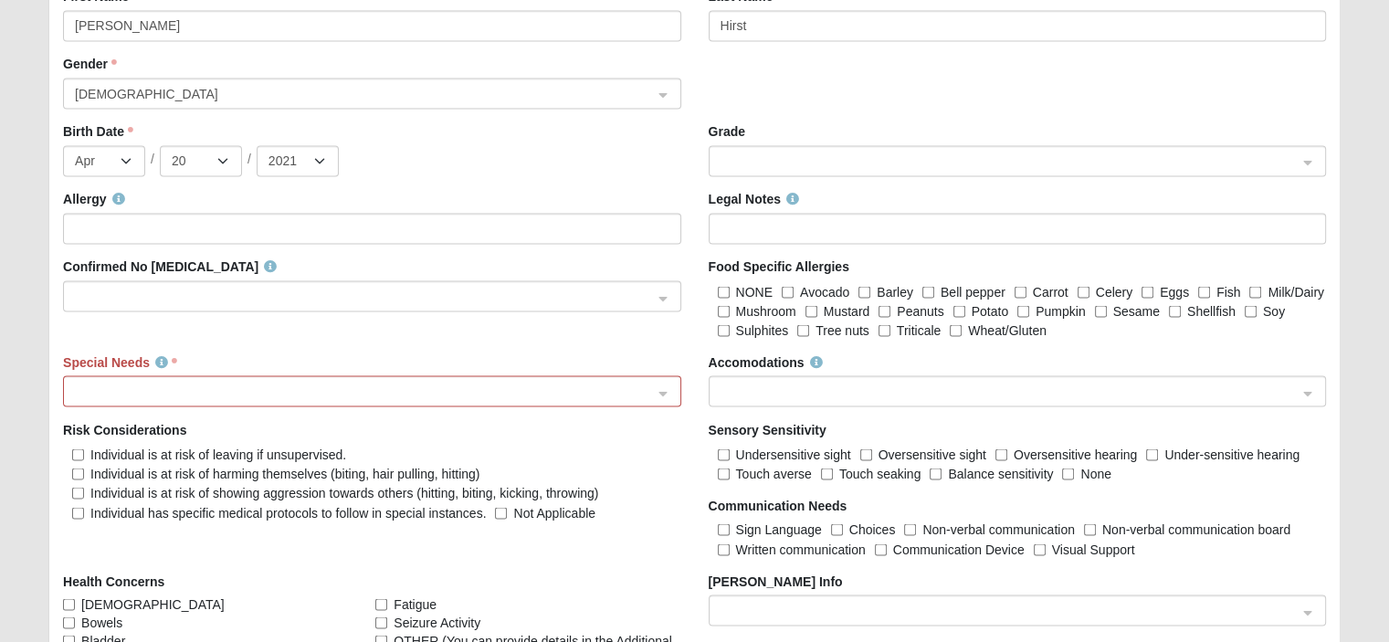
click at [503, 388] on span at bounding box center [363, 392] width 577 height 20
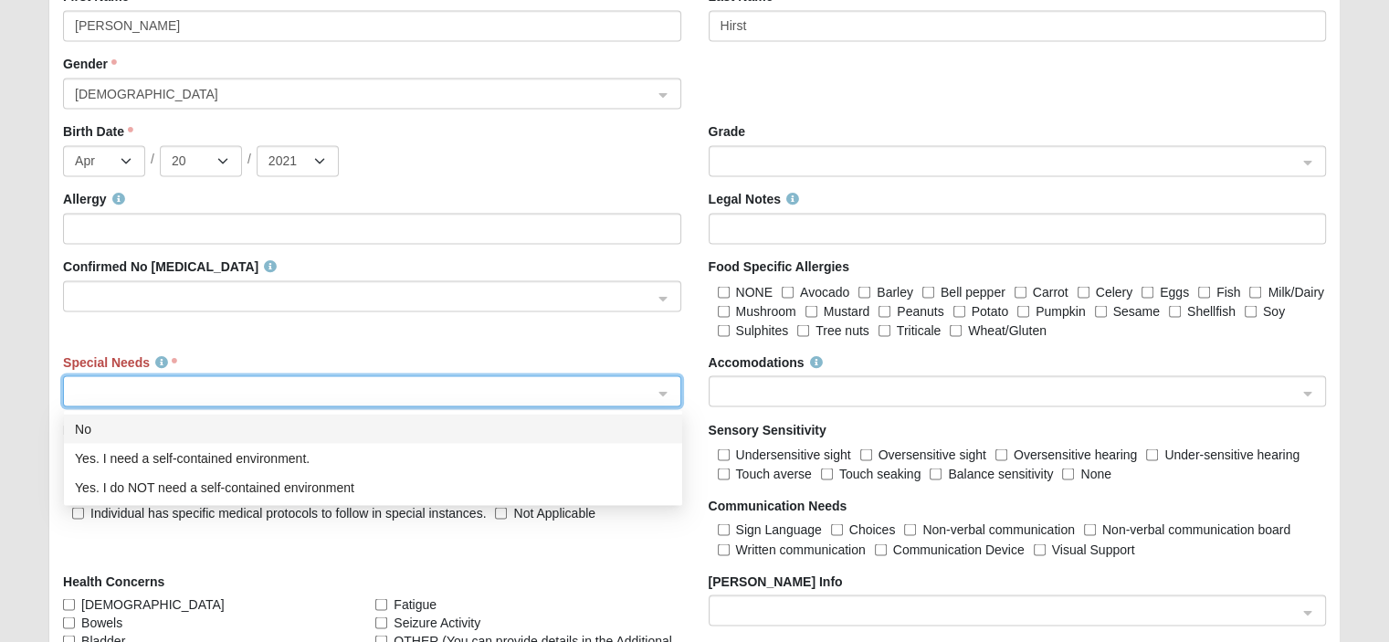
click at [485, 434] on div "No" at bounding box center [373, 428] width 596 height 20
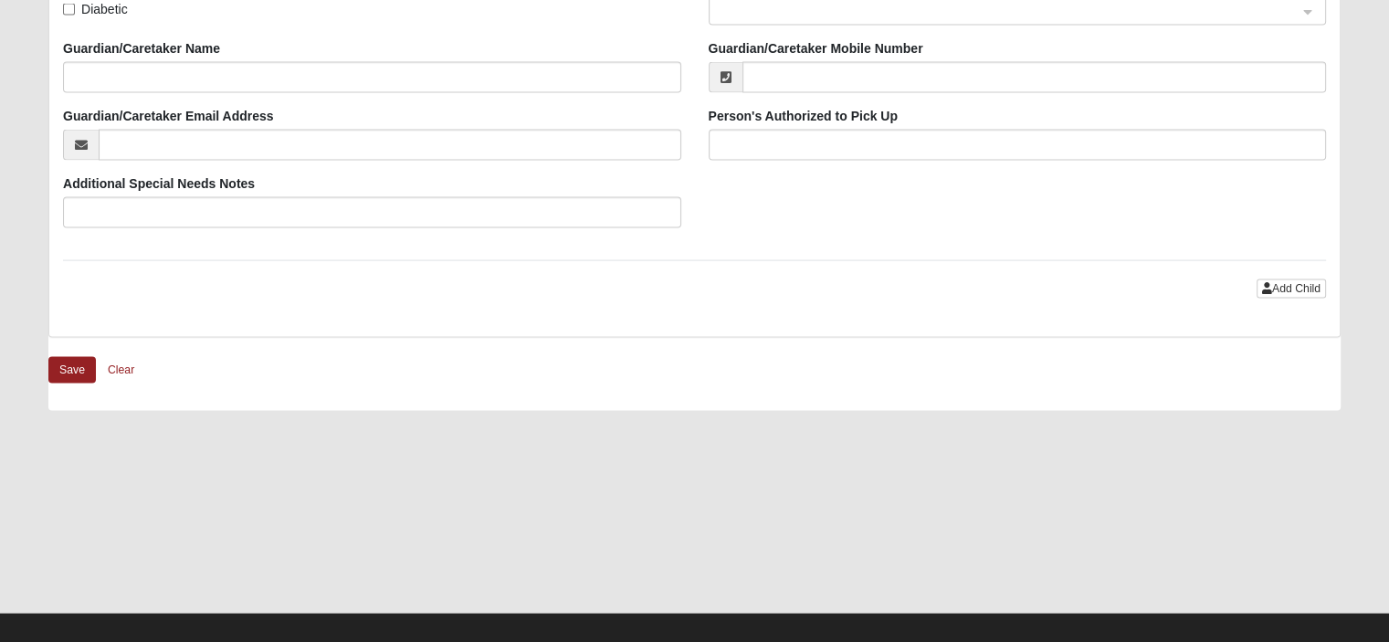
scroll to position [3876, 0]
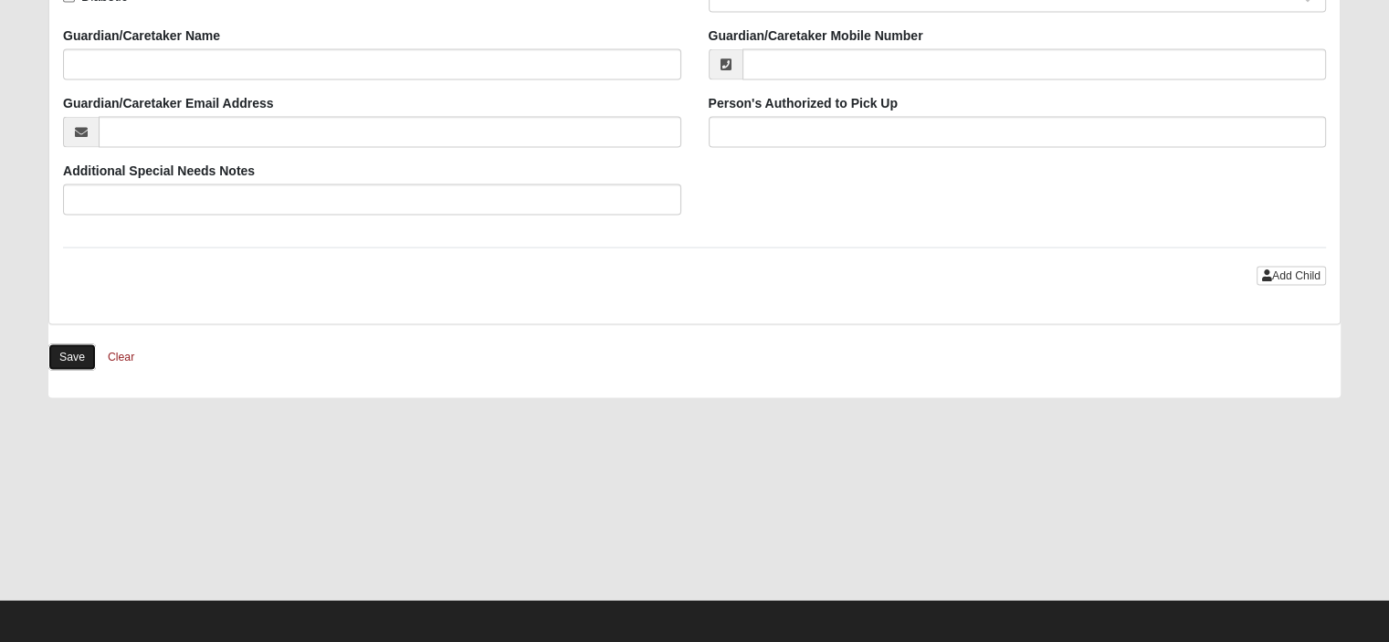
click at [64, 353] on button "Save" at bounding box center [71, 357] width 47 height 26
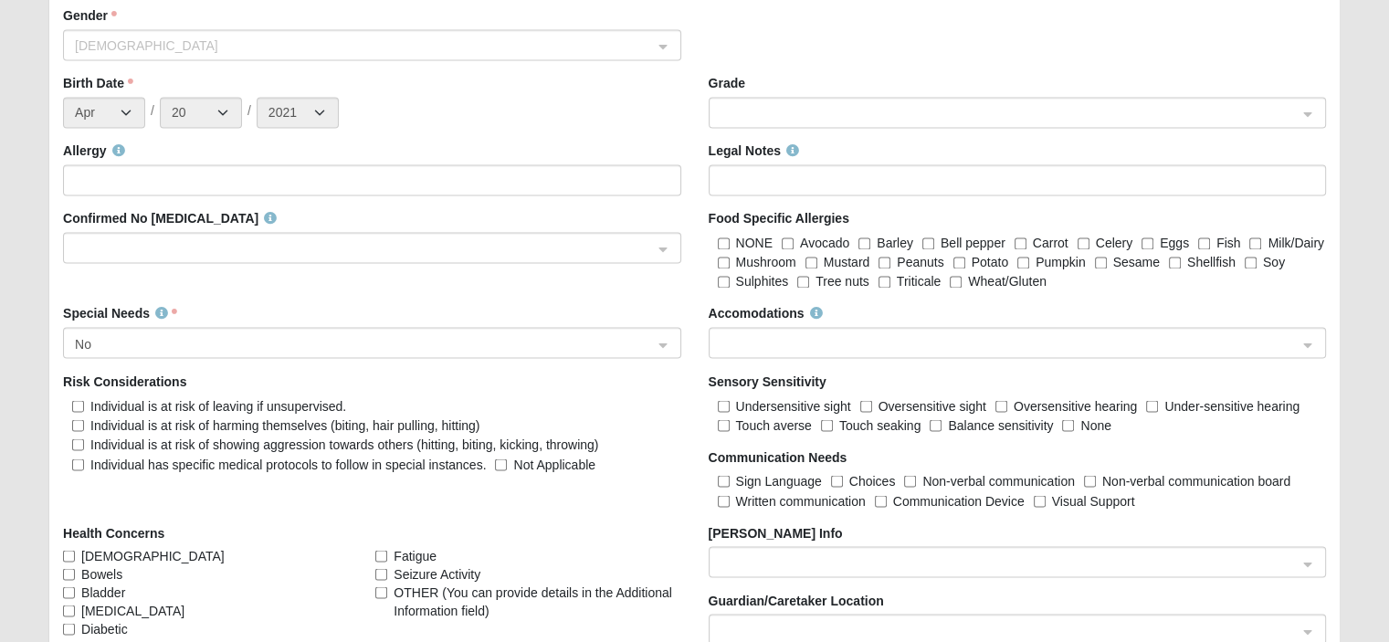
scroll to position [3129, 0]
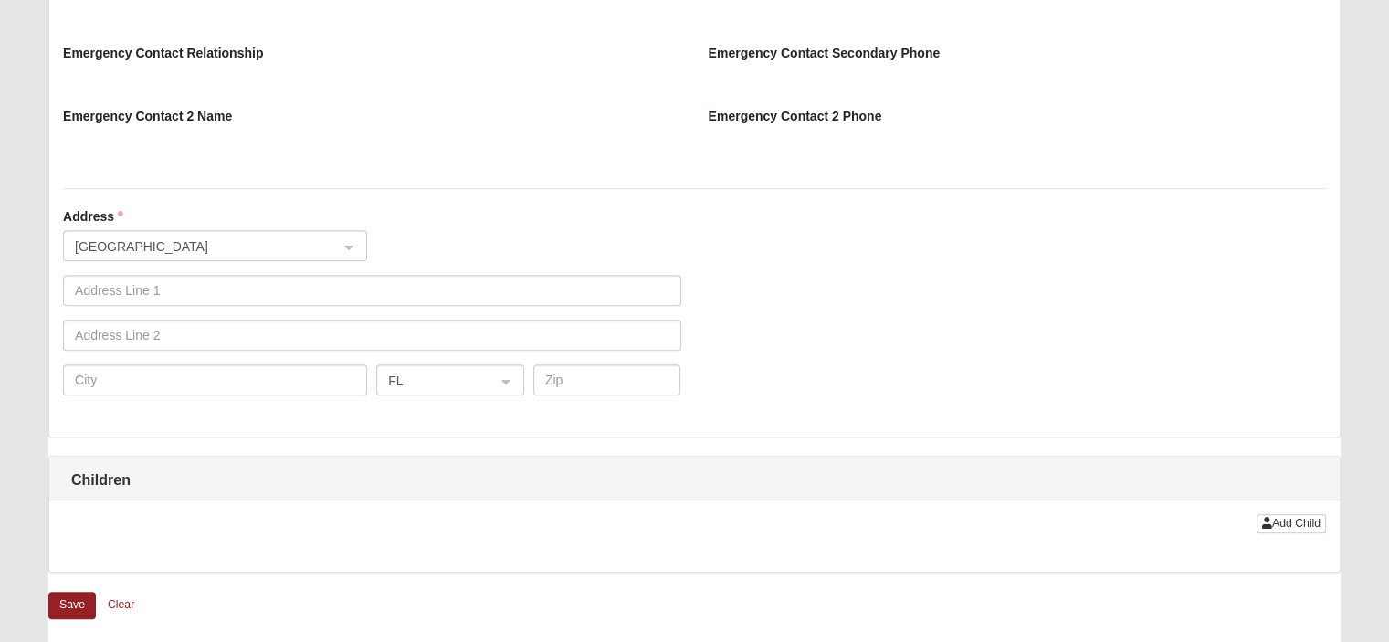
scroll to position [1361, 0]
